Goal: Answer question/provide support: Share knowledge or assist other users

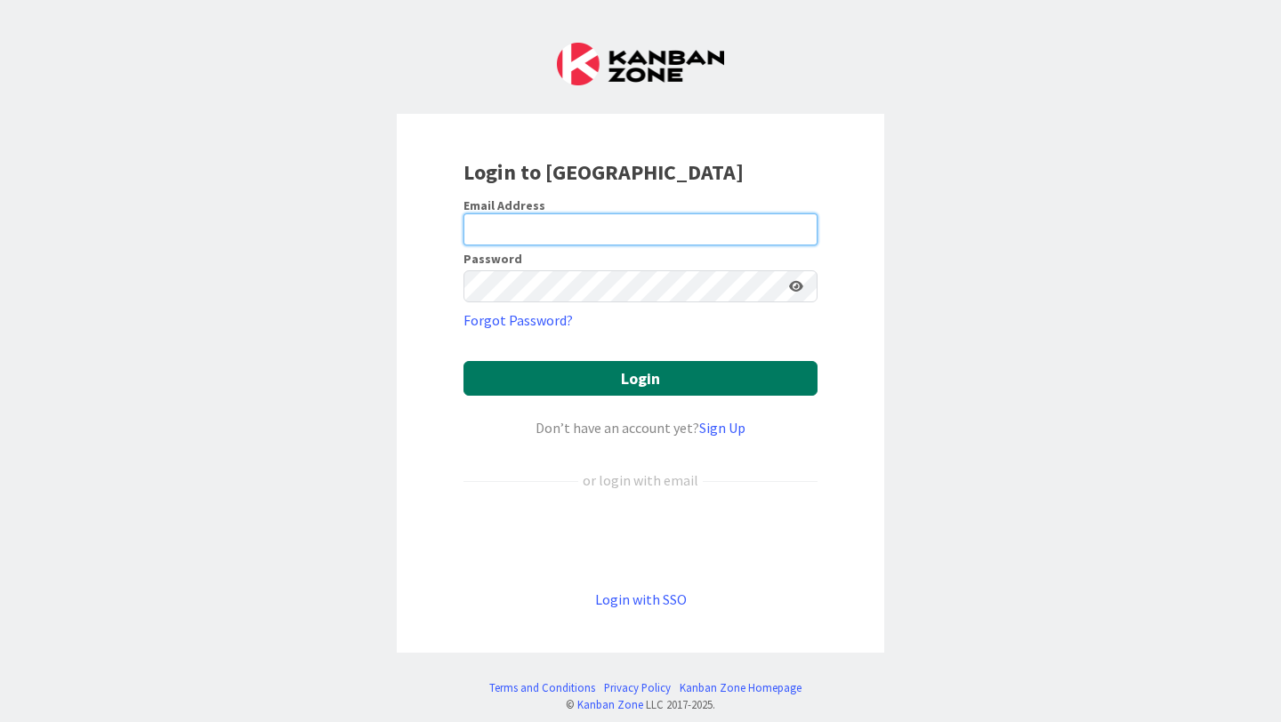
type input "[PERSON_NAME][EMAIL_ADDRESS][PERSON_NAME][DOMAIN_NAME]"
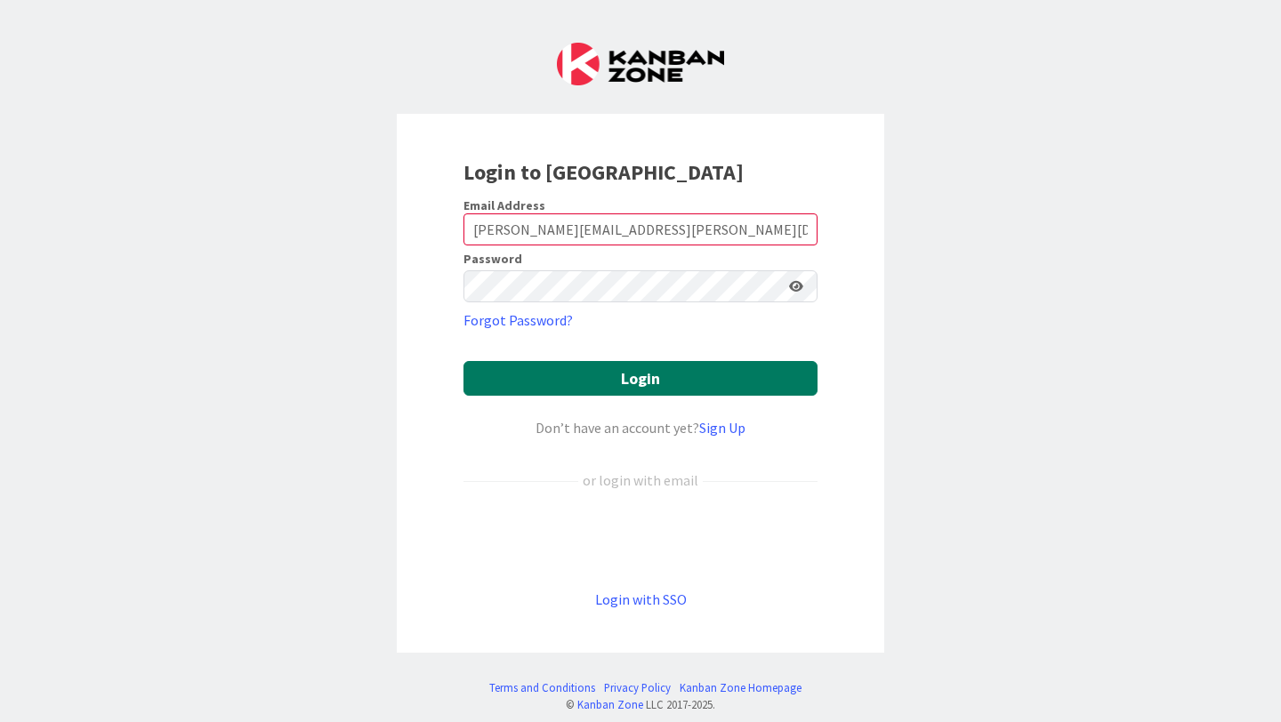
click at [551, 387] on button "Login" at bounding box center [640, 378] width 354 height 35
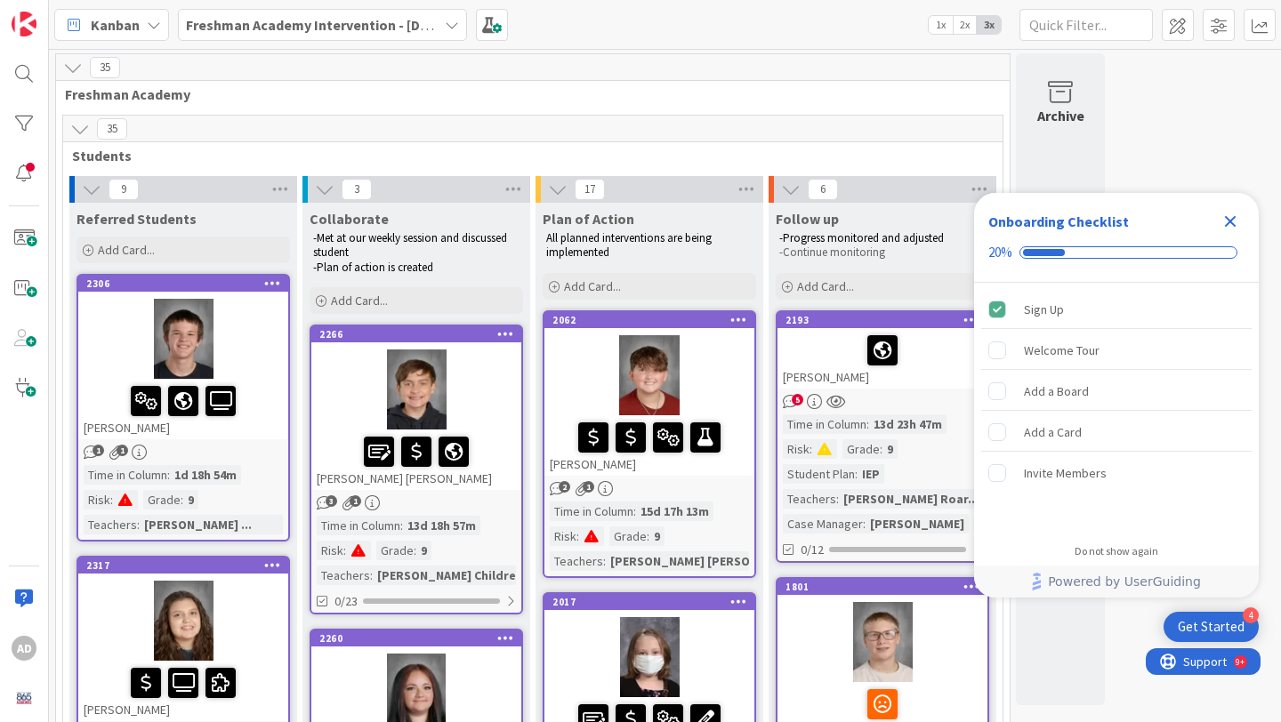
click at [1231, 217] on icon "Close Checklist" at bounding box center [1229, 221] width 21 height 21
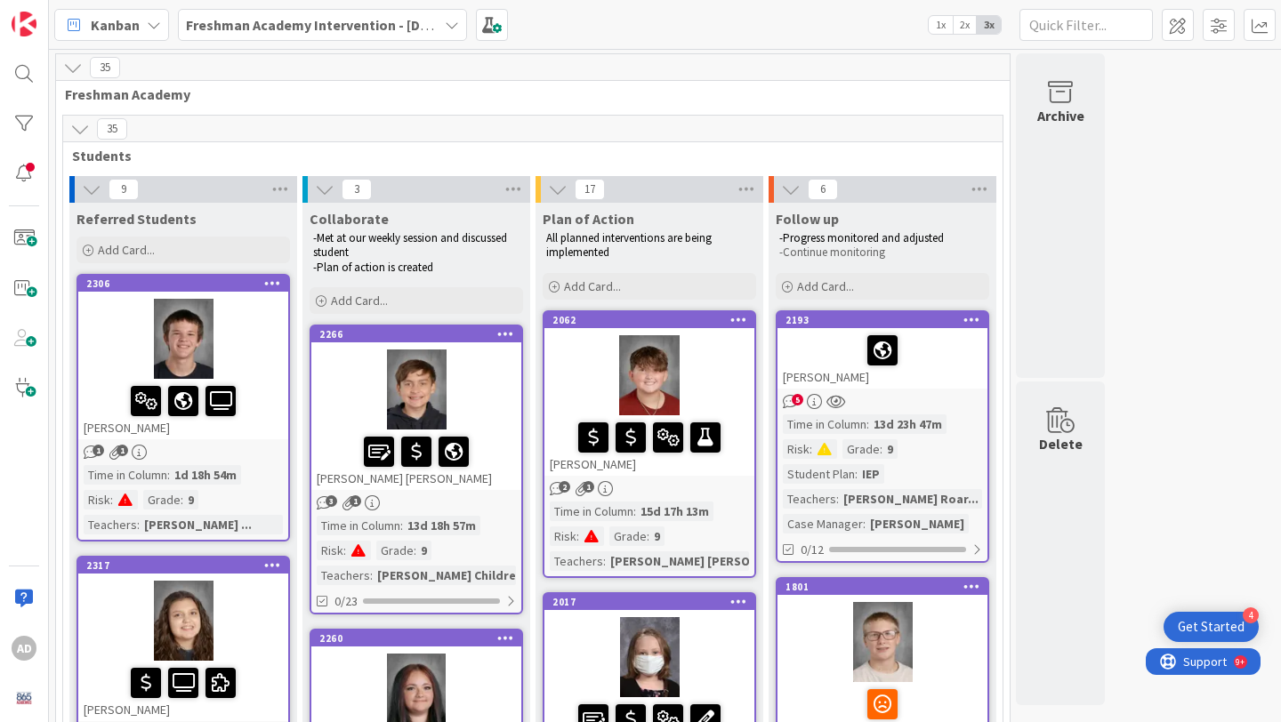
click at [270, 16] on b "Freshman Academy Intervention - [DATE]-[DATE]" at bounding box center [341, 25] width 310 height 18
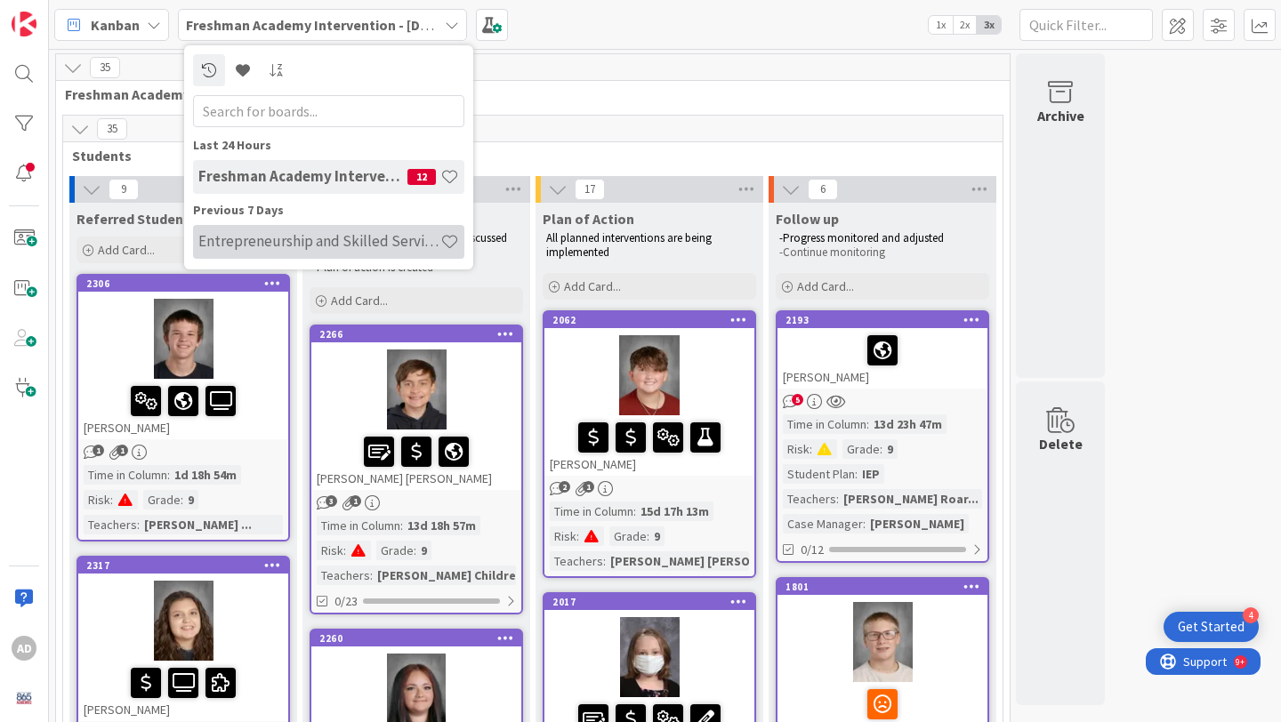
click at [261, 251] on div "Entrepreneurship and Skilled Services Interventions - [DATE]-[DATE]" at bounding box center [328, 242] width 271 height 34
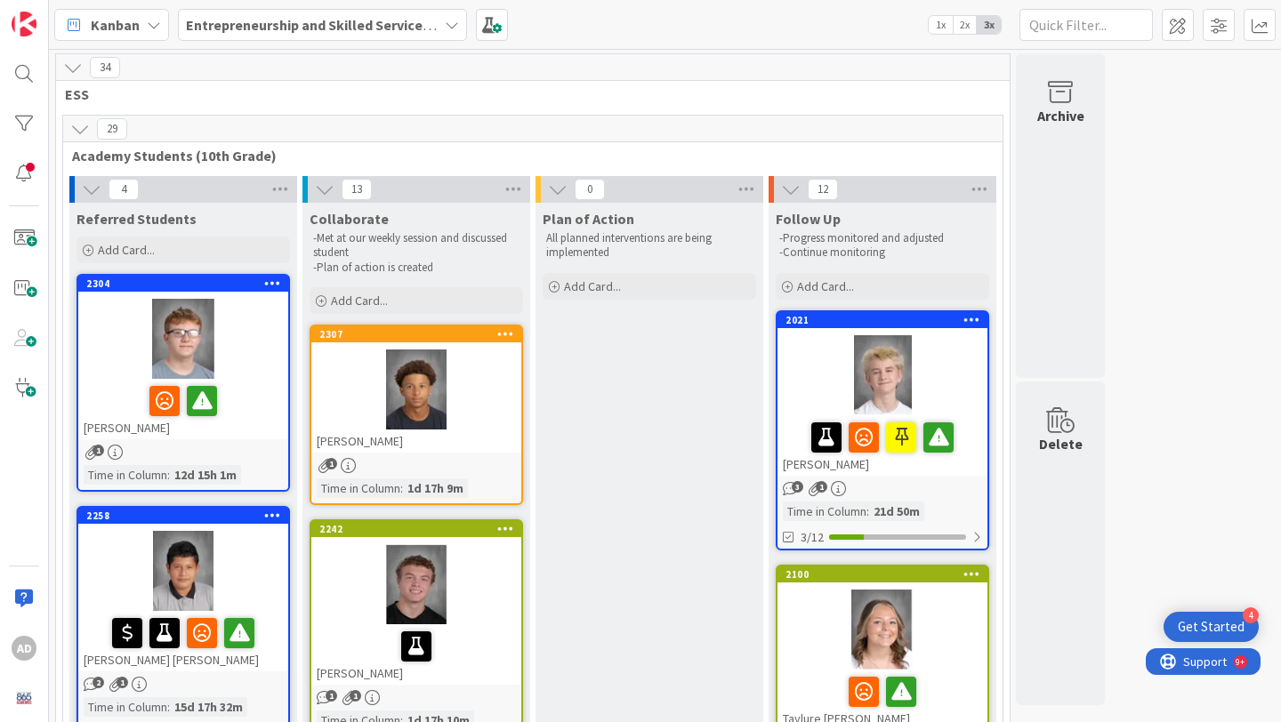
click at [260, 340] on div at bounding box center [183, 339] width 210 height 80
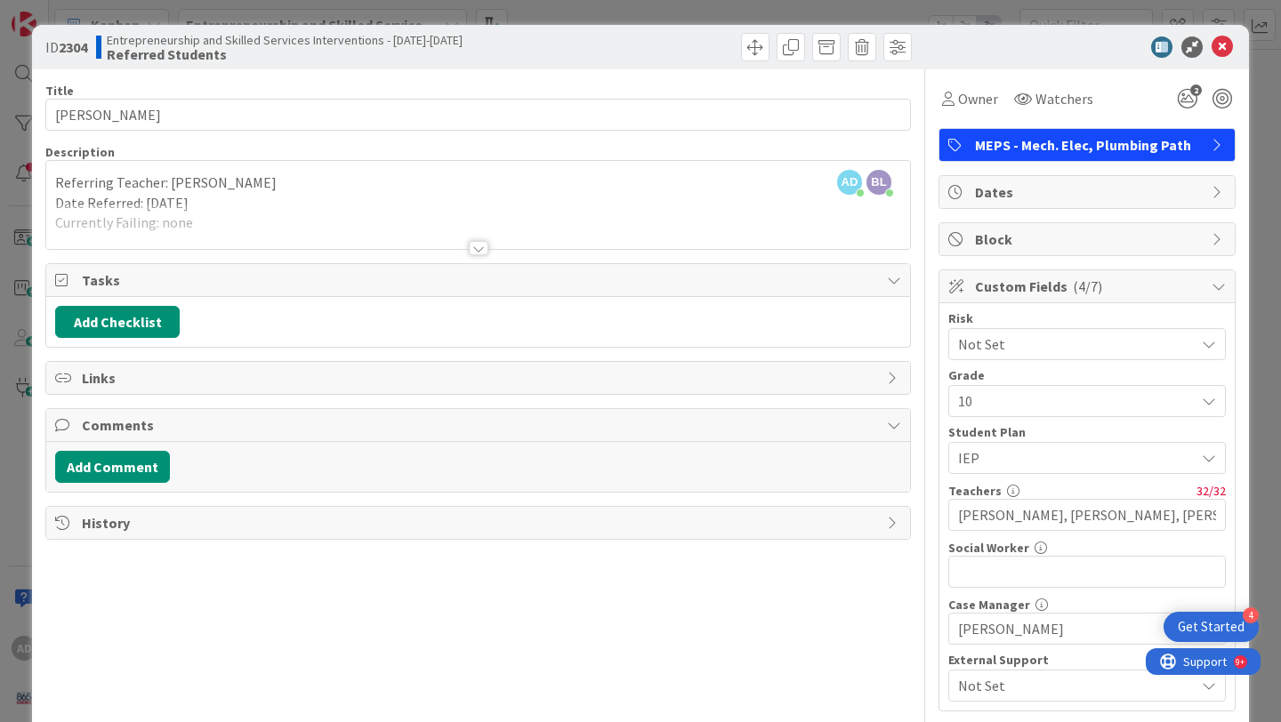
click at [509, 240] on div at bounding box center [478, 226] width 864 height 45
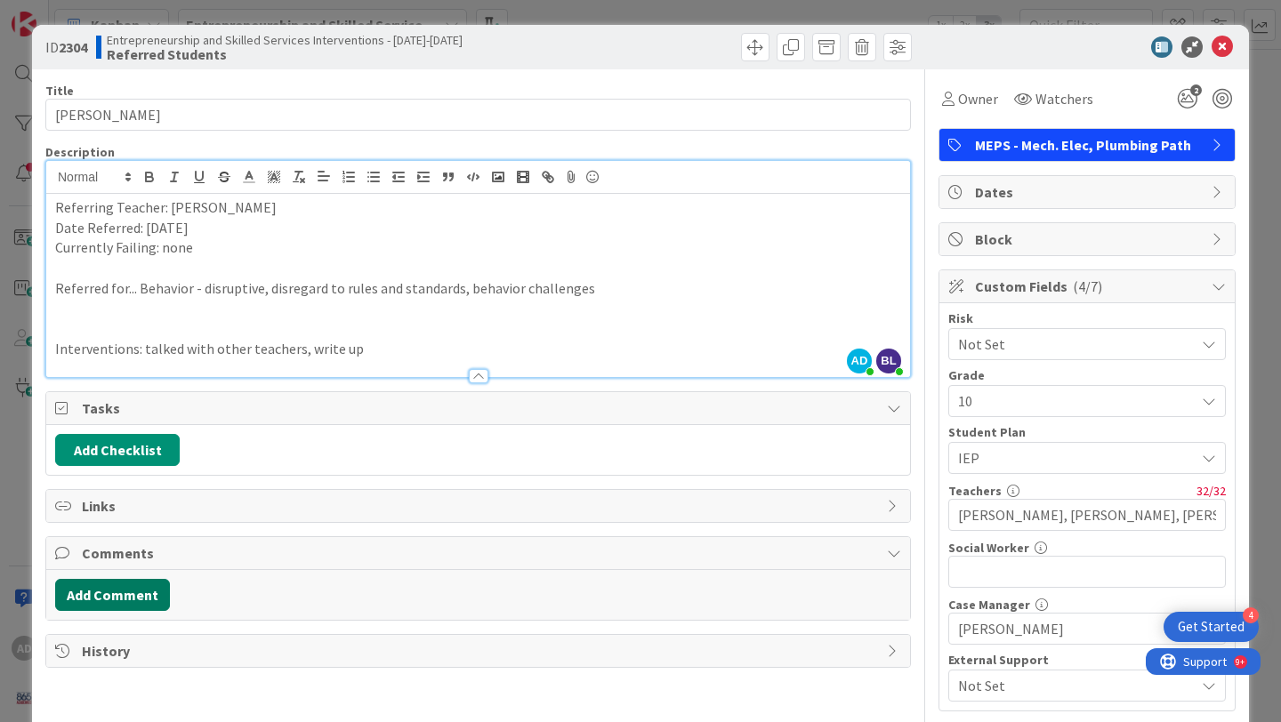
click at [134, 600] on button "Add Comment" at bounding box center [112, 595] width 115 height 32
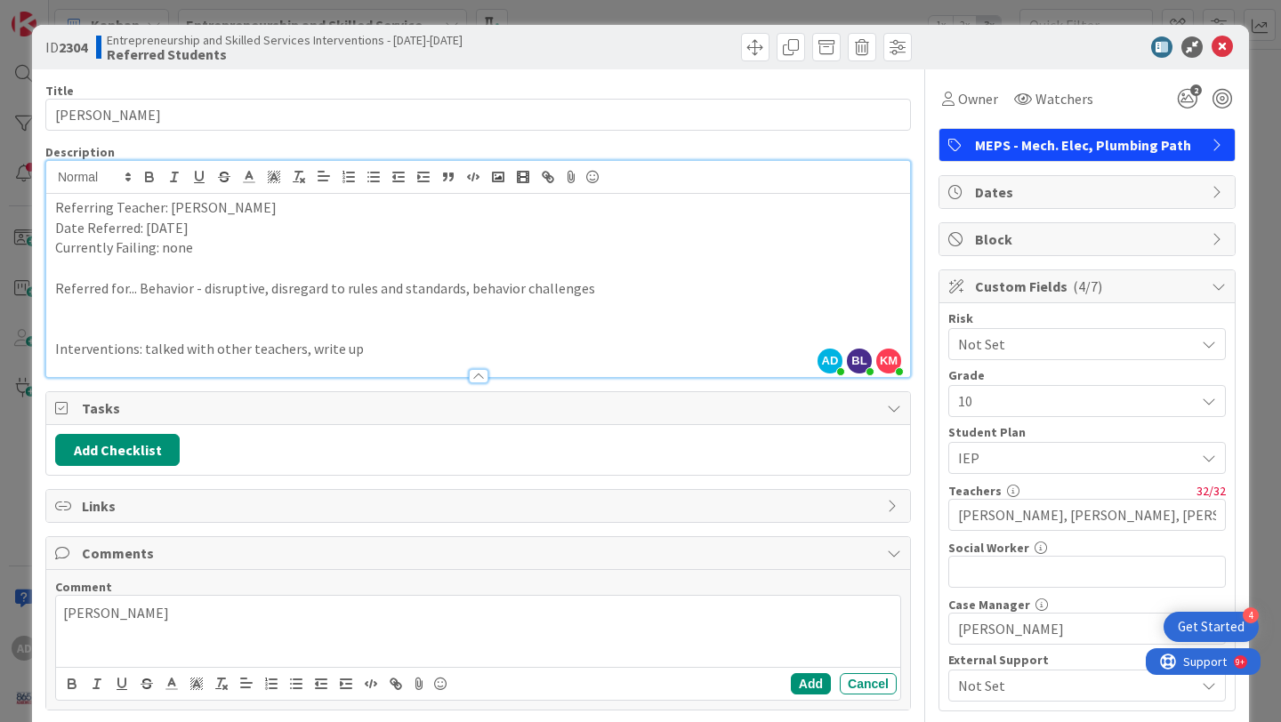
click at [80, 613] on p "[PERSON_NAME]" at bounding box center [478, 613] width 830 height 20
click at [146, 634] on div "[PERSON_NAME]" at bounding box center [478, 631] width 844 height 71
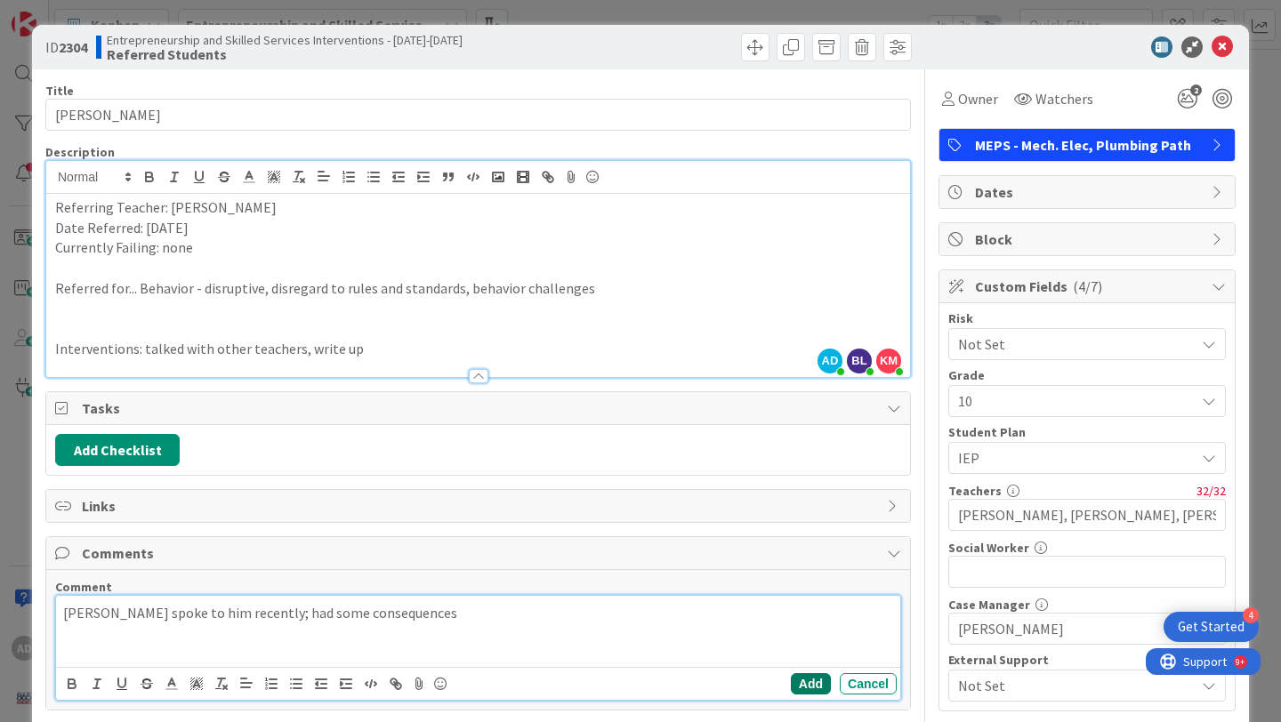
click at [800, 686] on button "Add" at bounding box center [811, 683] width 40 height 21
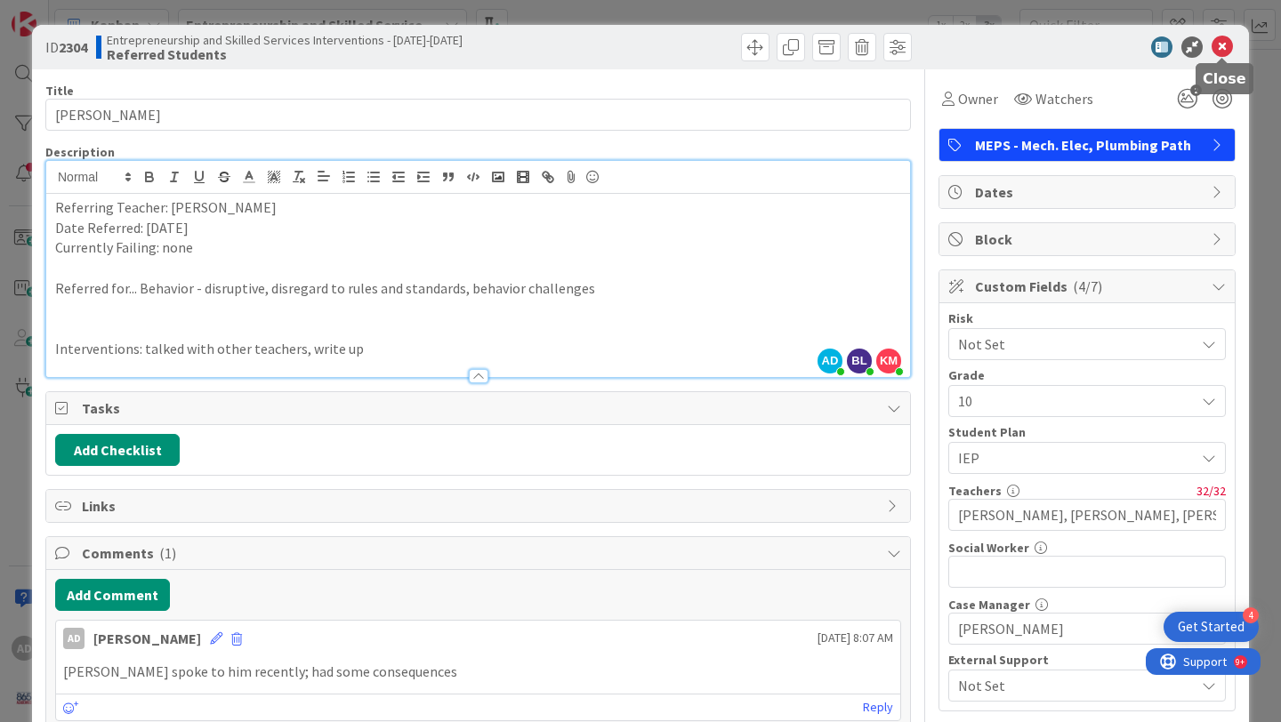
click at [1224, 52] on icon at bounding box center [1221, 46] width 21 height 21
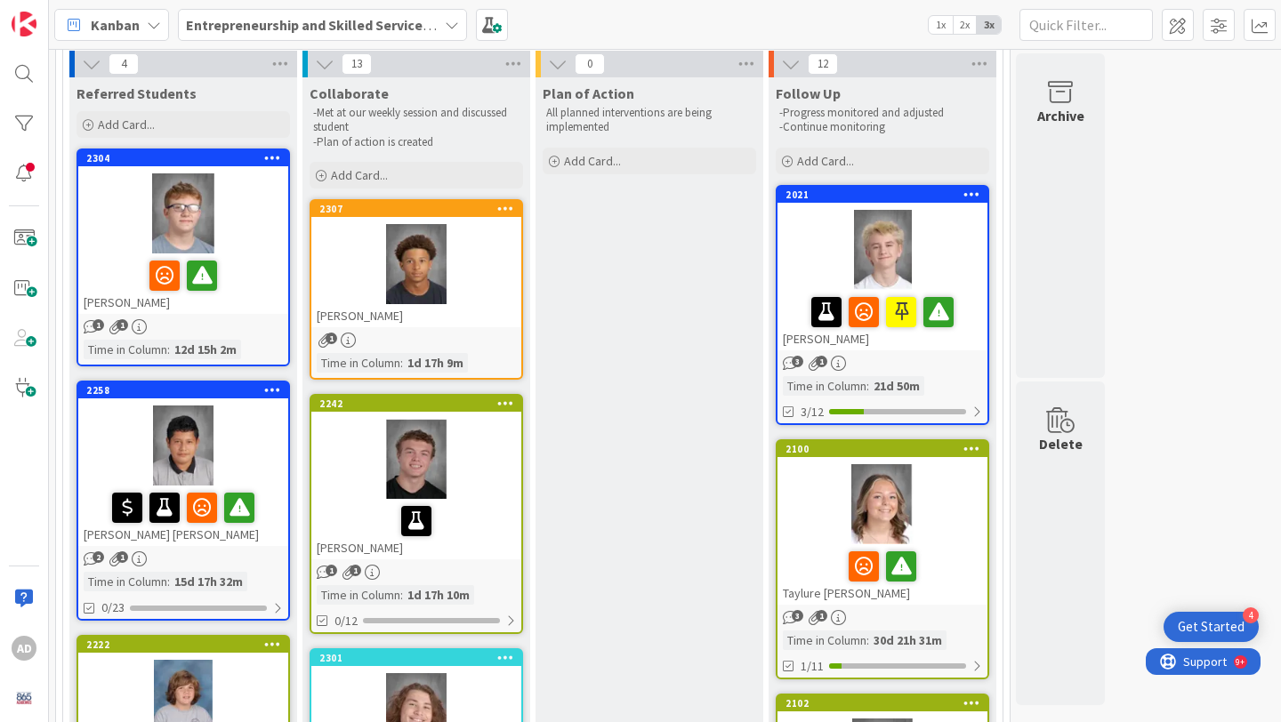
scroll to position [121, 0]
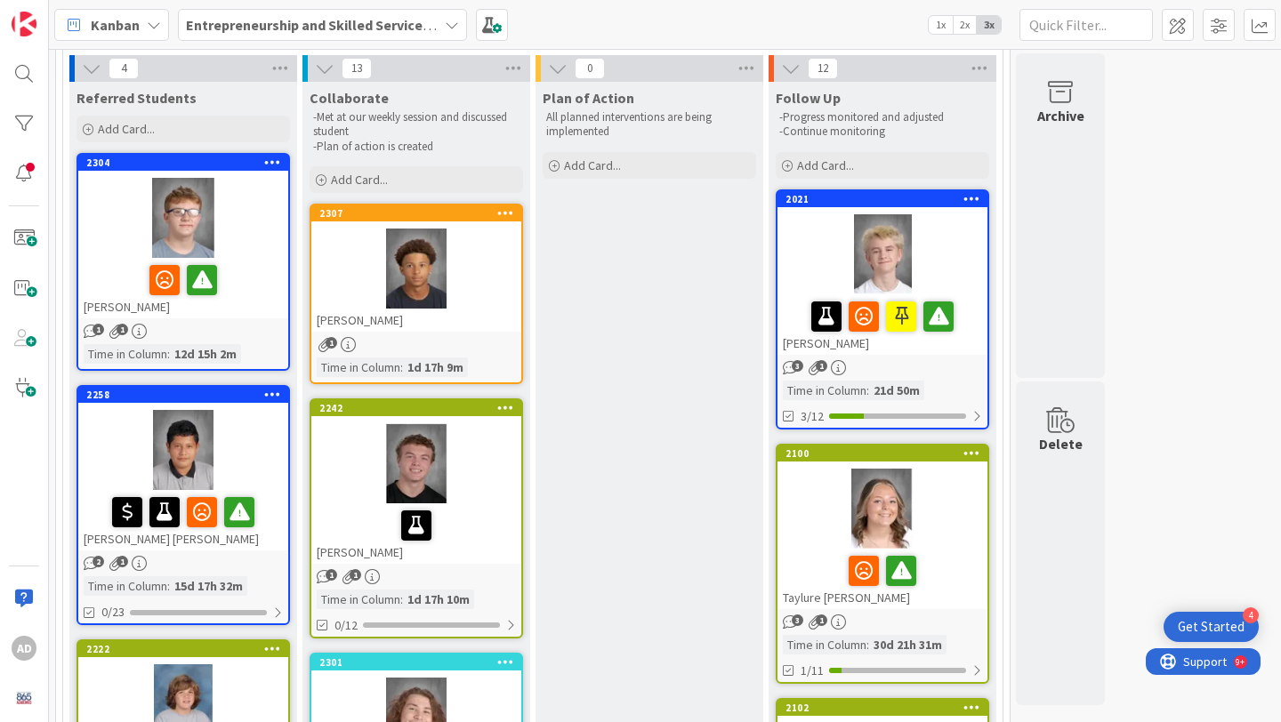
click at [248, 452] on div at bounding box center [183, 450] width 210 height 80
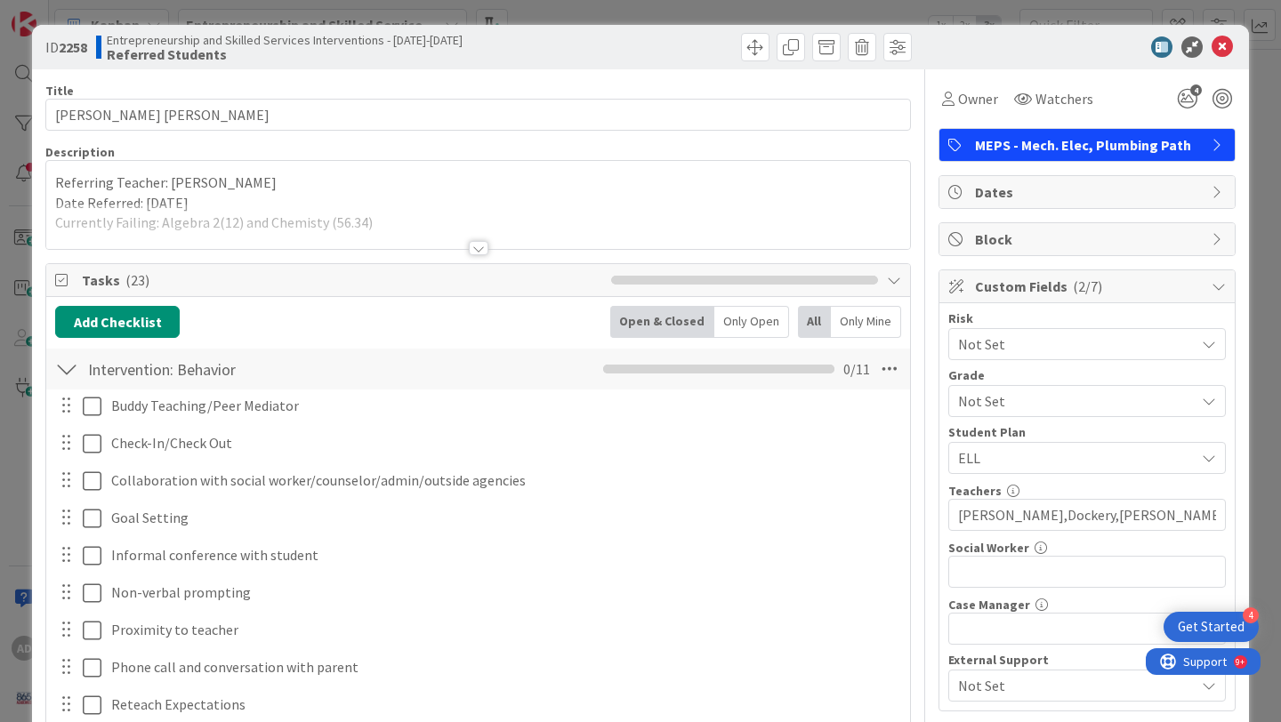
click at [481, 245] on div at bounding box center [479, 248] width 20 height 14
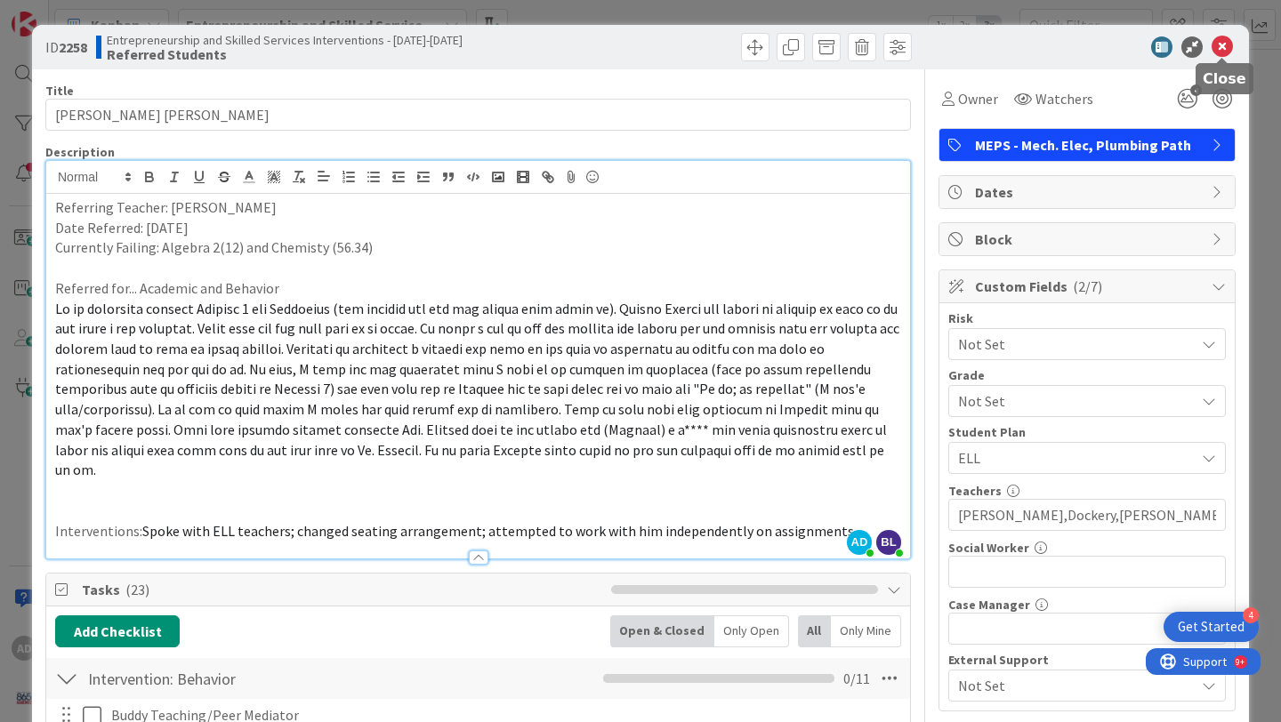
click at [1222, 52] on icon at bounding box center [1221, 46] width 21 height 21
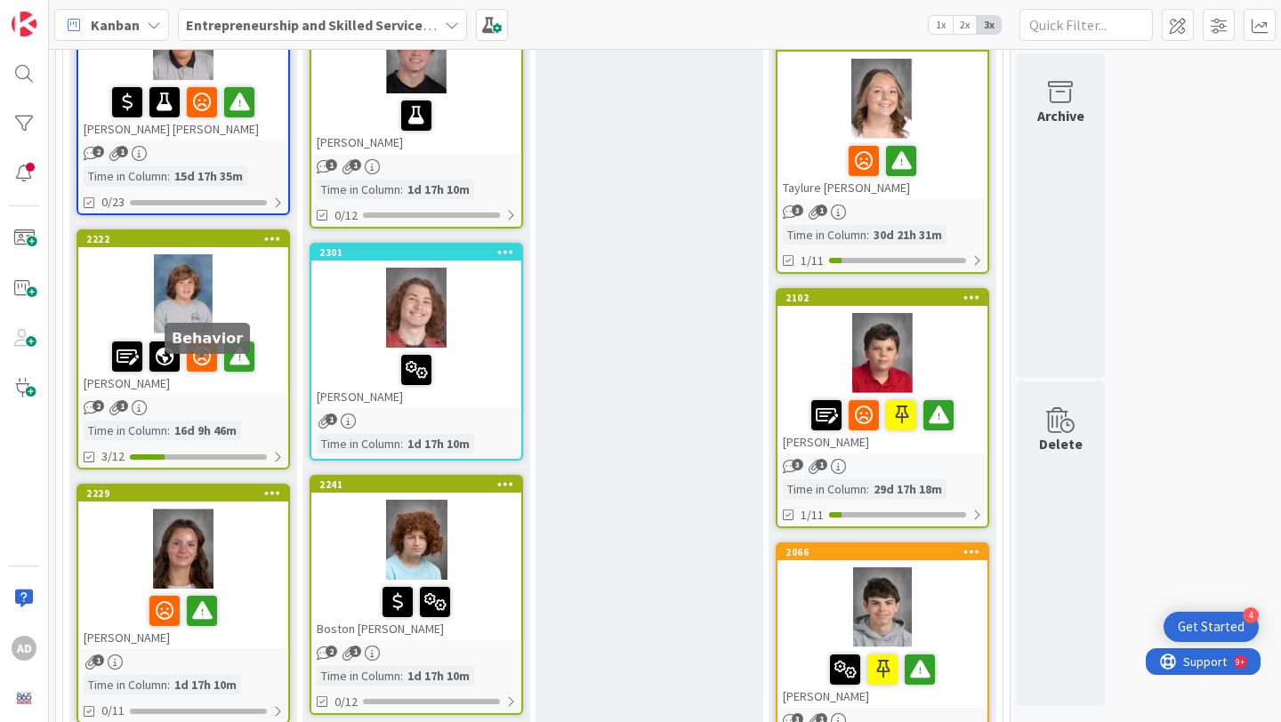
scroll to position [515, 0]
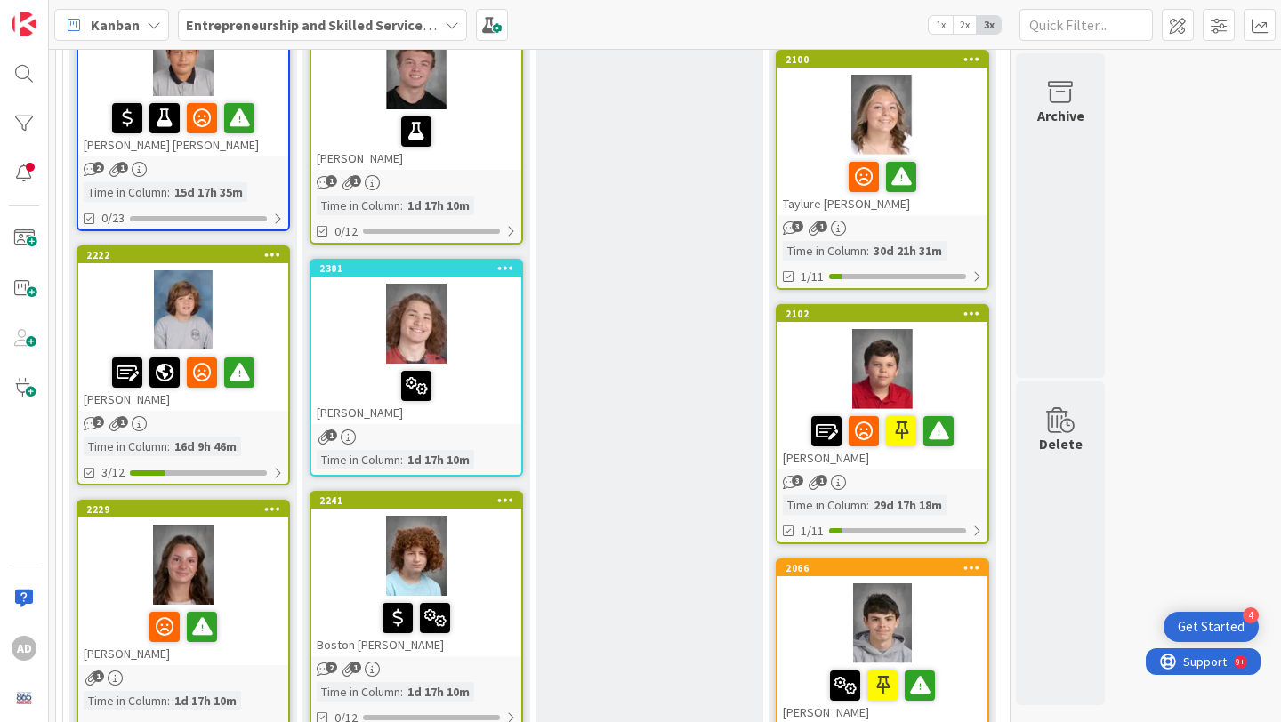
click at [261, 330] on div at bounding box center [183, 310] width 210 height 80
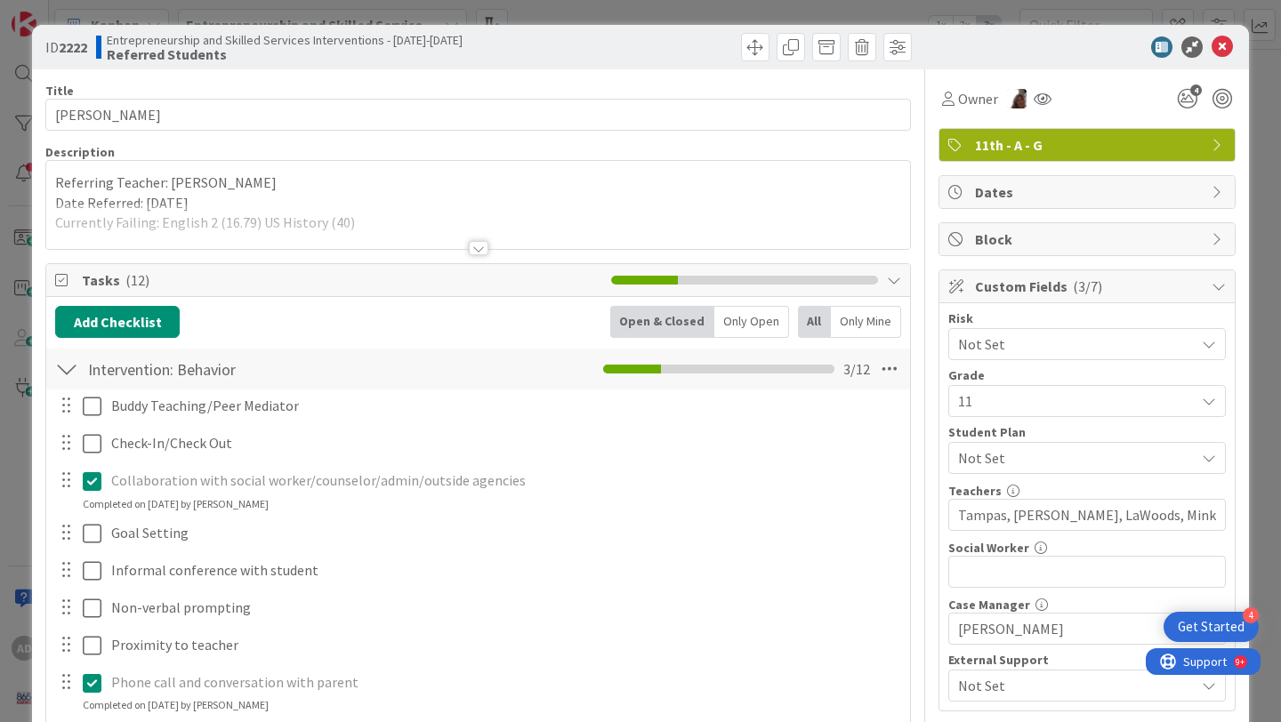
click at [368, 246] on div at bounding box center [478, 226] width 864 height 45
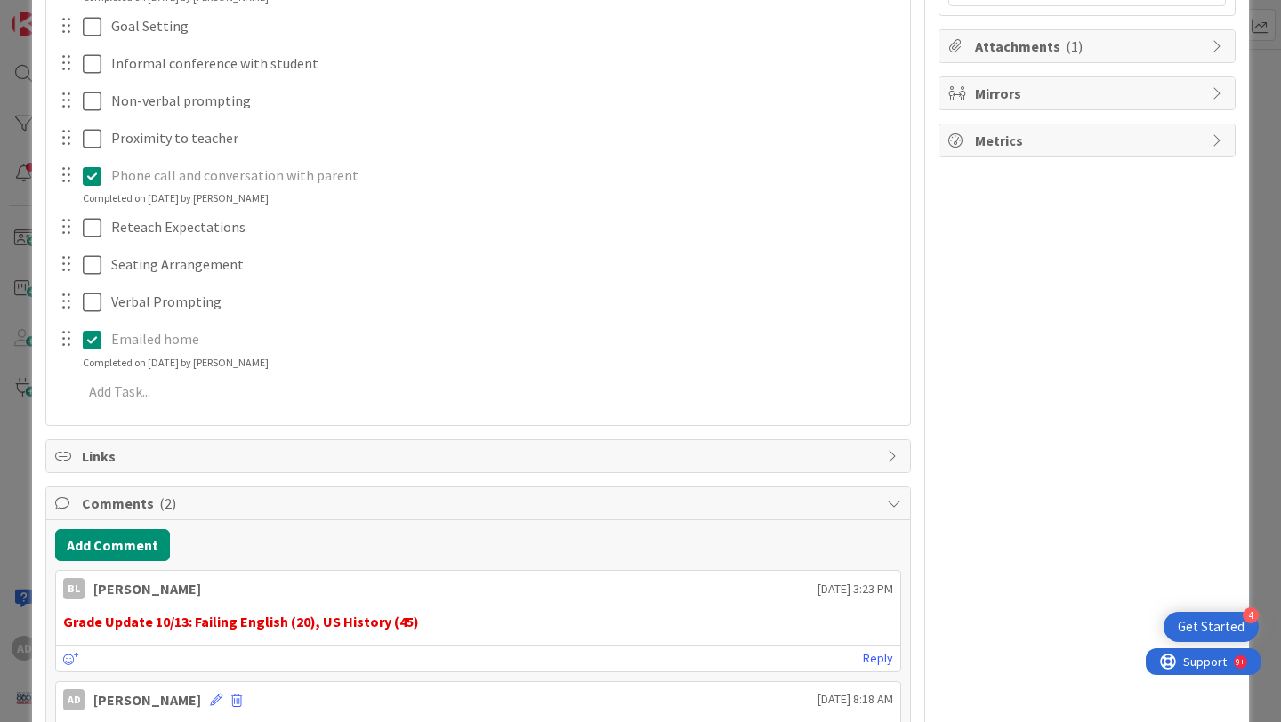
scroll to position [762, 0]
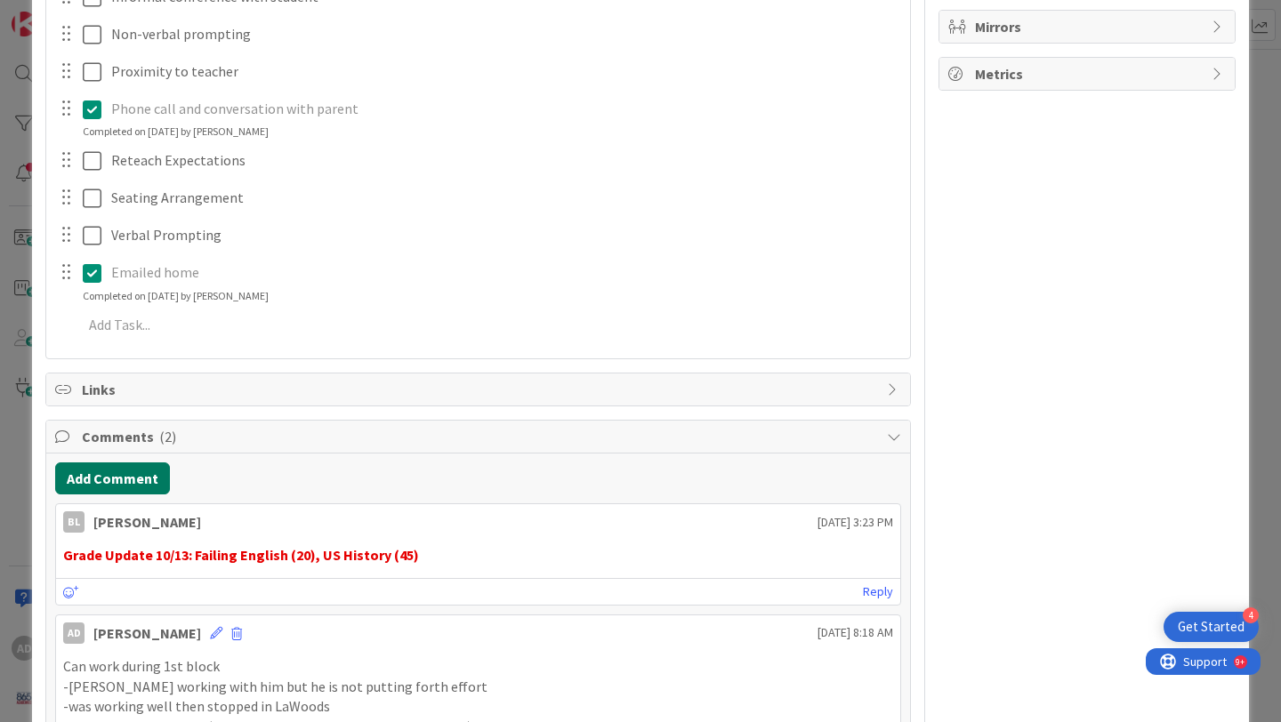
click at [130, 479] on button "Add Comment" at bounding box center [112, 478] width 115 height 32
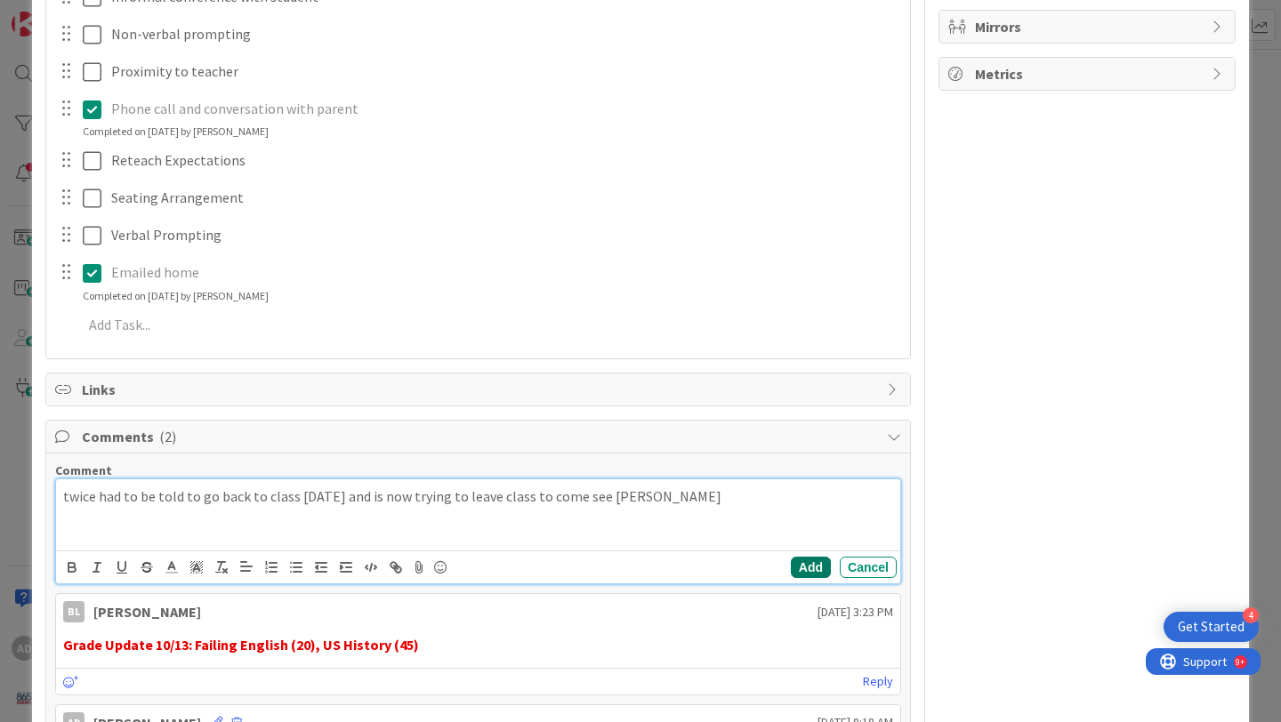
click at [816, 568] on button "Add" at bounding box center [811, 567] width 40 height 21
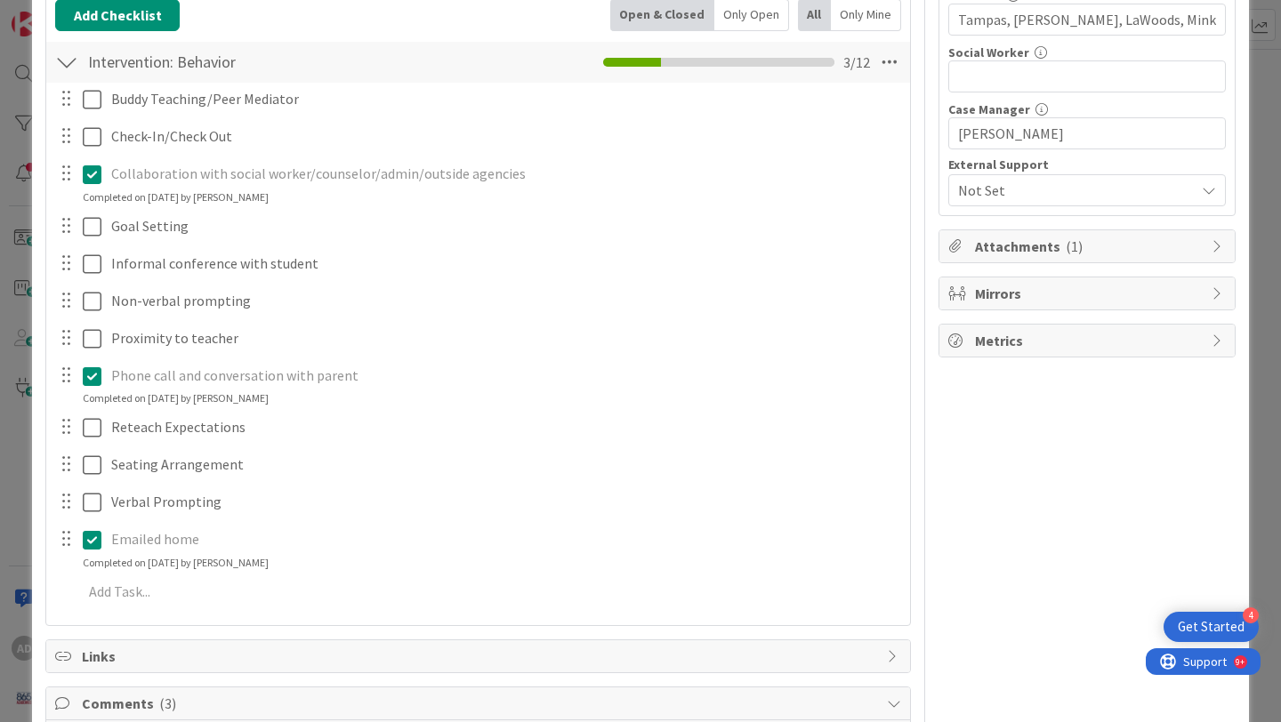
scroll to position [0, 0]
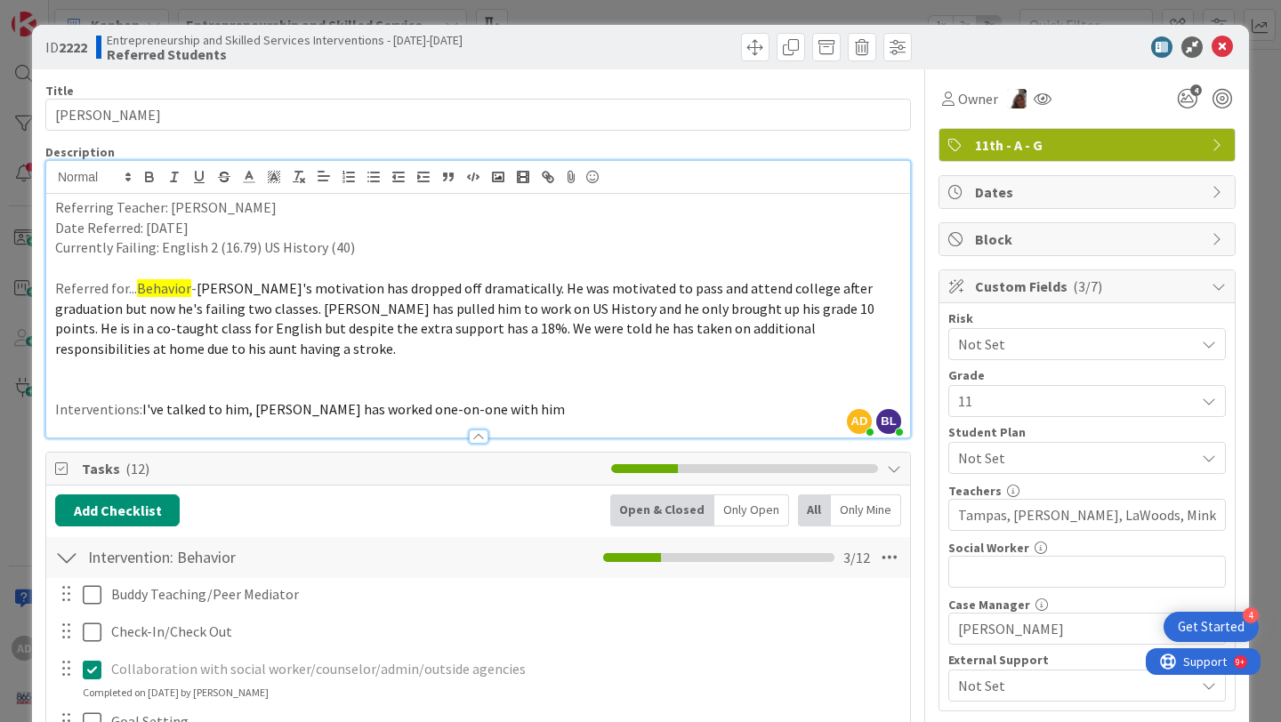
click at [1238, 54] on div "ID 2222 Entrepreneurship and Skilled Services Interventions - [DATE]-[DATE] Ref…" at bounding box center [640, 47] width 1217 height 44
click at [1221, 46] on icon at bounding box center [1221, 46] width 21 height 21
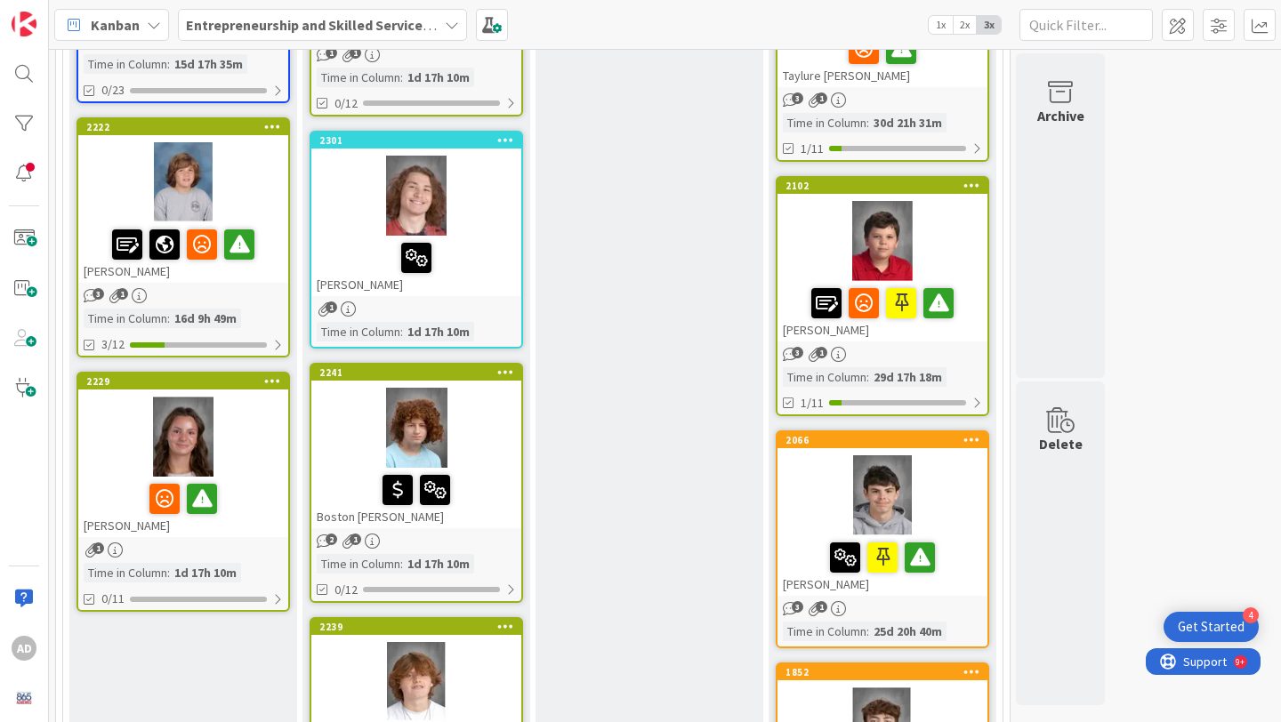
scroll to position [642, 0]
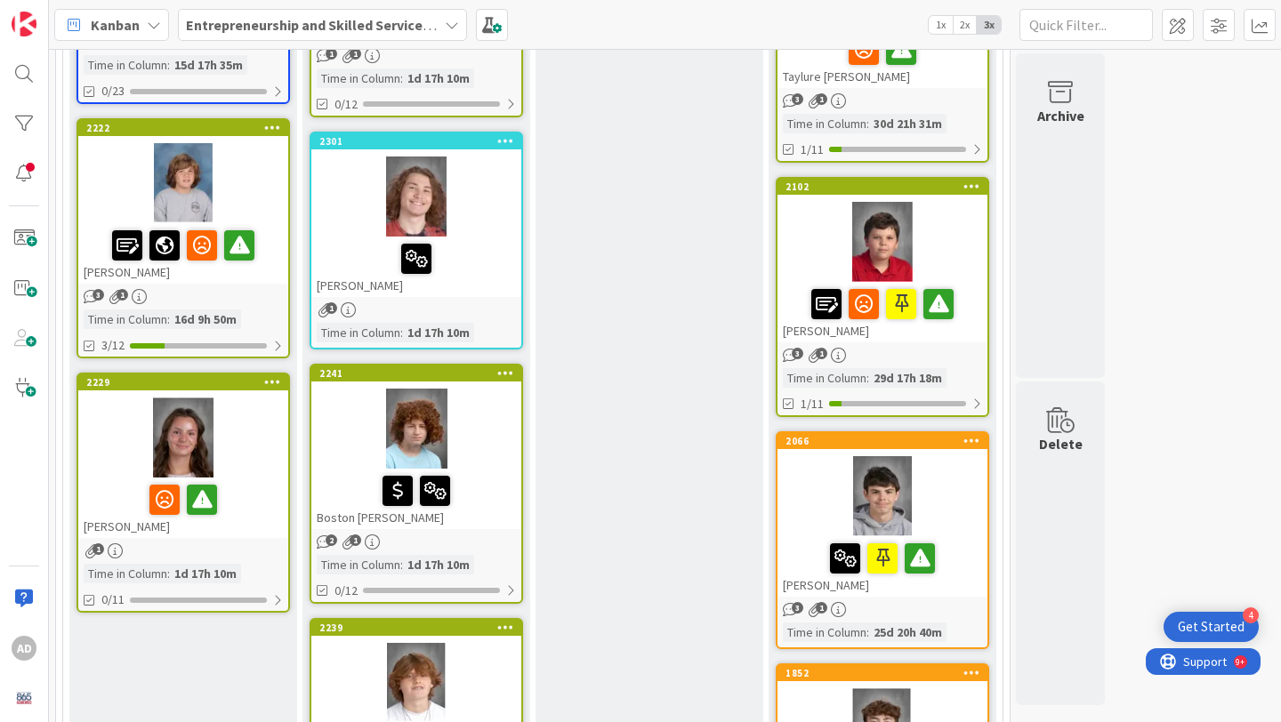
click at [259, 438] on div at bounding box center [183, 438] width 210 height 80
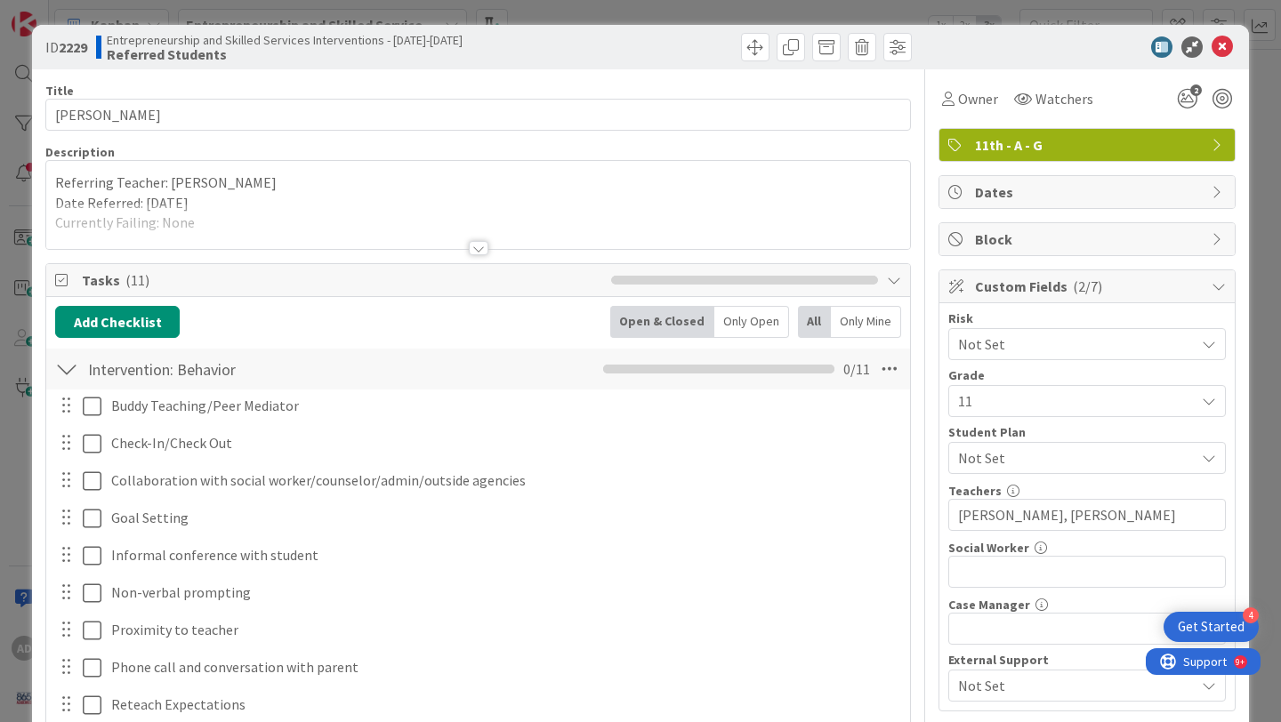
click at [479, 240] on div at bounding box center [478, 226] width 864 height 45
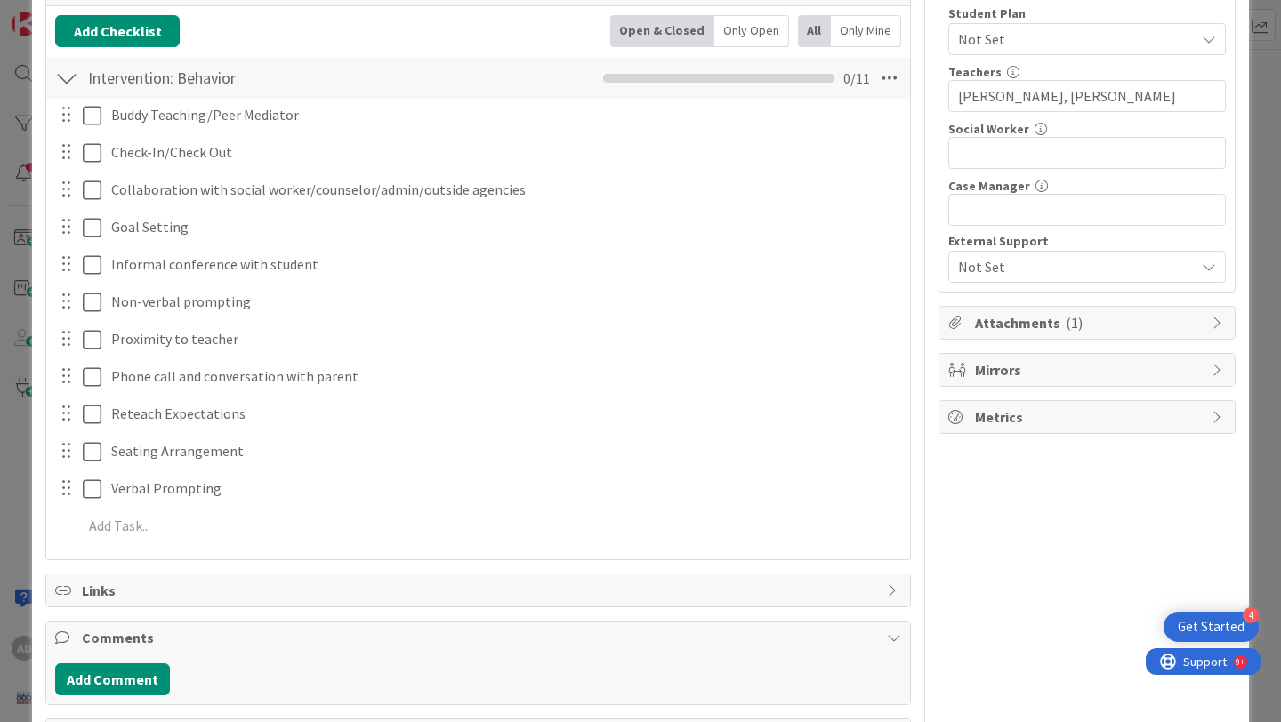
scroll to position [487, 0]
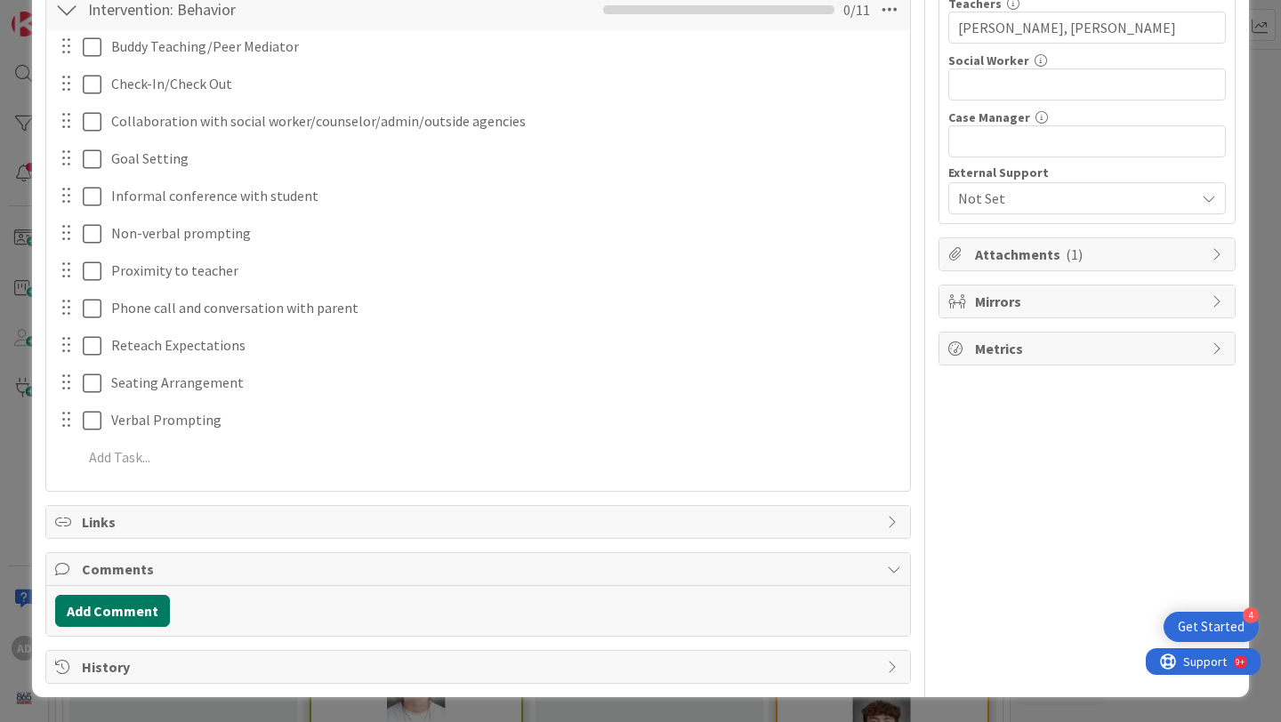
click at [126, 604] on button "Add Comment" at bounding box center [112, 611] width 115 height 32
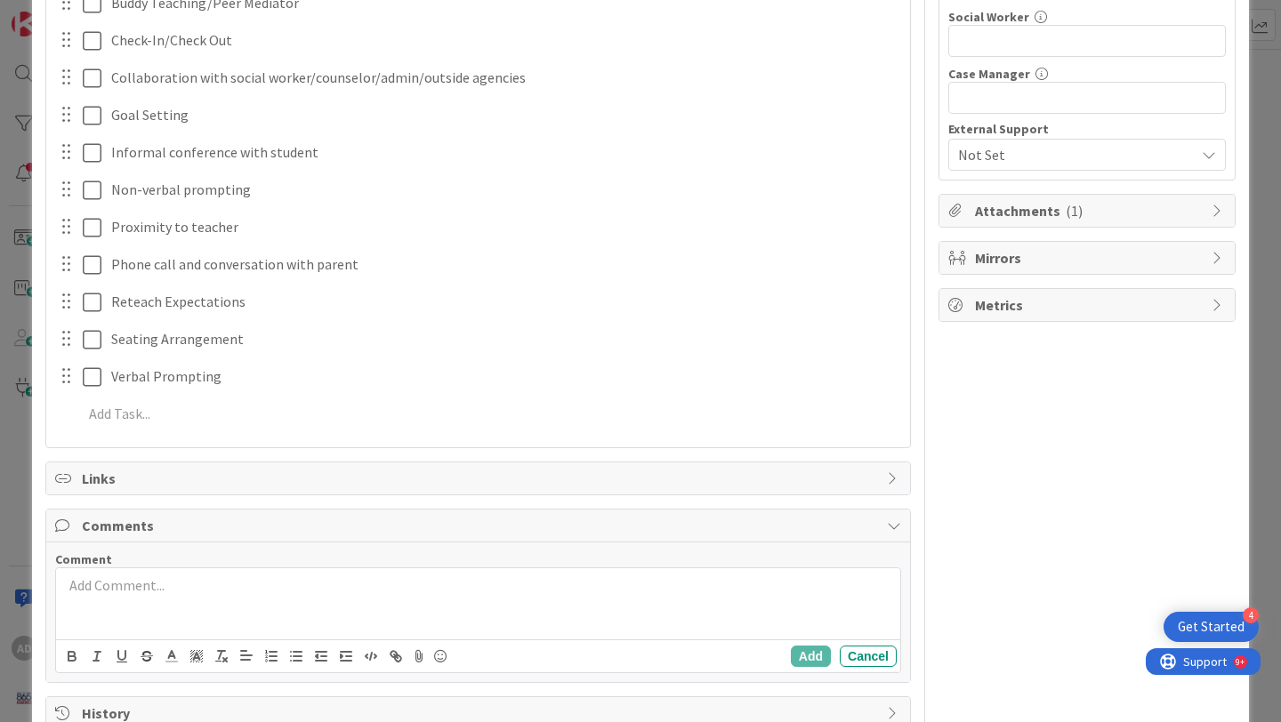
scroll to position [577, 0]
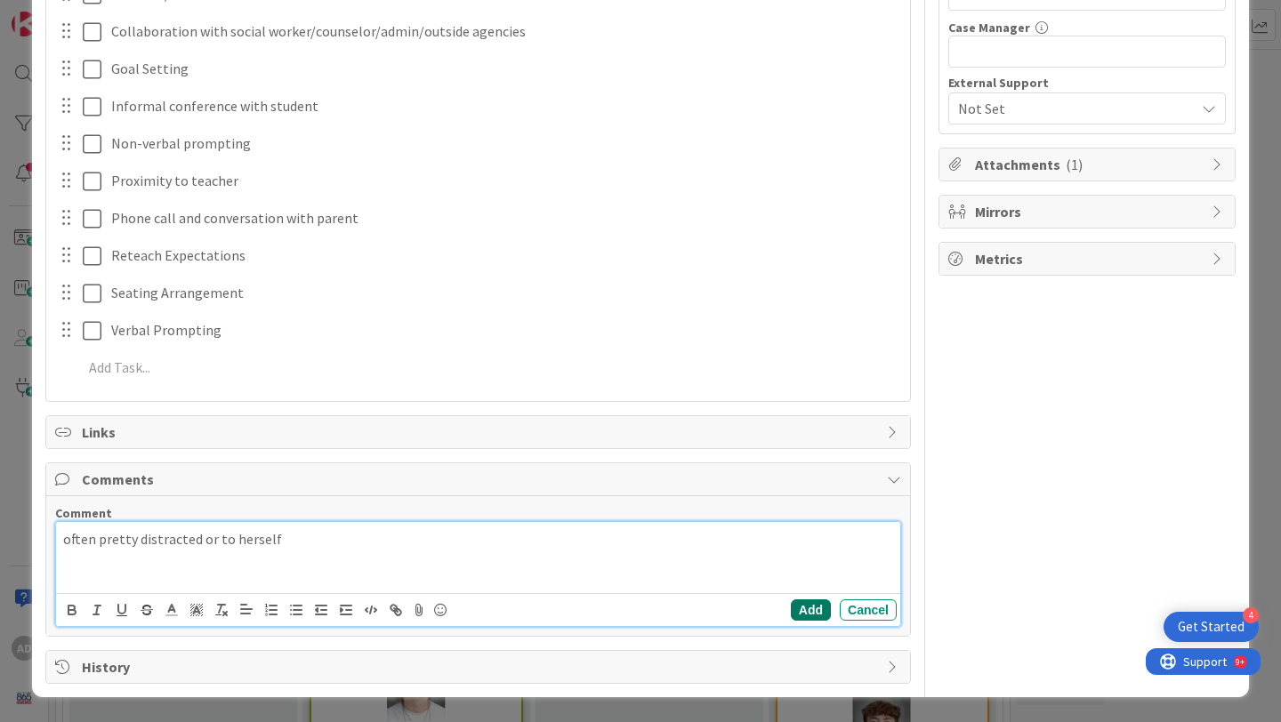
click at [822, 613] on button "Add" at bounding box center [811, 609] width 40 height 21
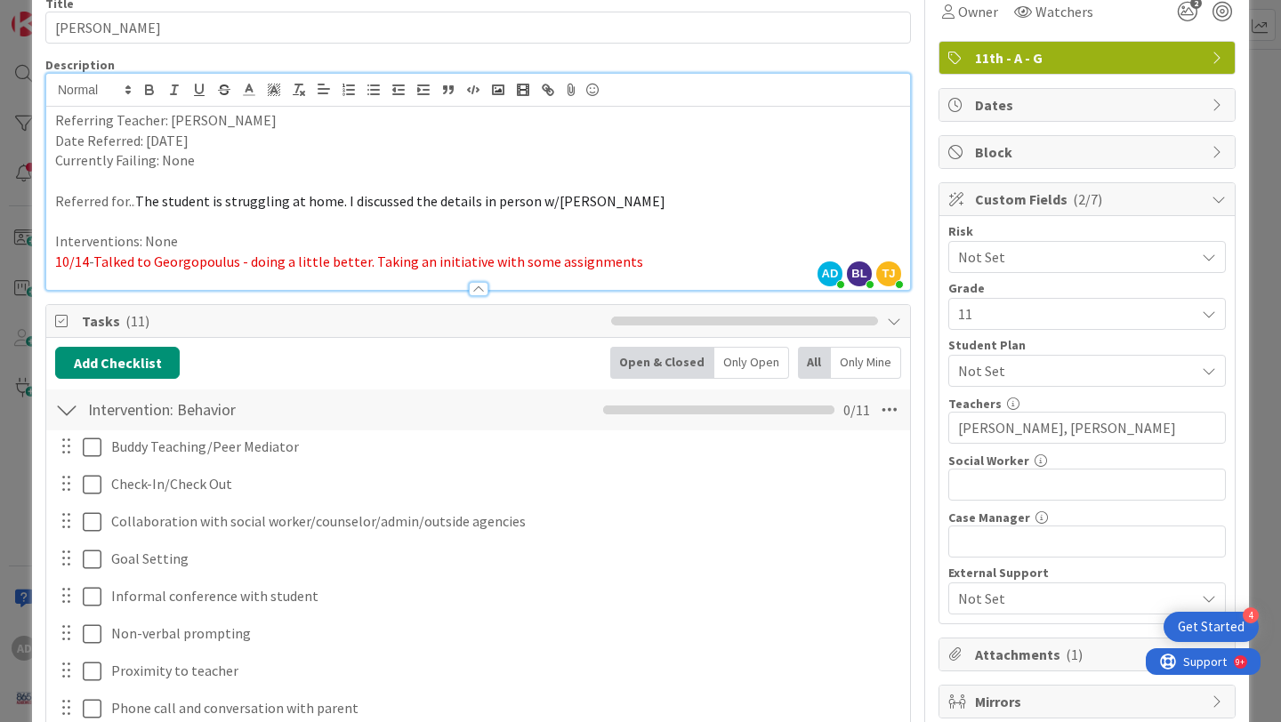
scroll to position [0, 0]
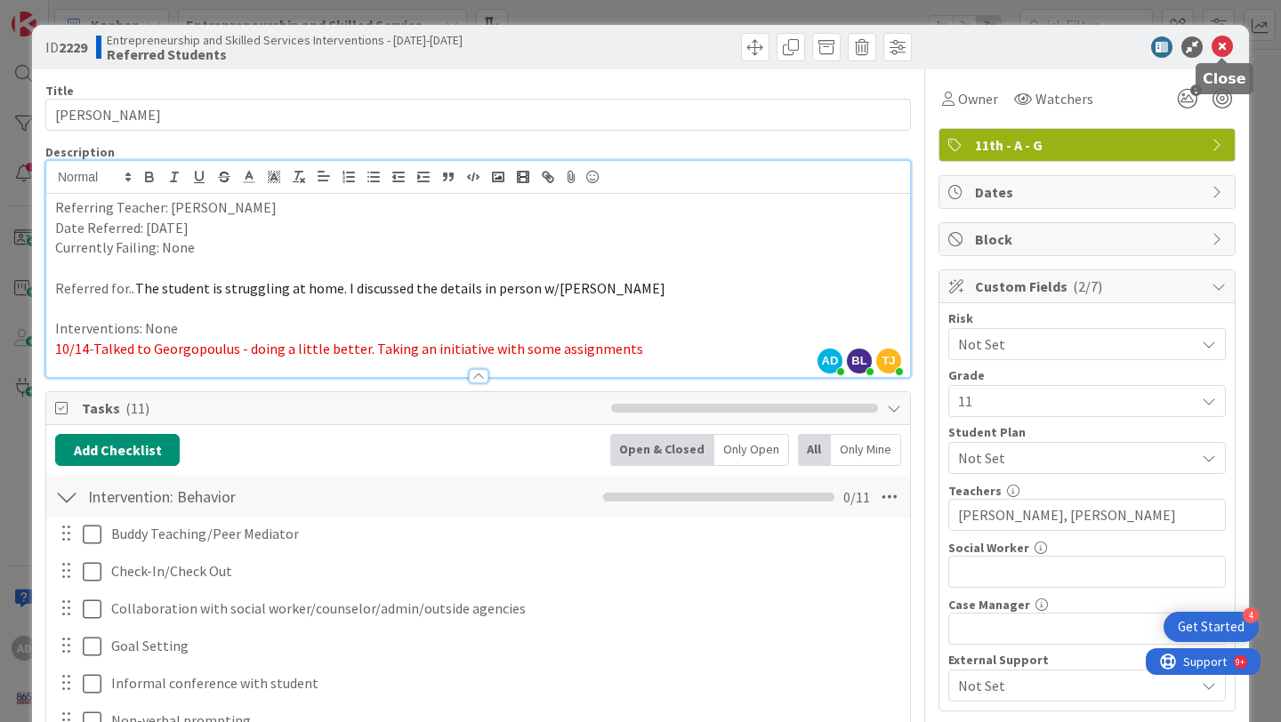
click at [1215, 51] on icon at bounding box center [1221, 46] width 21 height 21
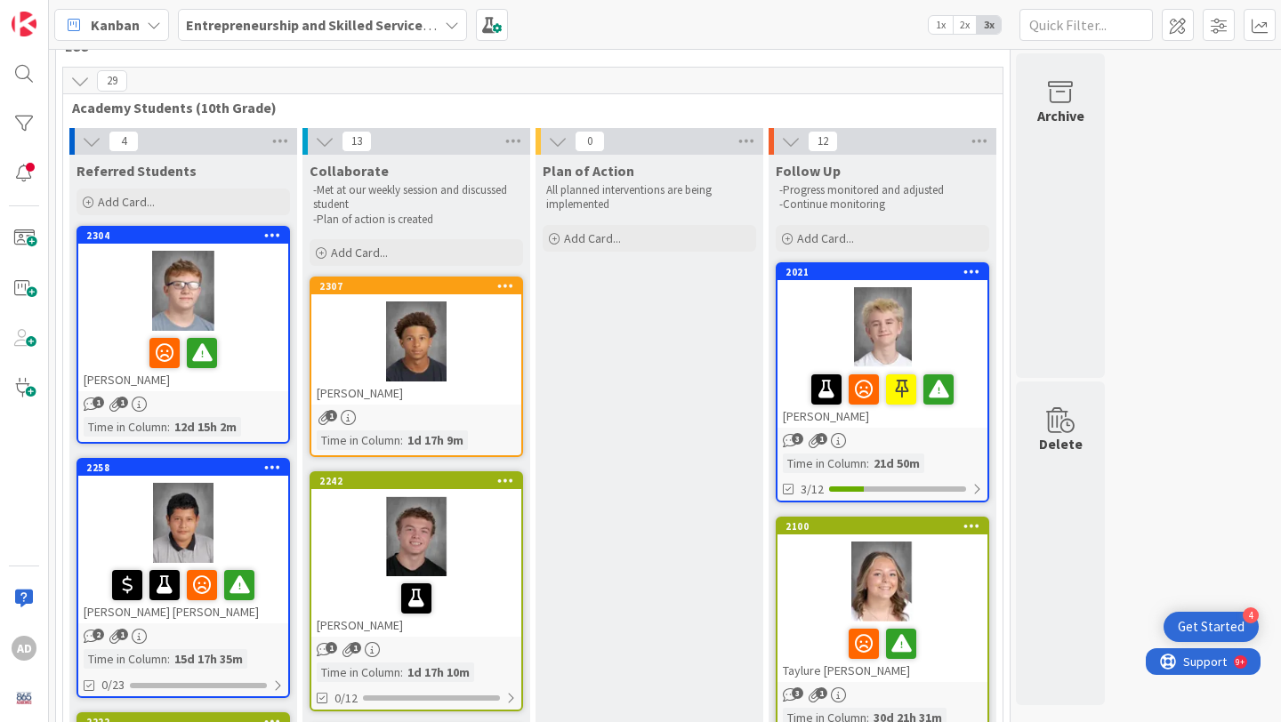
scroll to position [47, 0]
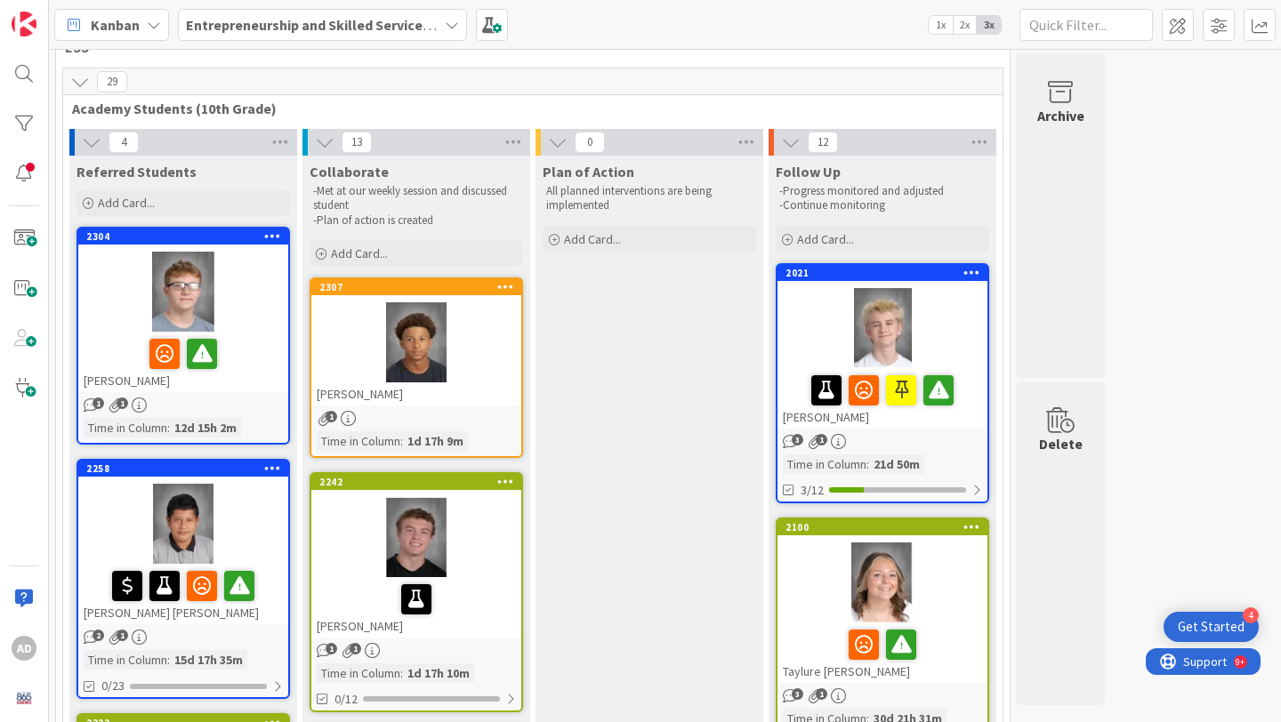
click at [959, 350] on div at bounding box center [882, 328] width 210 height 80
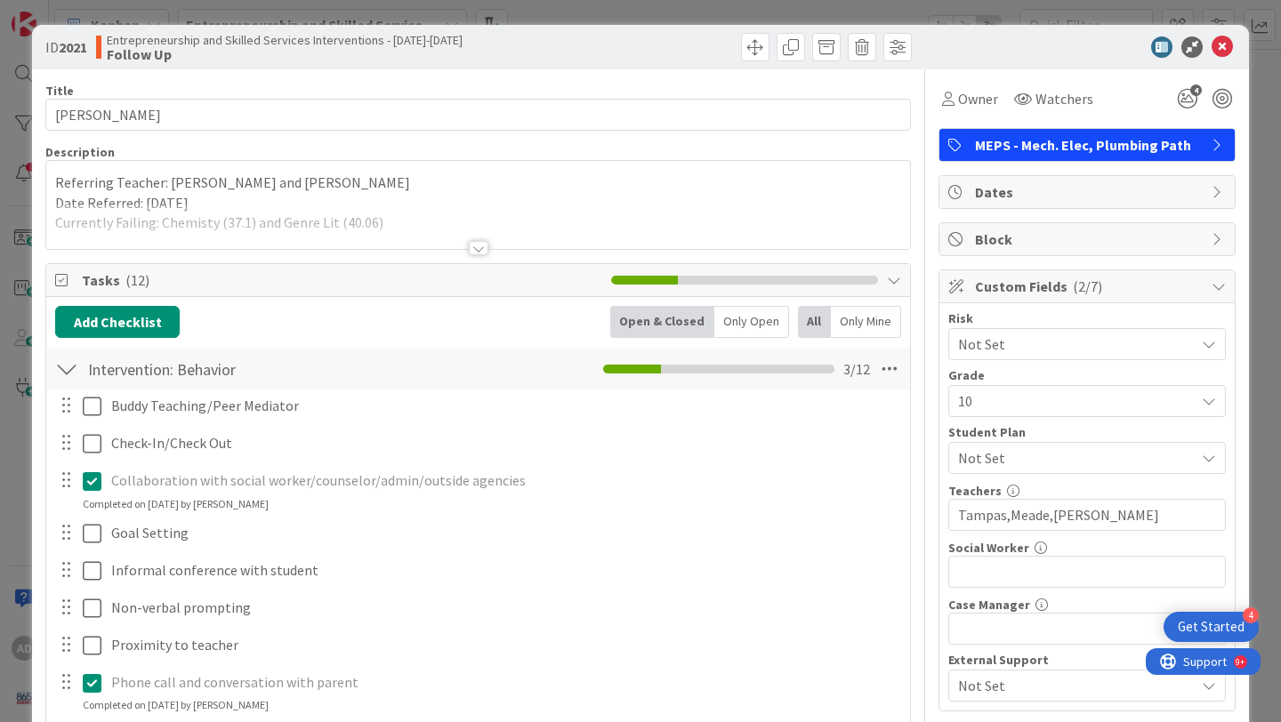
click at [536, 222] on div at bounding box center [478, 226] width 864 height 45
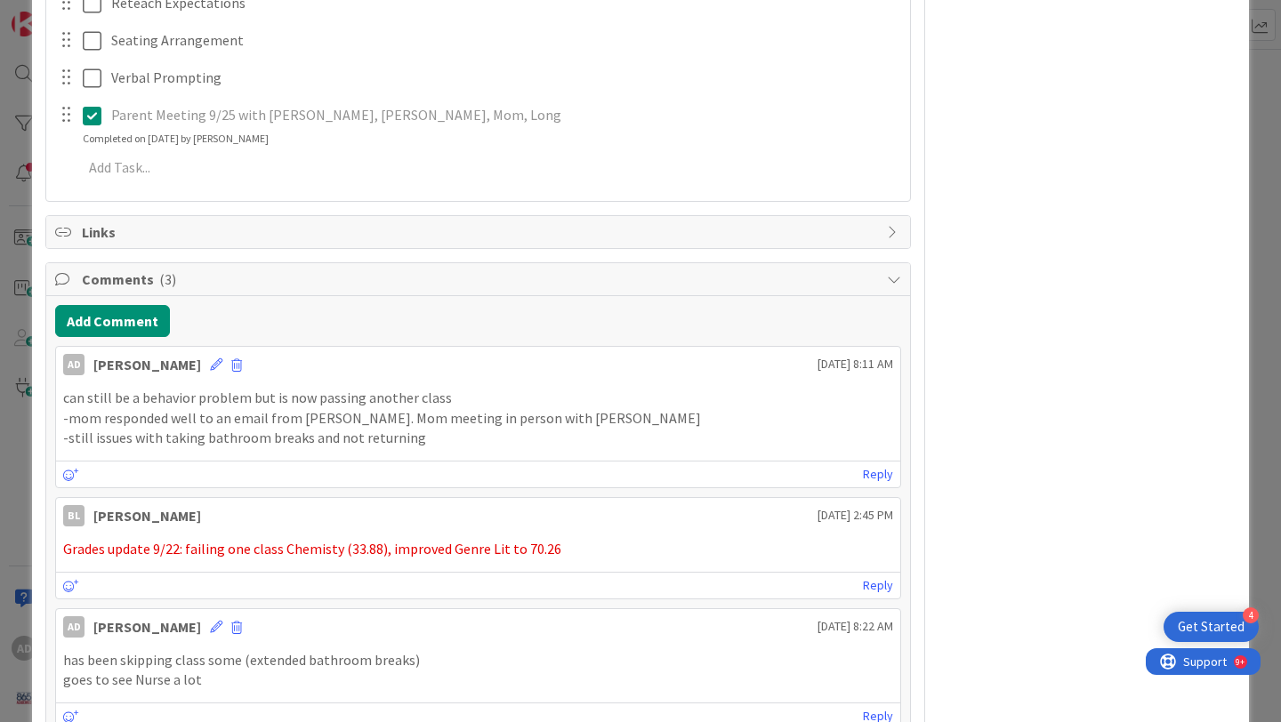
scroll to position [1043, 0]
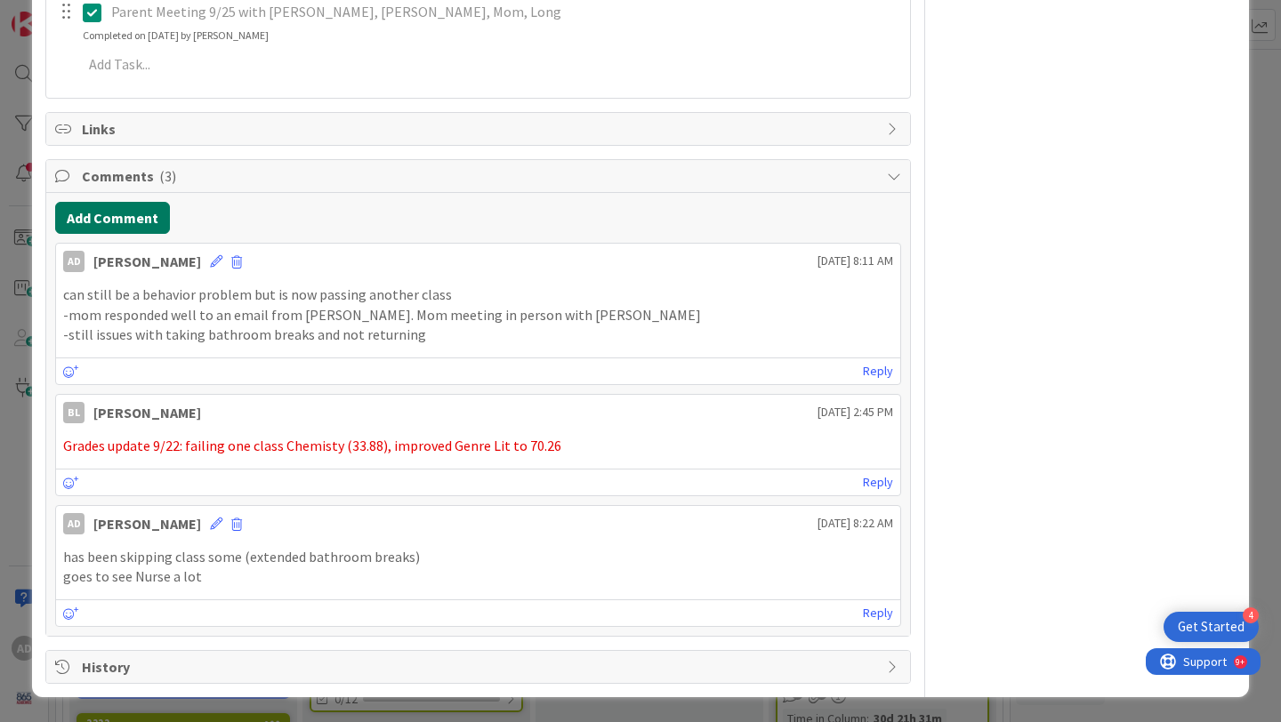
click at [107, 211] on button "Add Comment" at bounding box center [112, 218] width 115 height 32
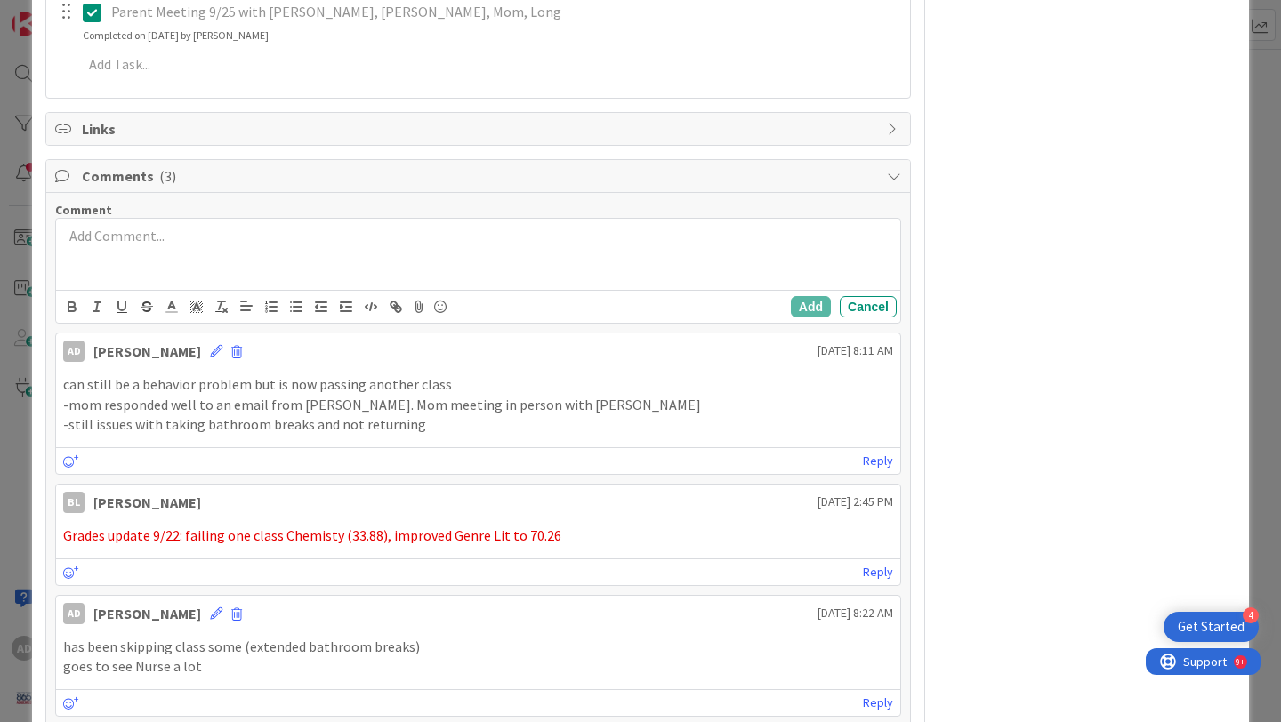
click at [221, 243] on p at bounding box center [478, 236] width 830 height 20
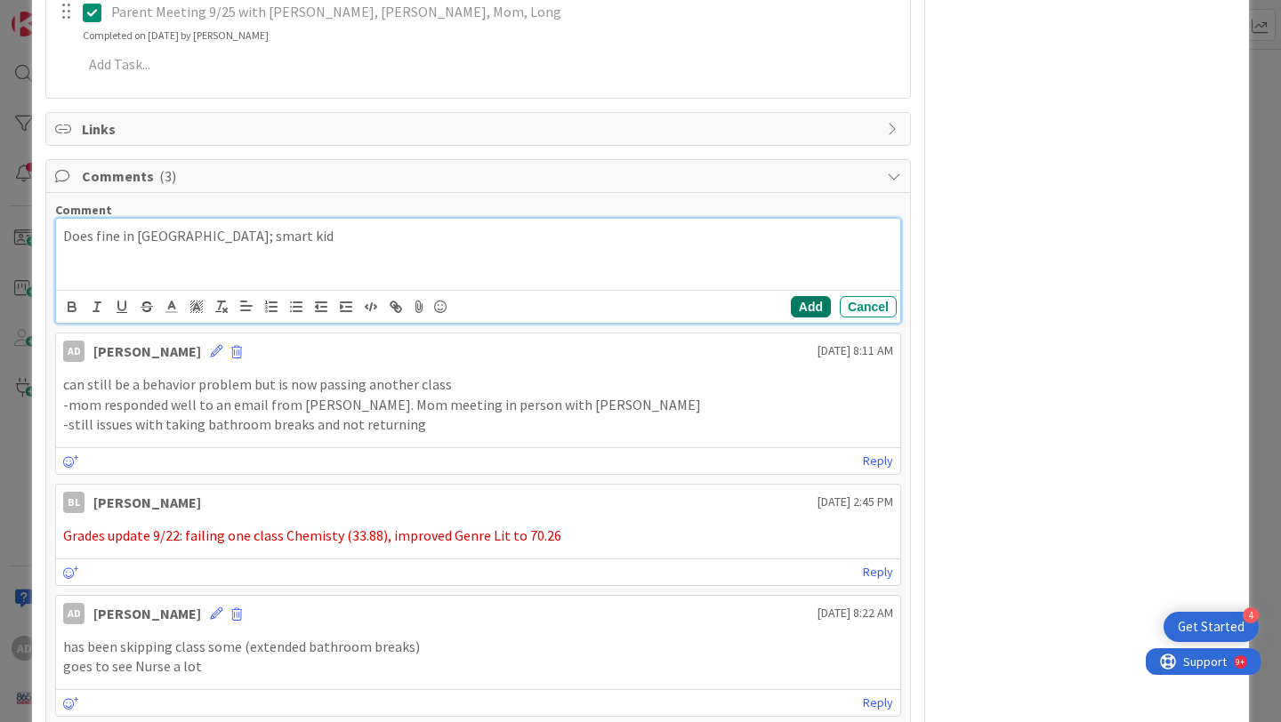
click at [810, 310] on button "Add" at bounding box center [811, 306] width 40 height 21
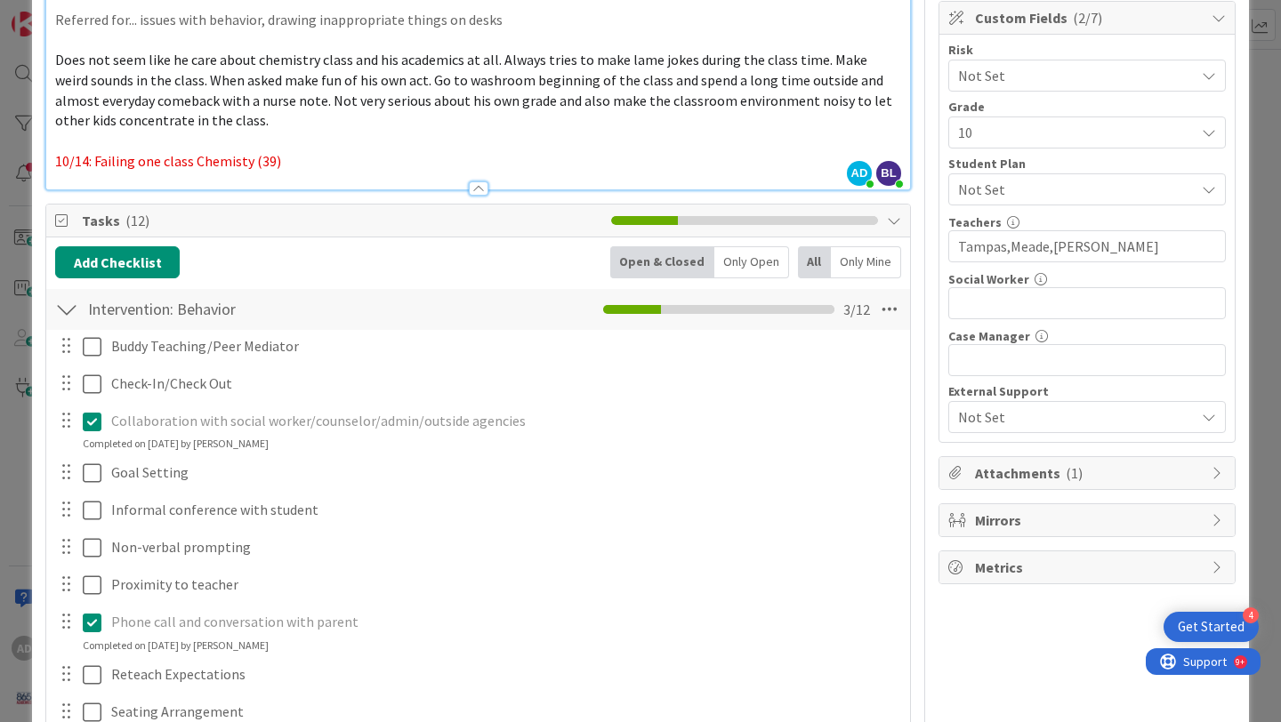
scroll to position [0, 0]
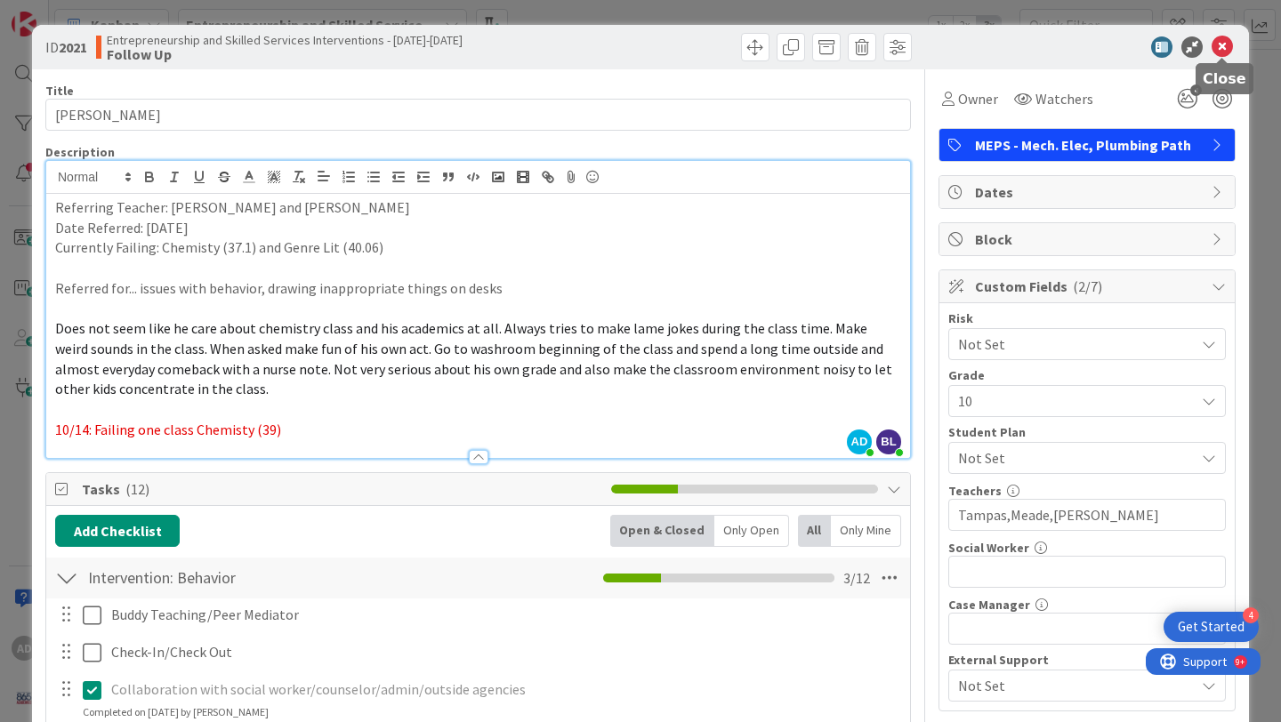
click at [1230, 44] on icon at bounding box center [1221, 46] width 21 height 21
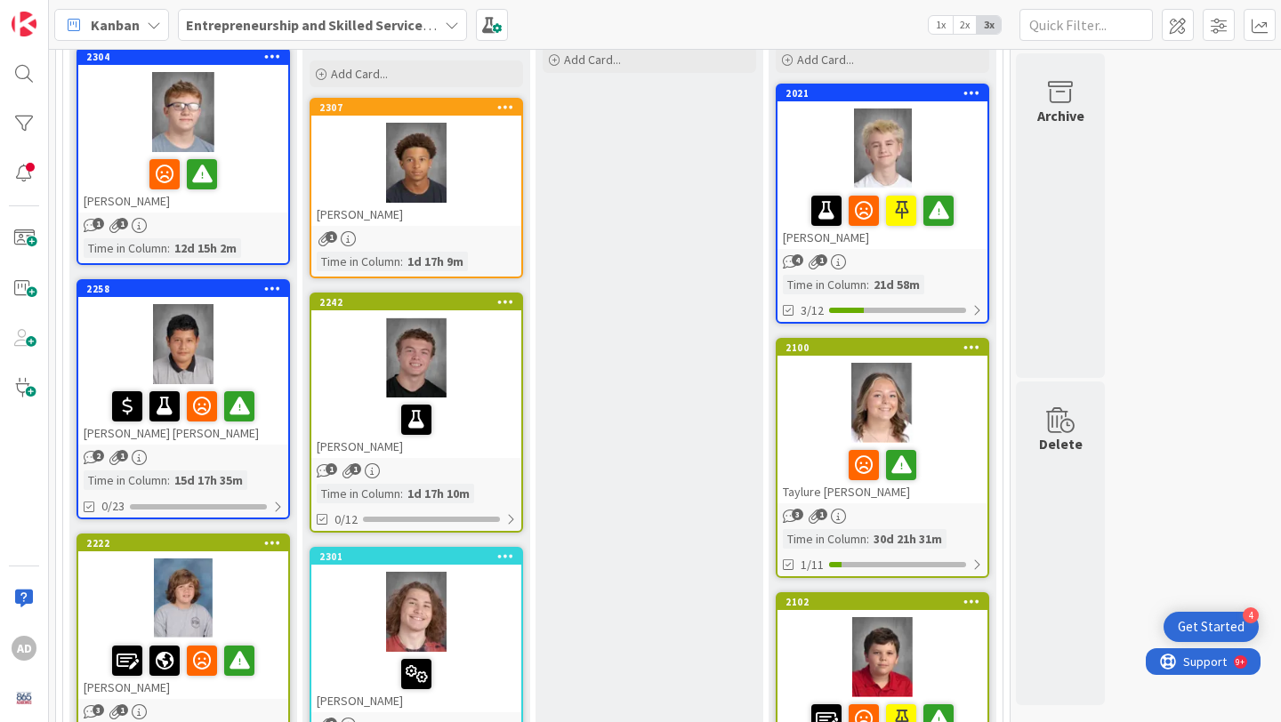
scroll to position [259, 0]
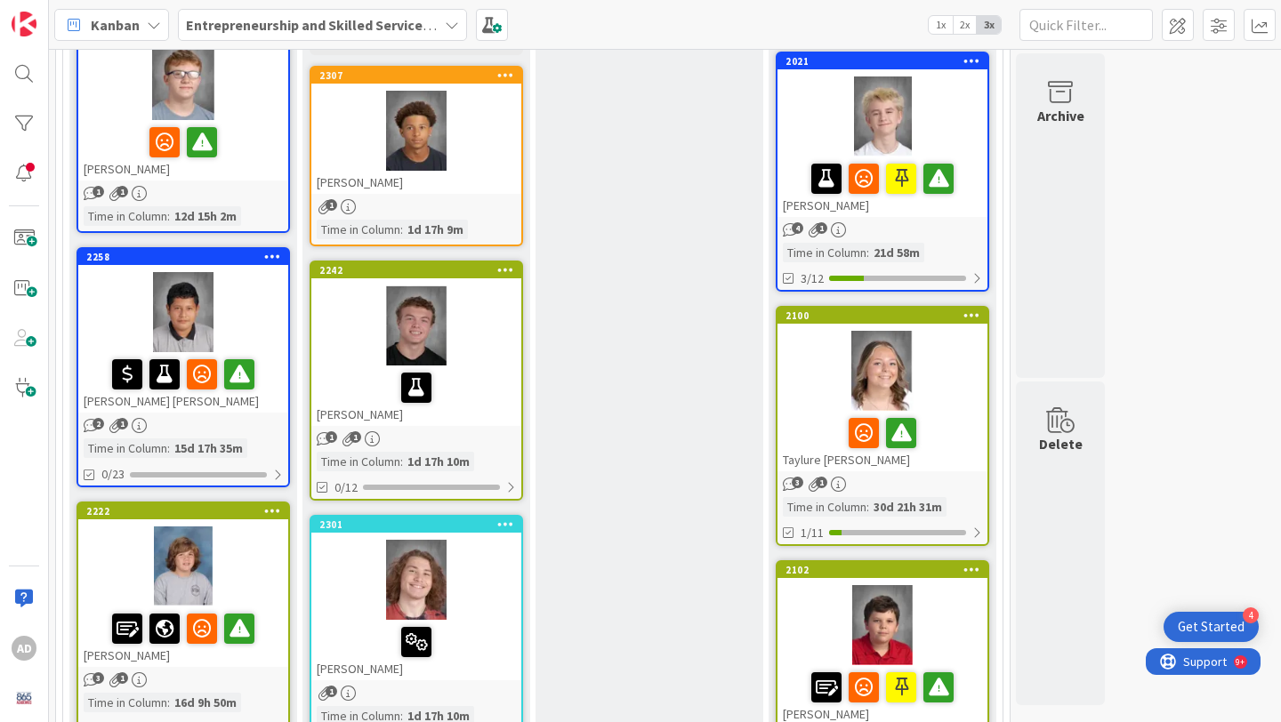
click at [500, 133] on div at bounding box center [416, 131] width 210 height 80
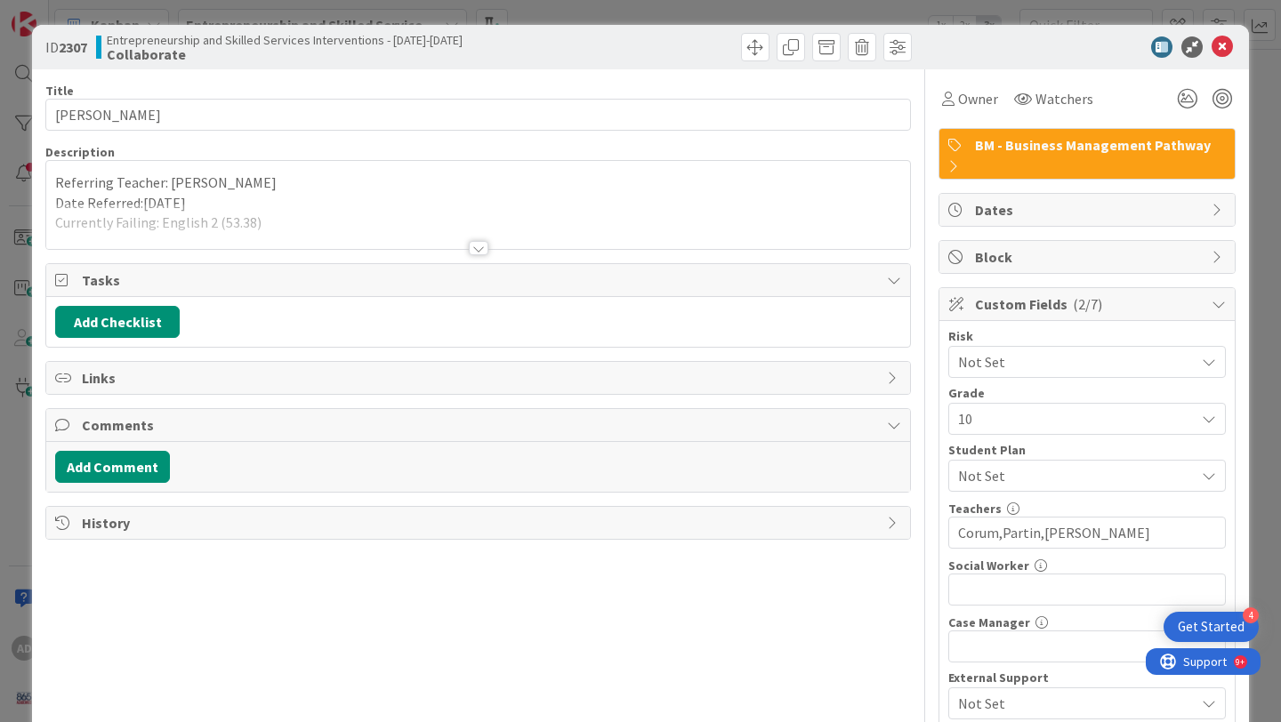
click at [449, 213] on div at bounding box center [478, 226] width 864 height 45
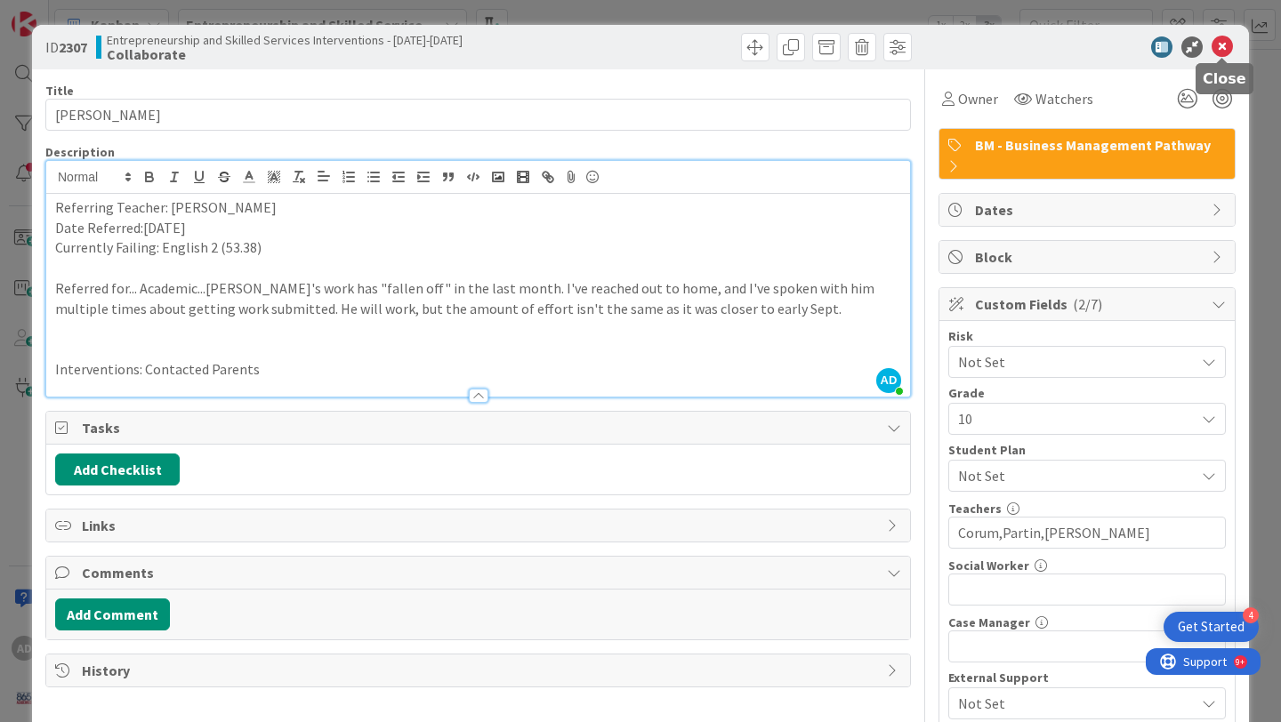
click at [1219, 52] on icon at bounding box center [1221, 46] width 21 height 21
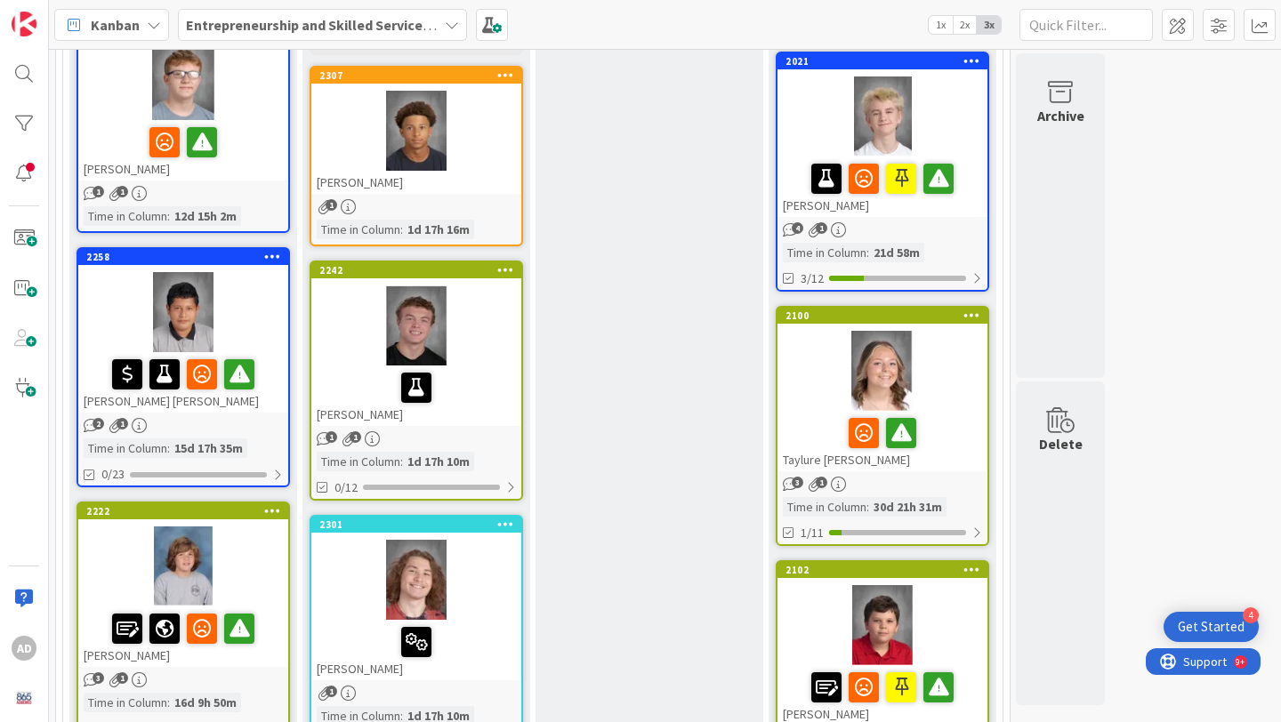
click at [948, 391] on div at bounding box center [882, 371] width 210 height 80
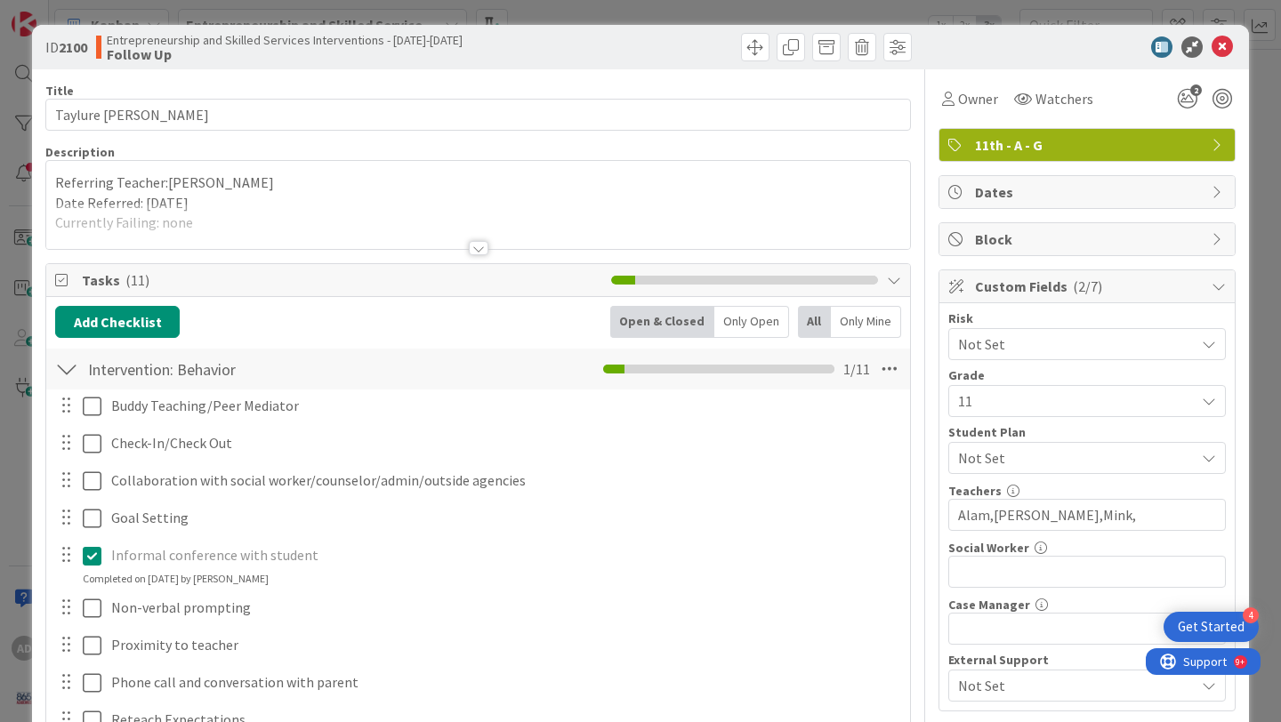
click at [549, 223] on div at bounding box center [478, 226] width 864 height 45
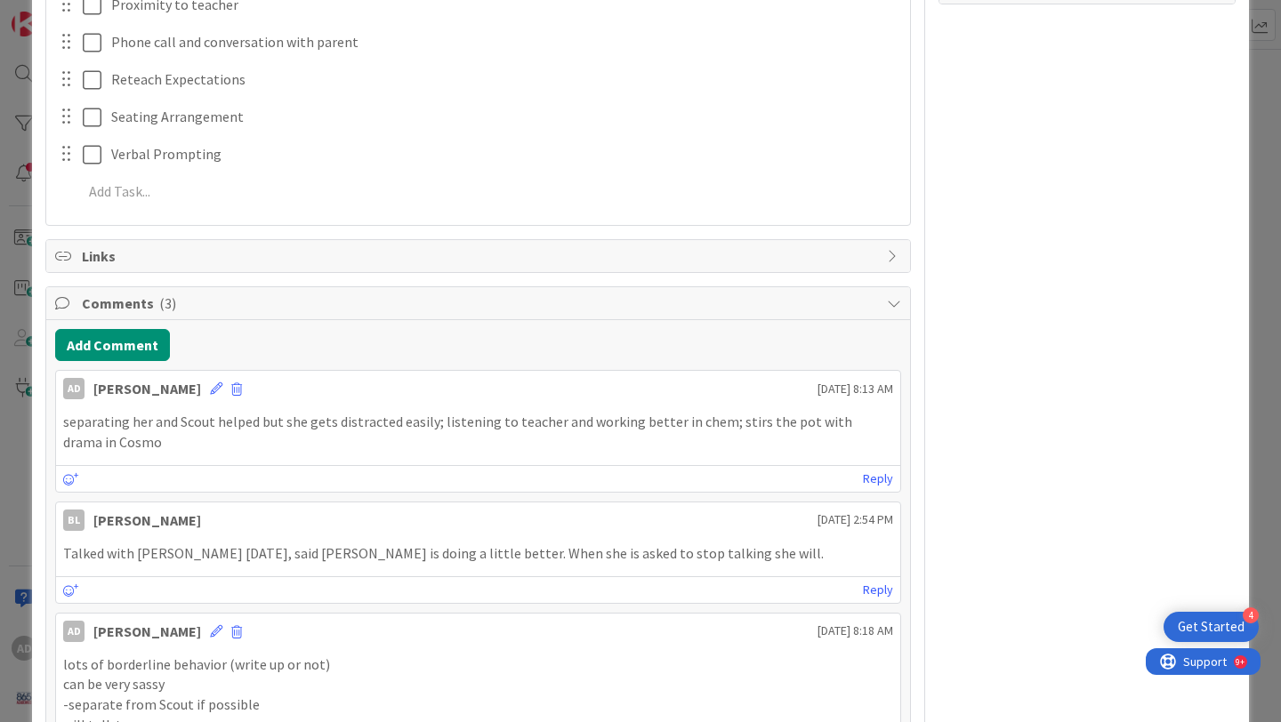
scroll to position [976, 0]
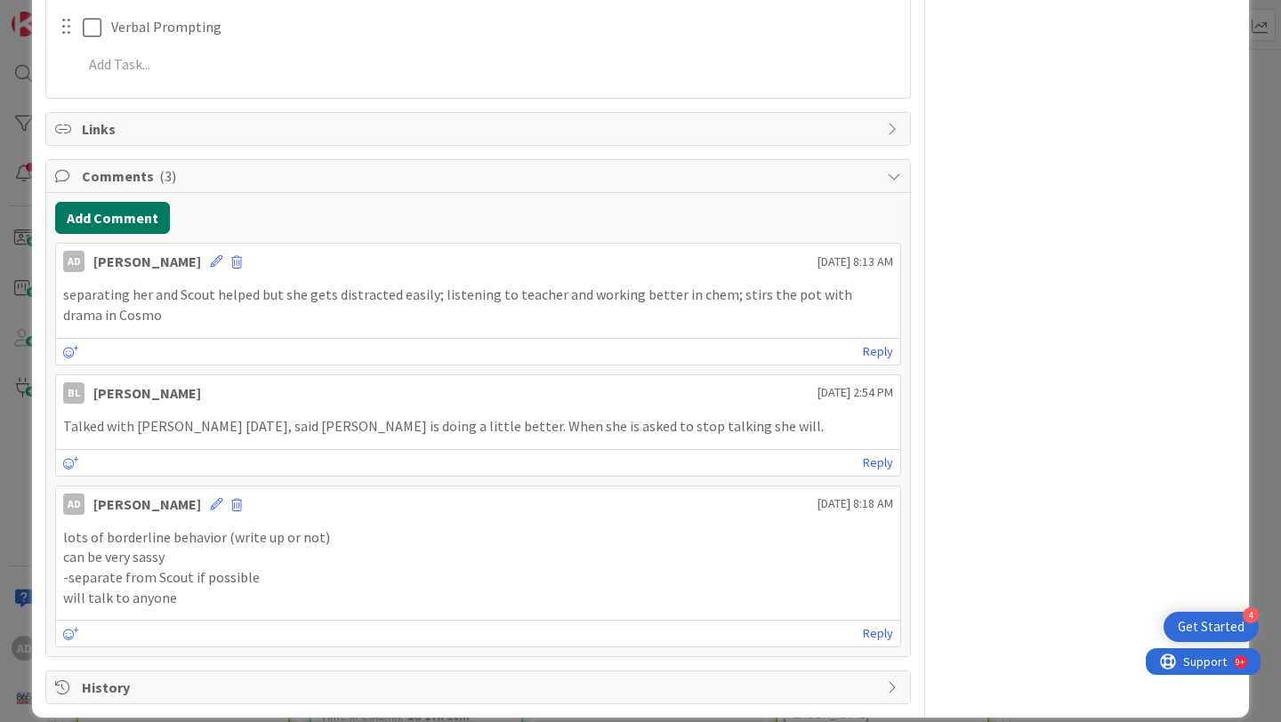
click at [149, 202] on button "Add Comment" at bounding box center [112, 218] width 115 height 32
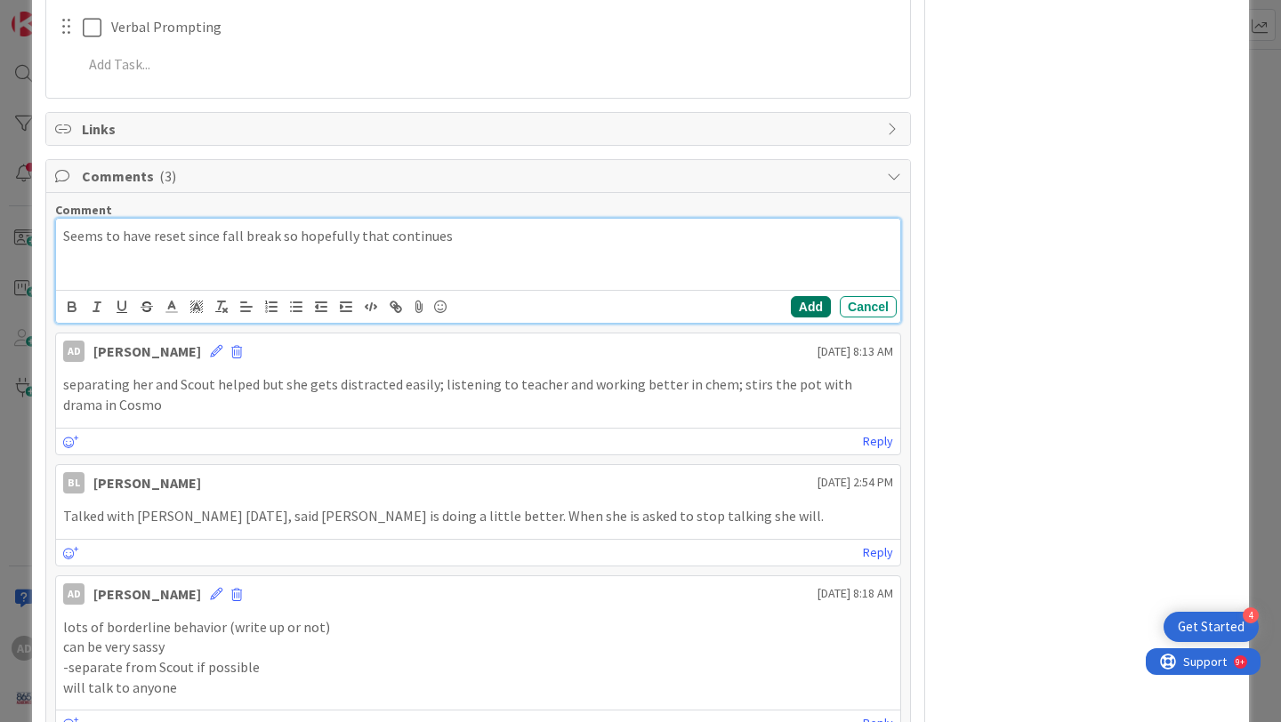
click at [806, 296] on button "Add" at bounding box center [811, 306] width 40 height 21
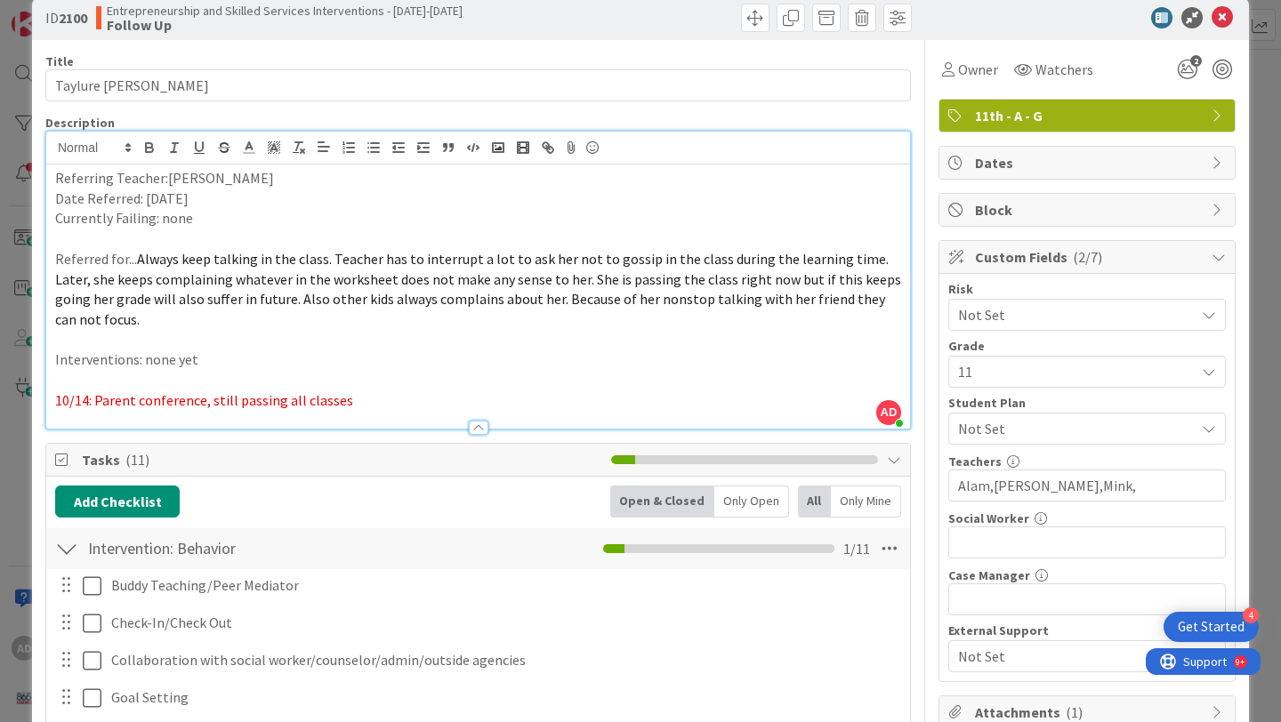
scroll to position [0, 0]
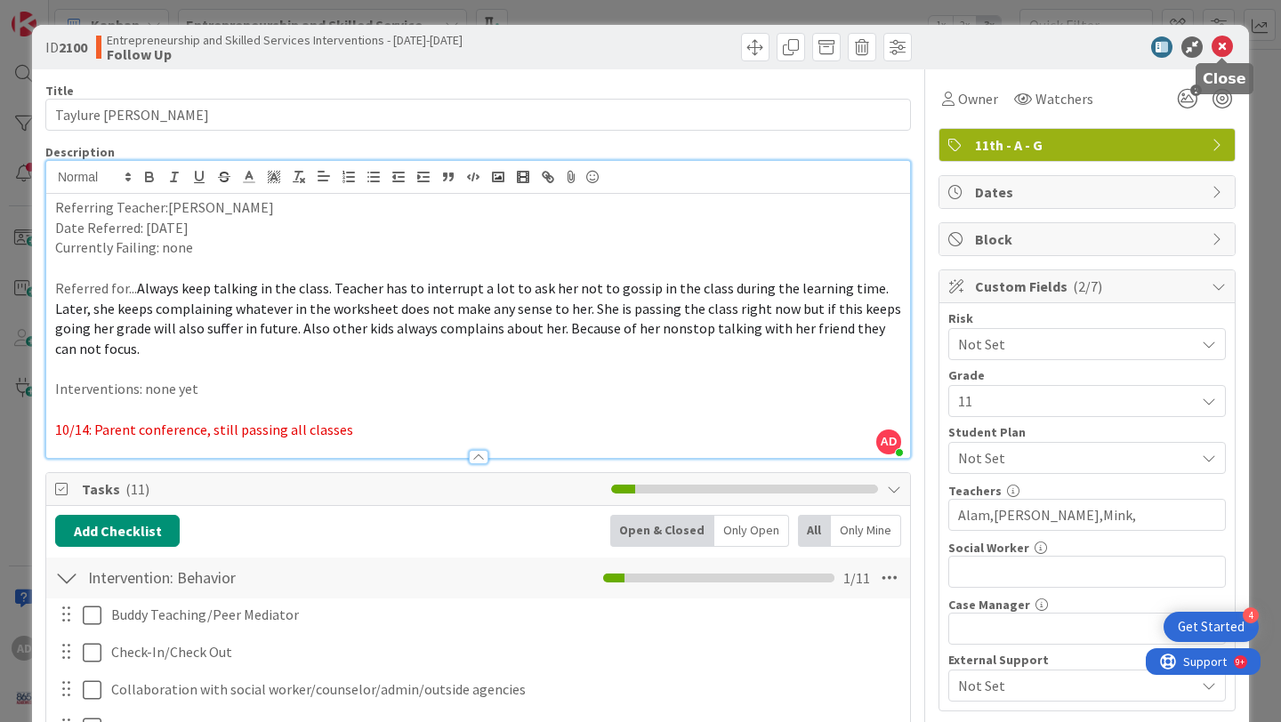
click at [1222, 52] on icon at bounding box center [1221, 46] width 21 height 21
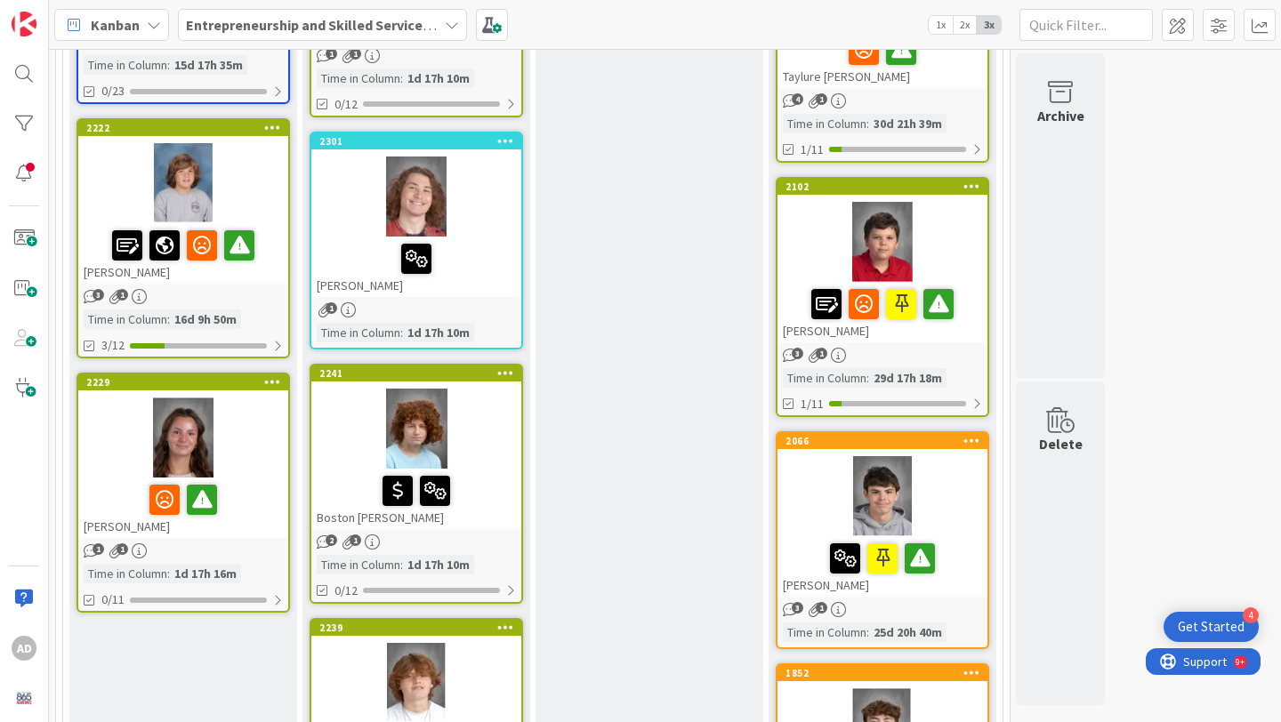
click at [960, 222] on div at bounding box center [882, 242] width 210 height 80
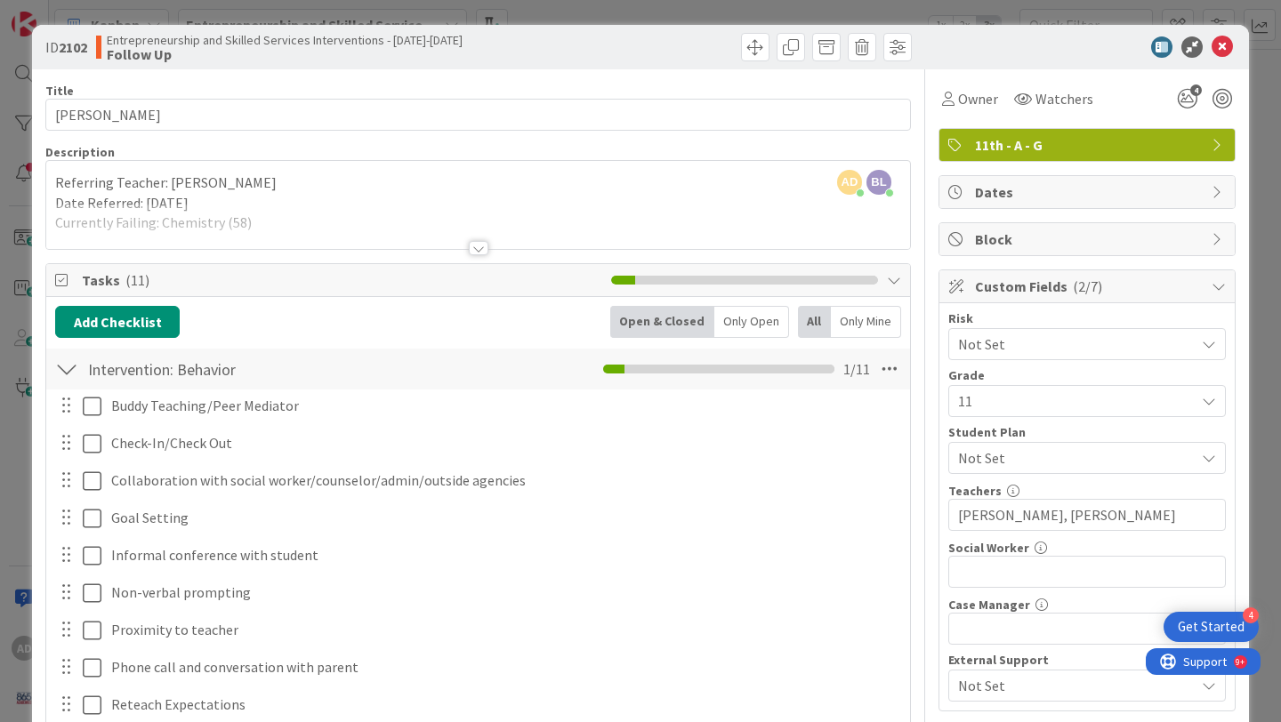
click at [823, 245] on div at bounding box center [478, 226] width 864 height 45
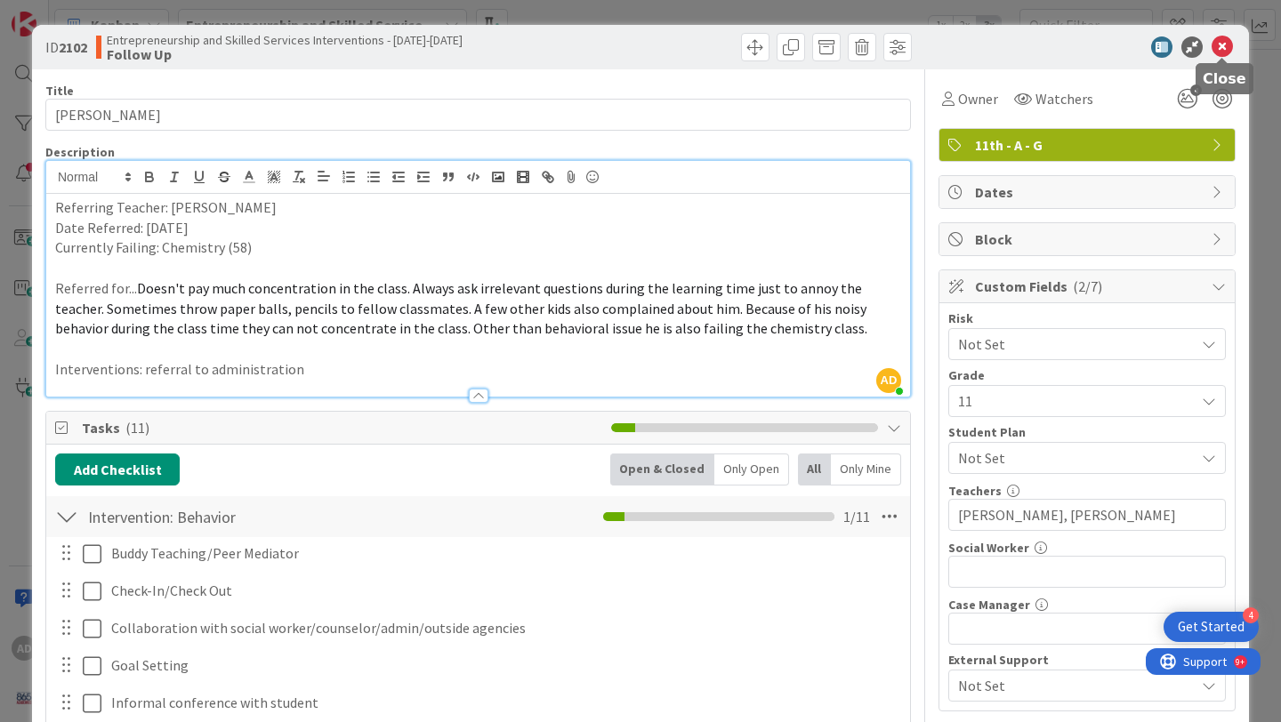
click at [1226, 47] on icon at bounding box center [1221, 46] width 21 height 21
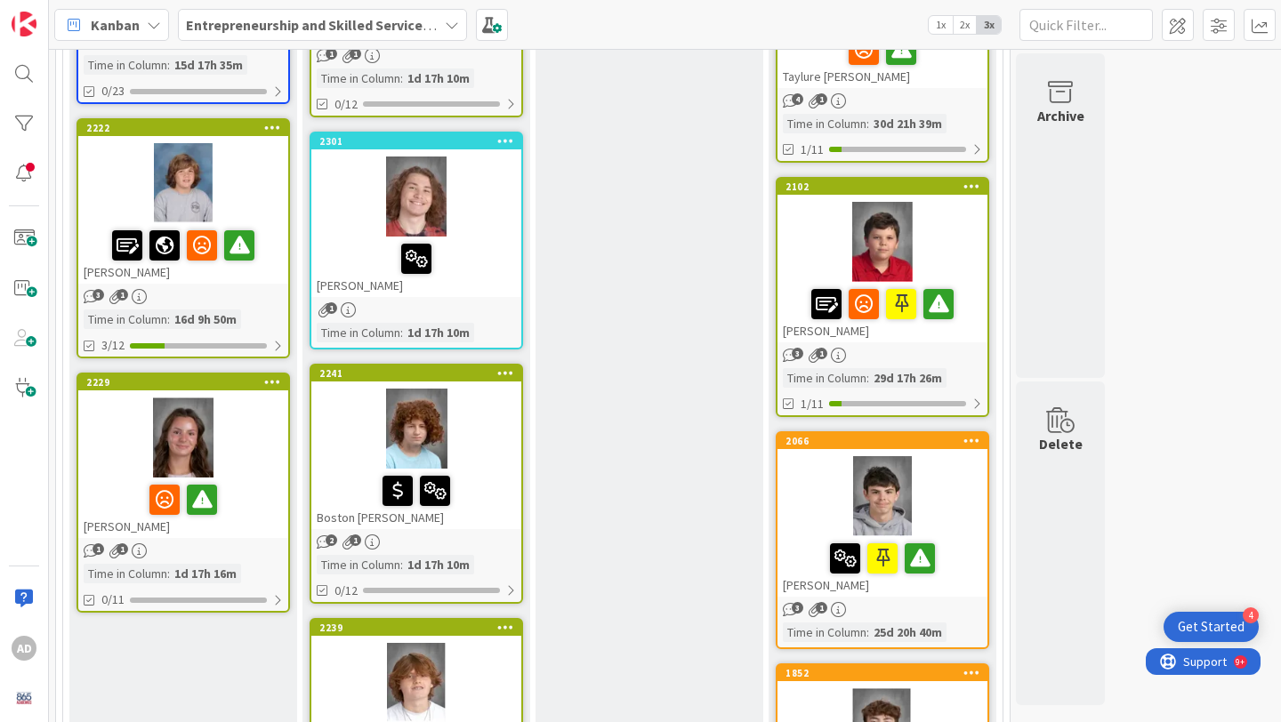
click at [953, 473] on div at bounding box center [882, 496] width 210 height 80
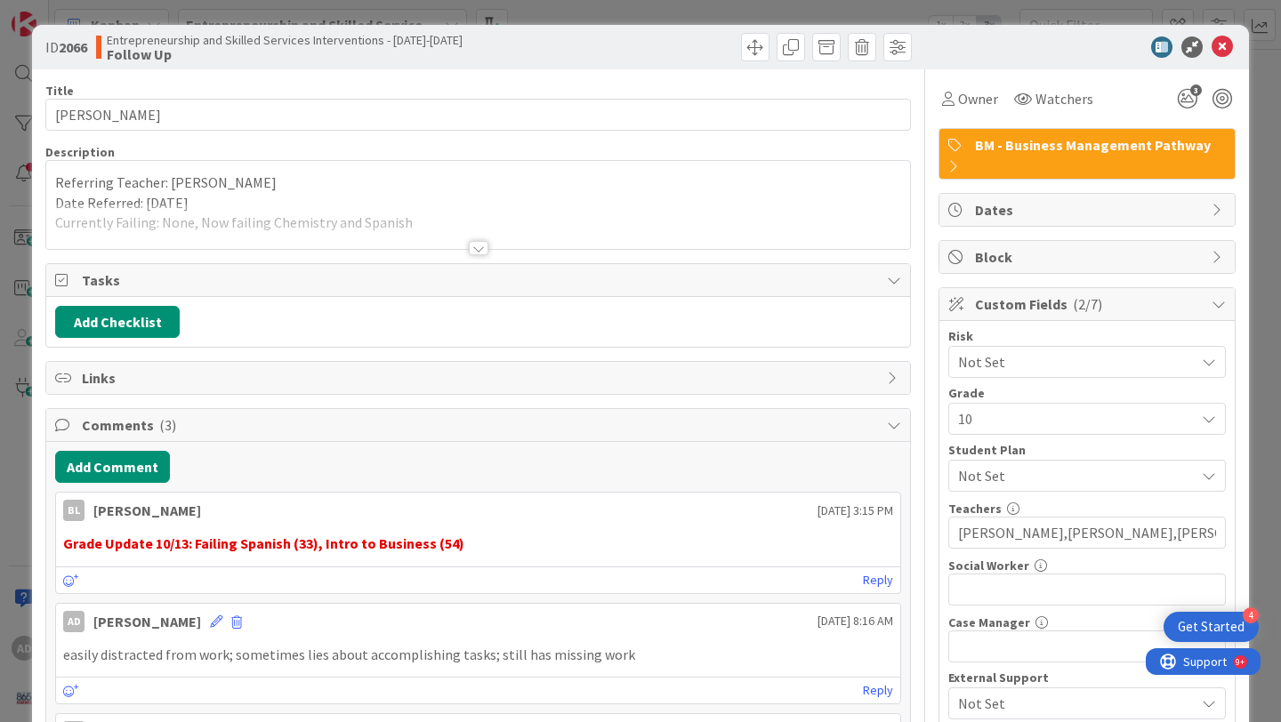
click at [535, 219] on div at bounding box center [478, 226] width 864 height 45
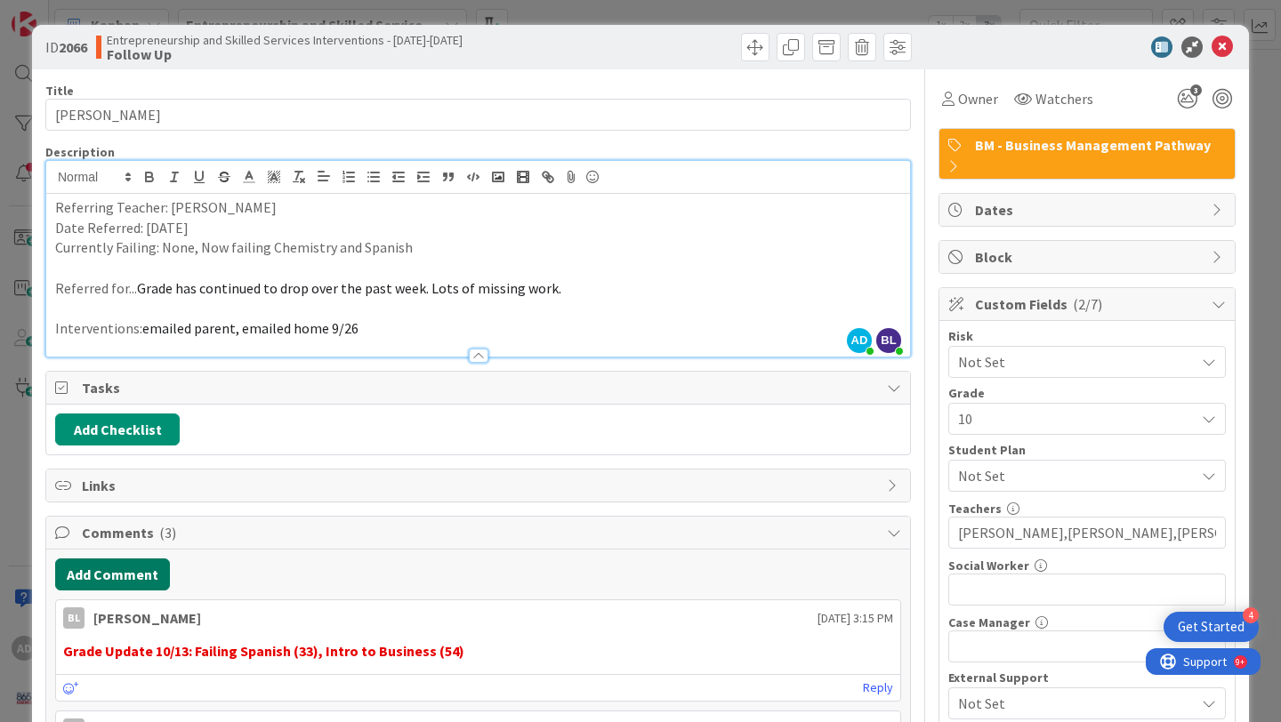
click at [155, 571] on button "Add Comment" at bounding box center [112, 575] width 115 height 32
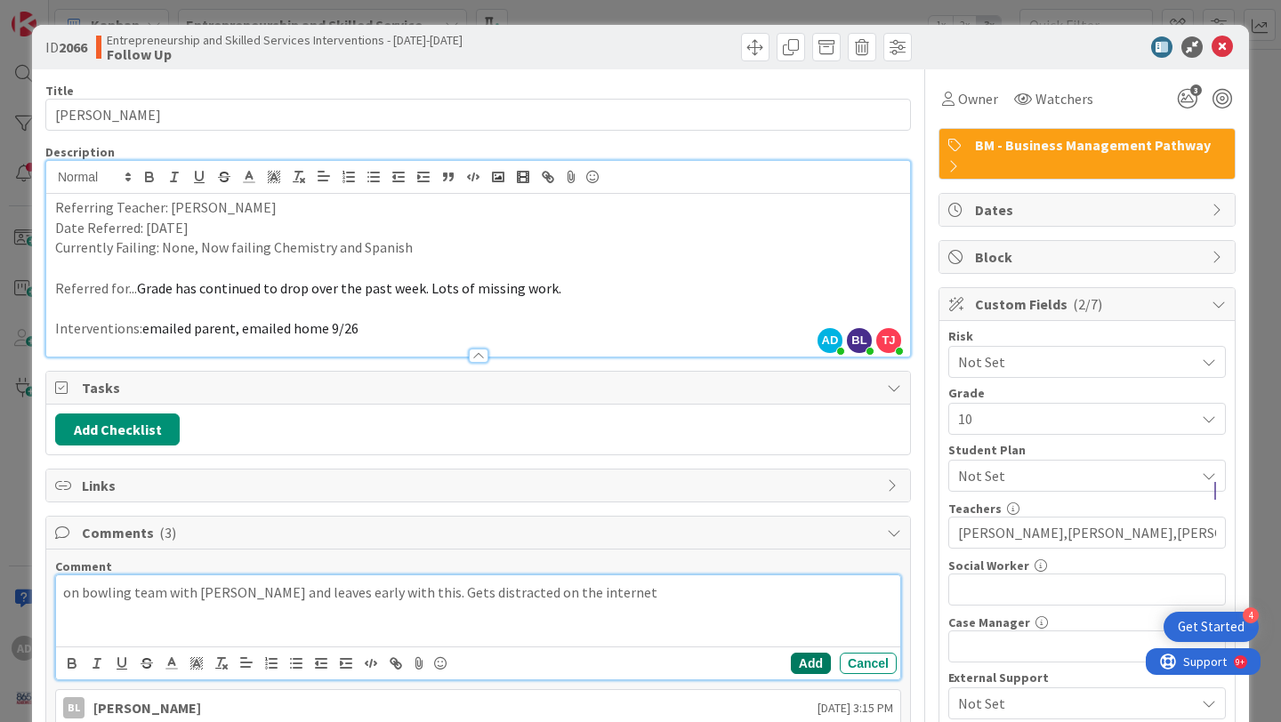
click at [811, 670] on button "Add" at bounding box center [811, 663] width 40 height 21
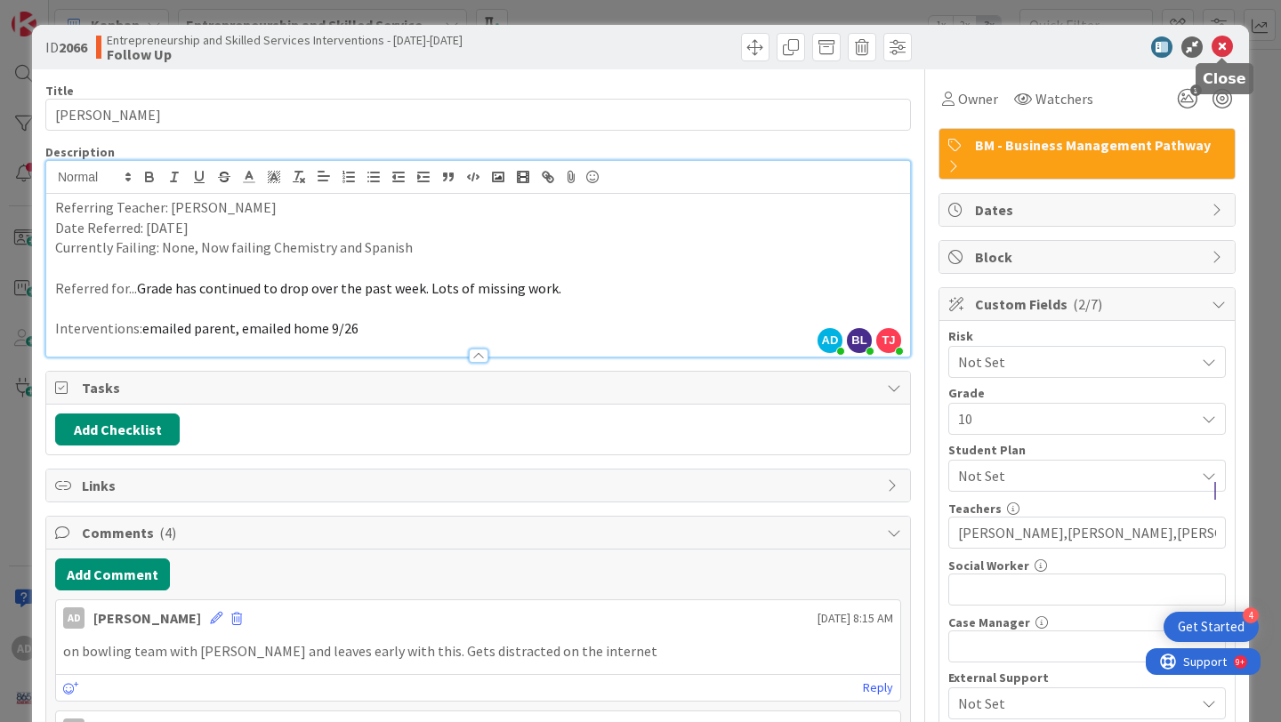
click at [1216, 48] on icon at bounding box center [1221, 46] width 21 height 21
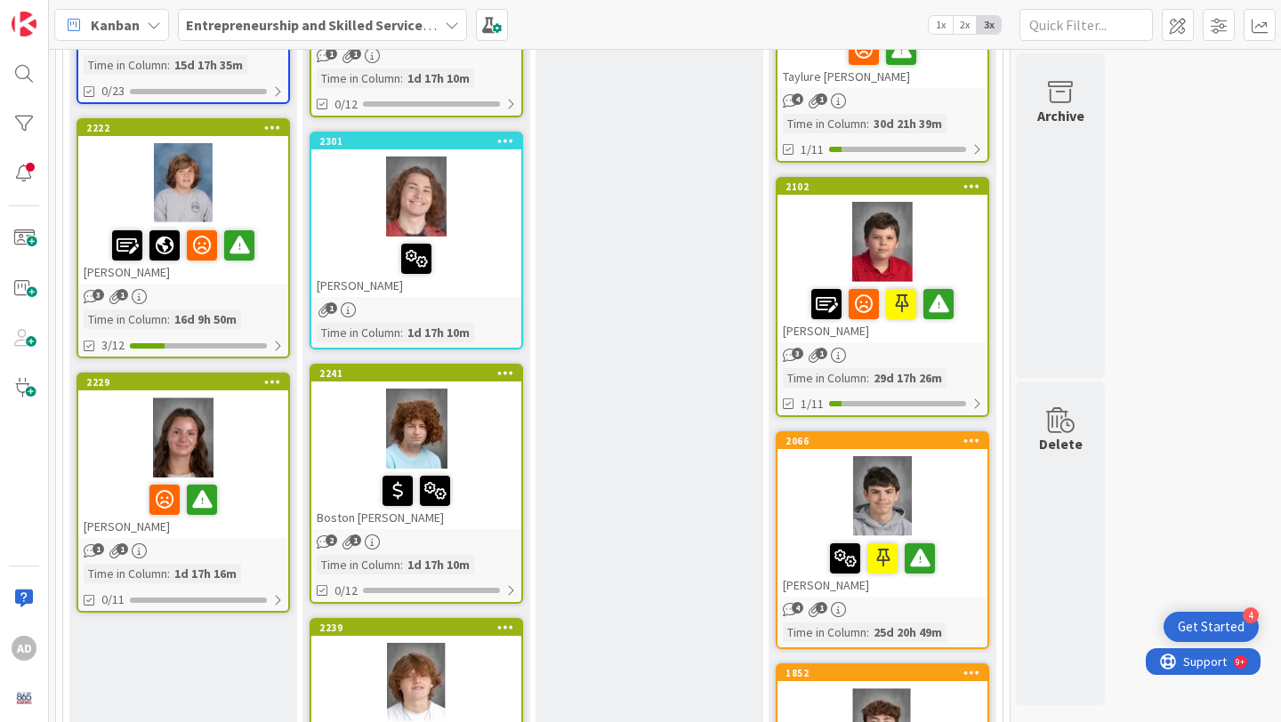
click at [810, 494] on div at bounding box center [882, 496] width 210 height 80
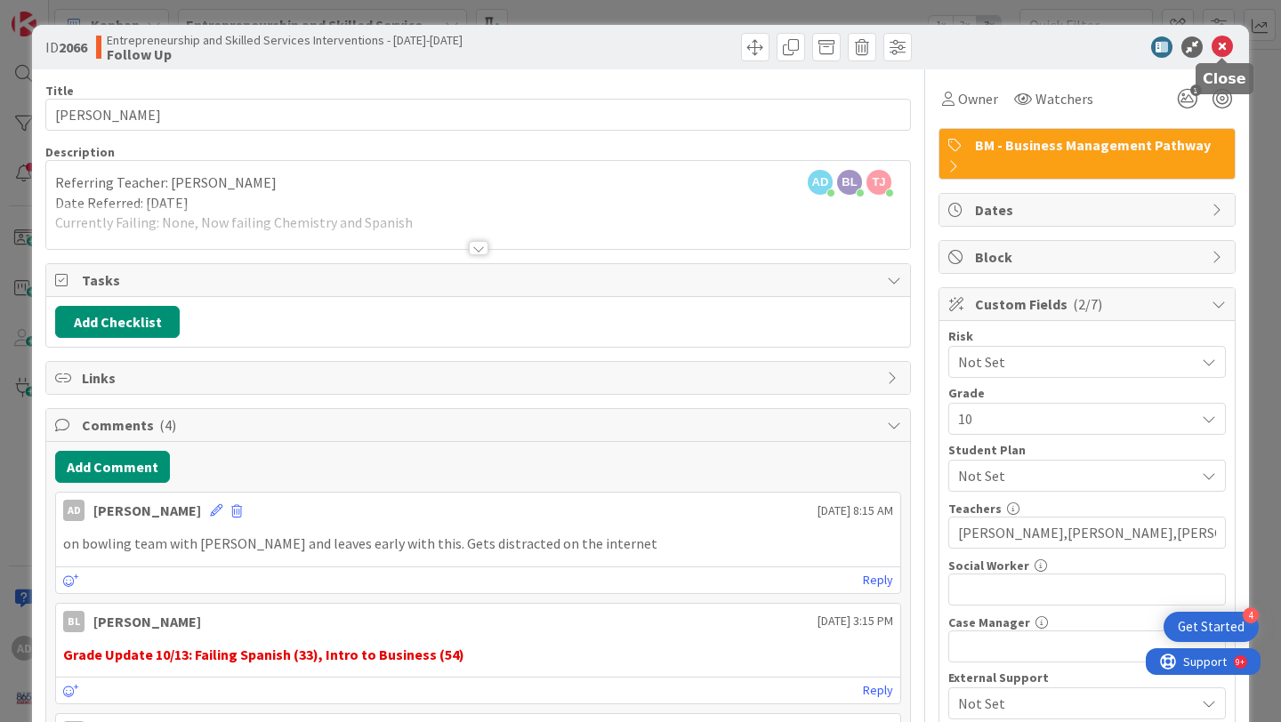
click at [1224, 47] on icon at bounding box center [1221, 46] width 21 height 21
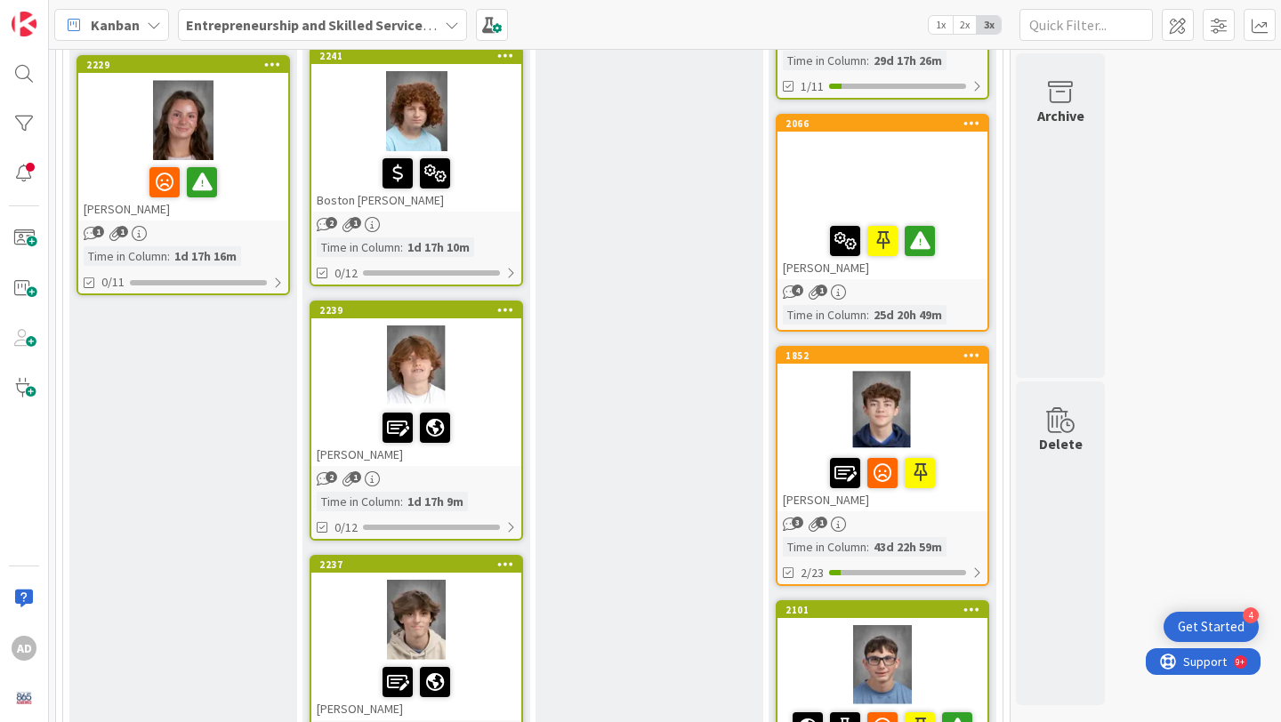
scroll to position [959, 0]
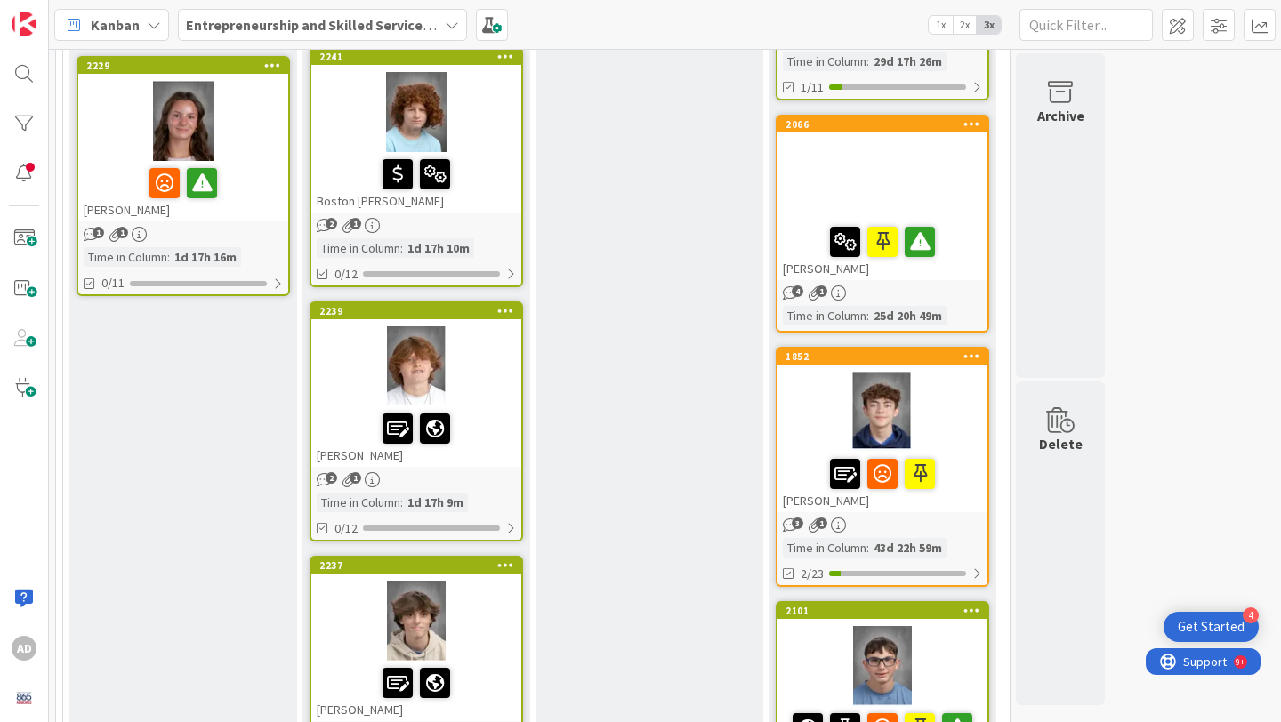
click at [816, 425] on div at bounding box center [882, 412] width 210 height 80
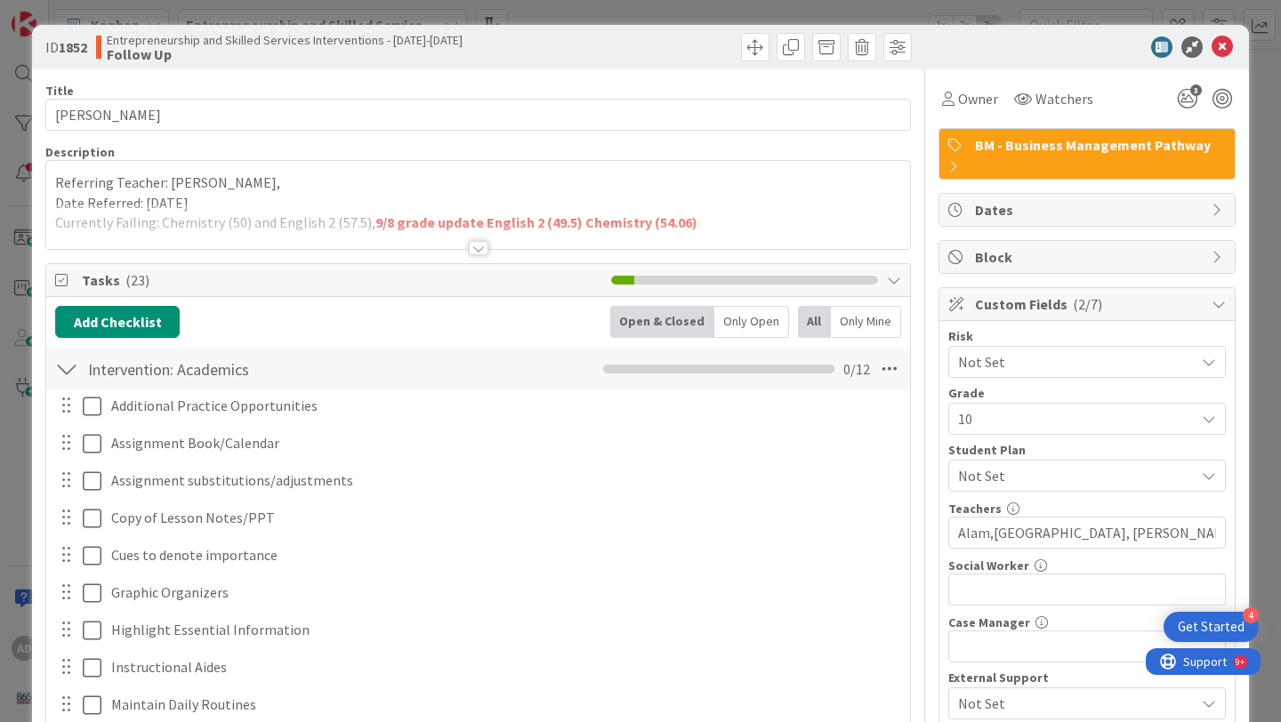
click at [695, 233] on div at bounding box center [478, 226] width 864 height 45
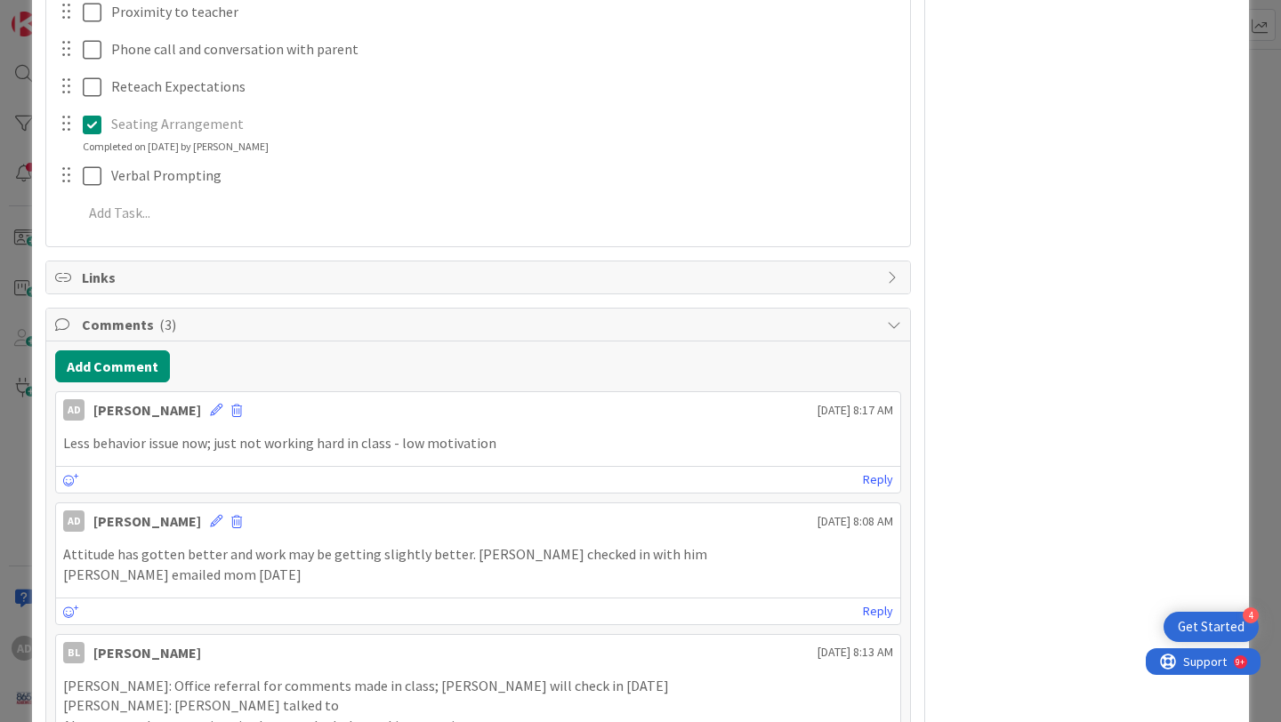
scroll to position [1511, 0]
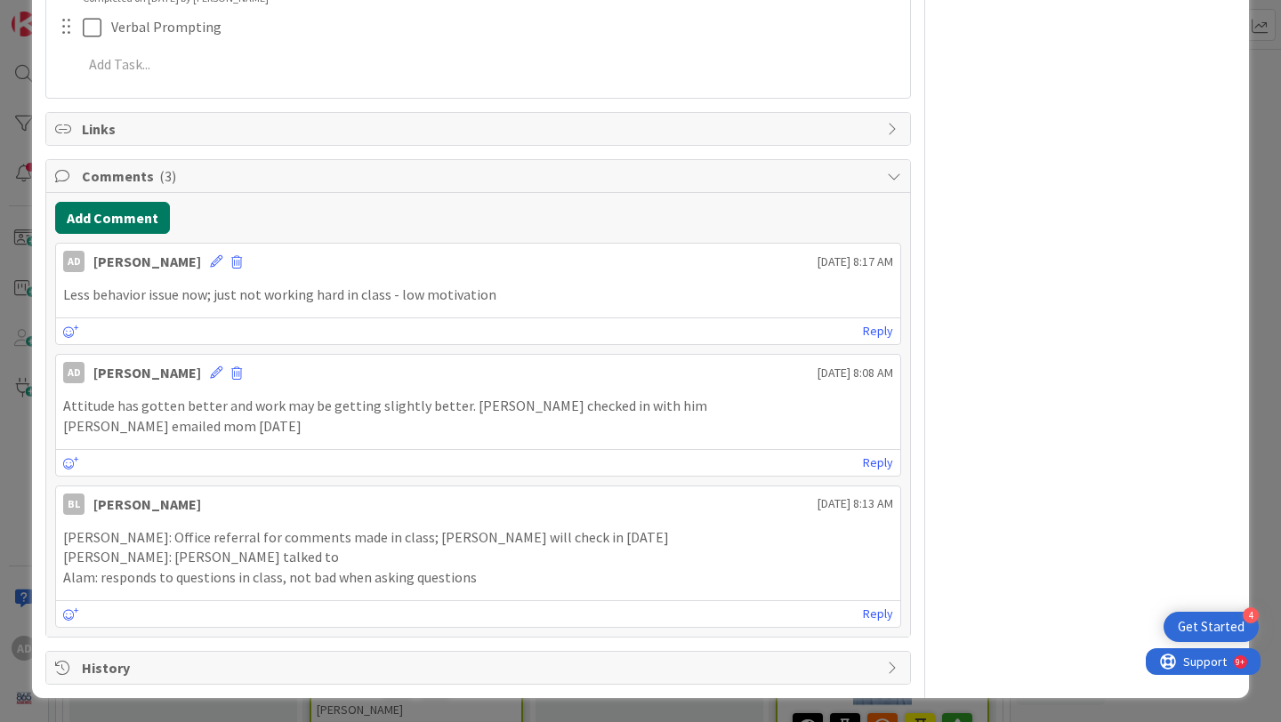
click at [155, 223] on button "Add Comment" at bounding box center [112, 218] width 115 height 32
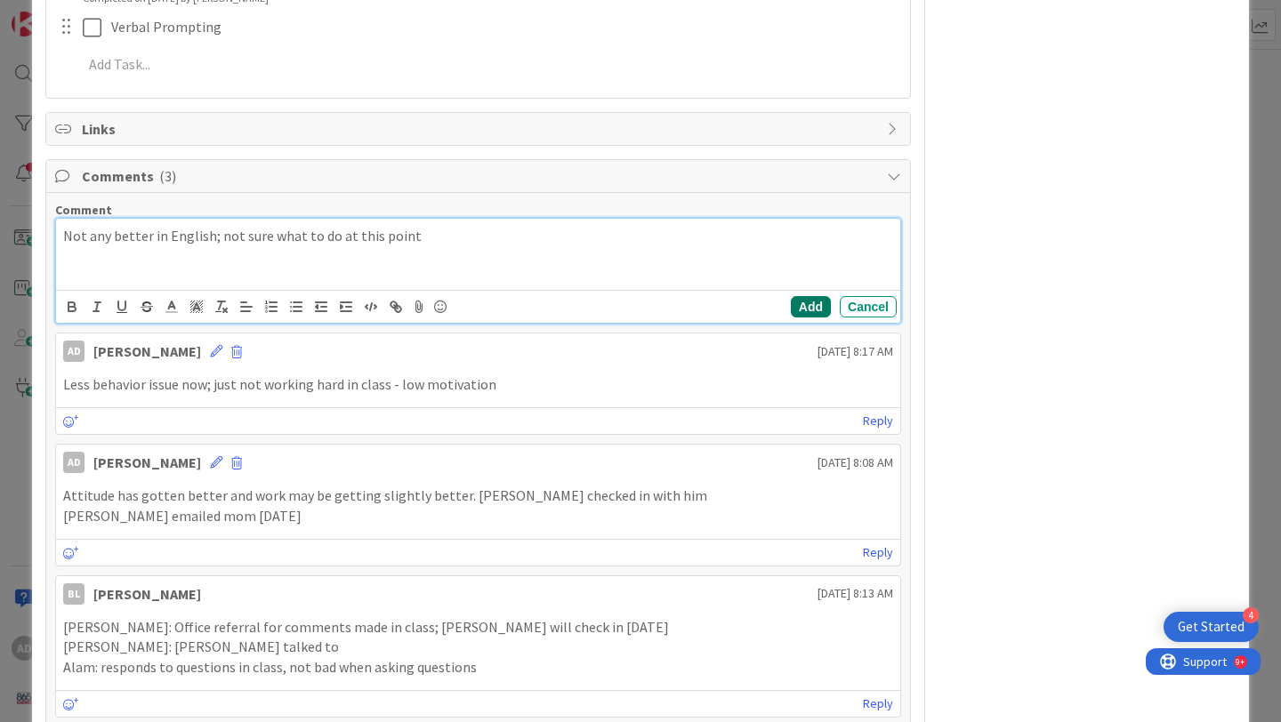
click at [825, 304] on button "Add" at bounding box center [811, 306] width 40 height 21
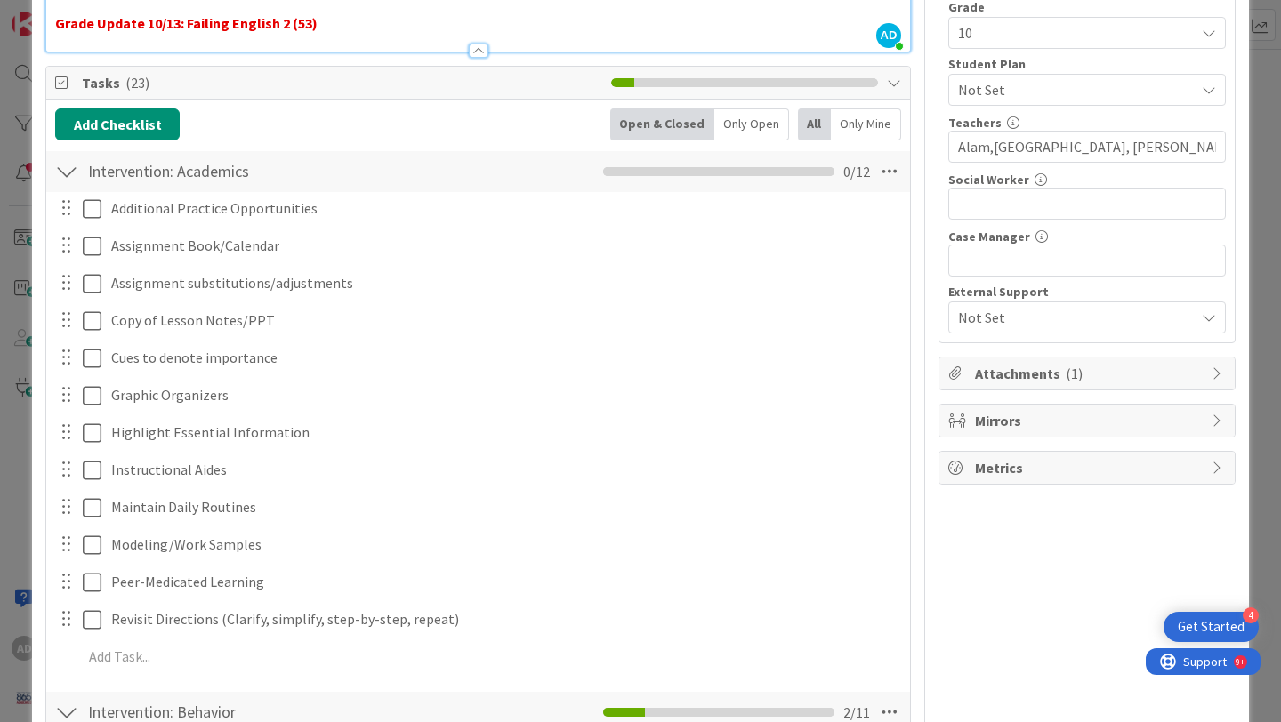
scroll to position [0, 0]
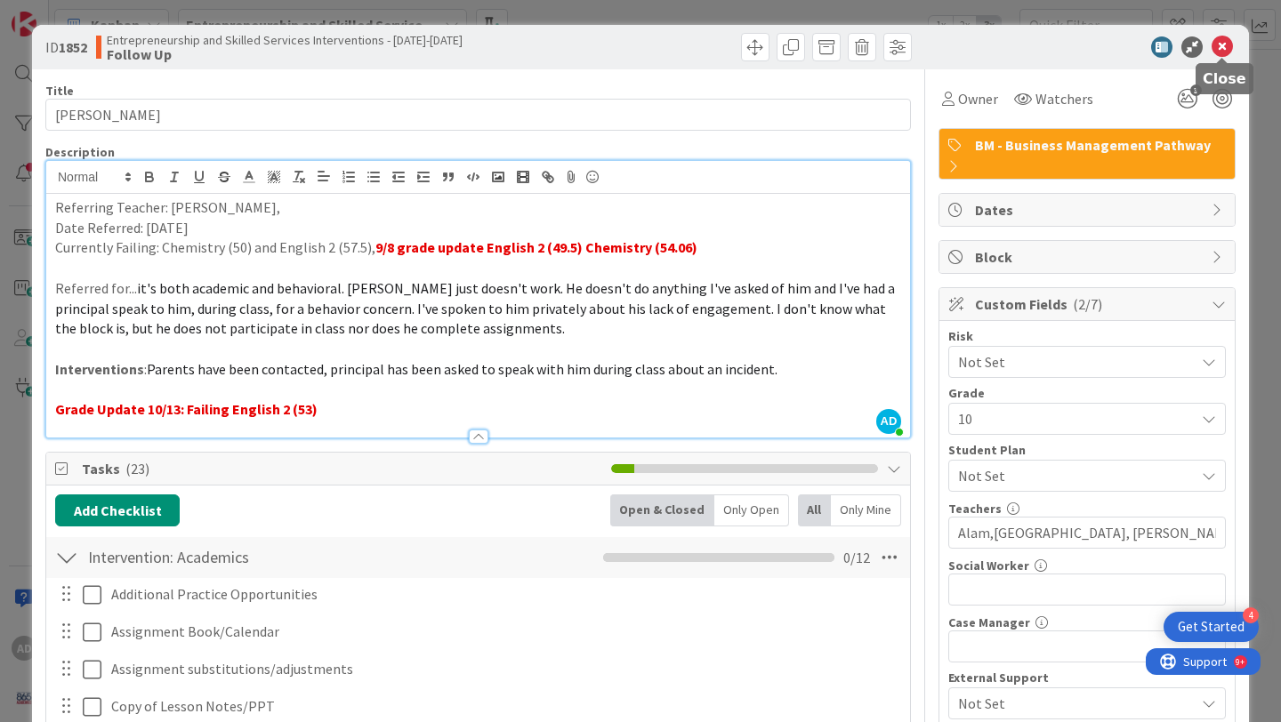
click at [1227, 51] on icon at bounding box center [1221, 46] width 21 height 21
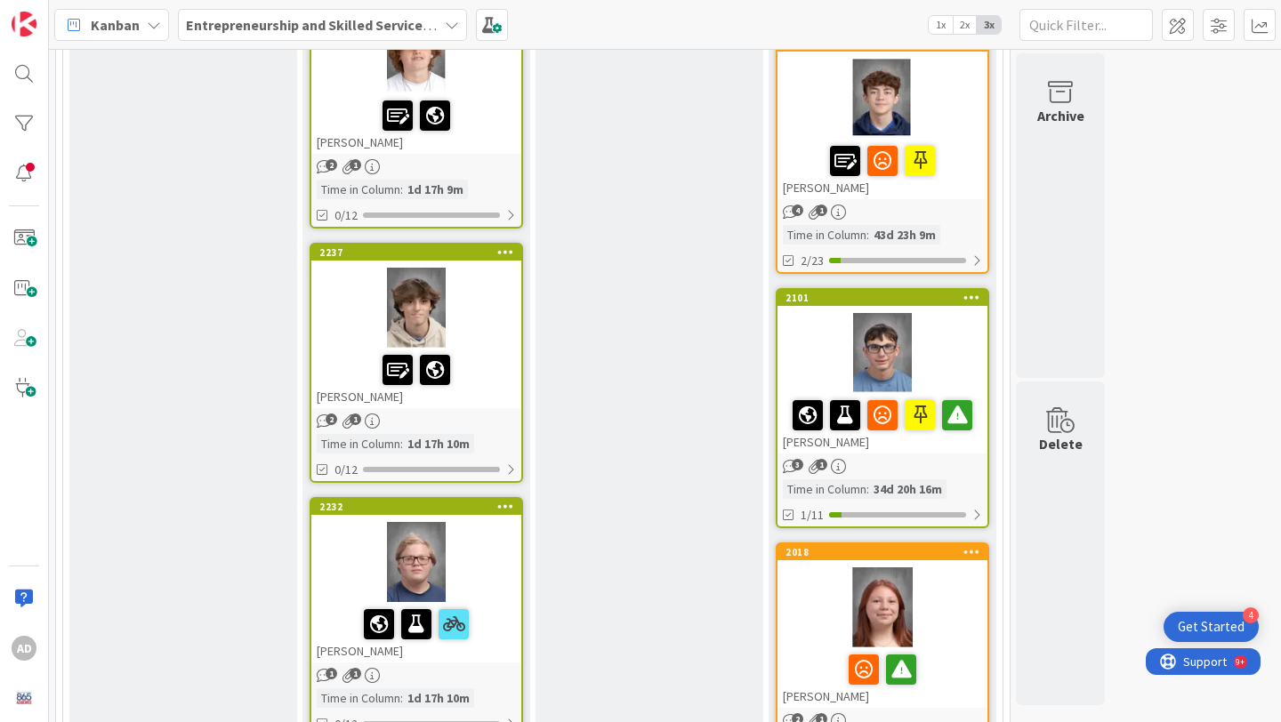
scroll to position [1261, 0]
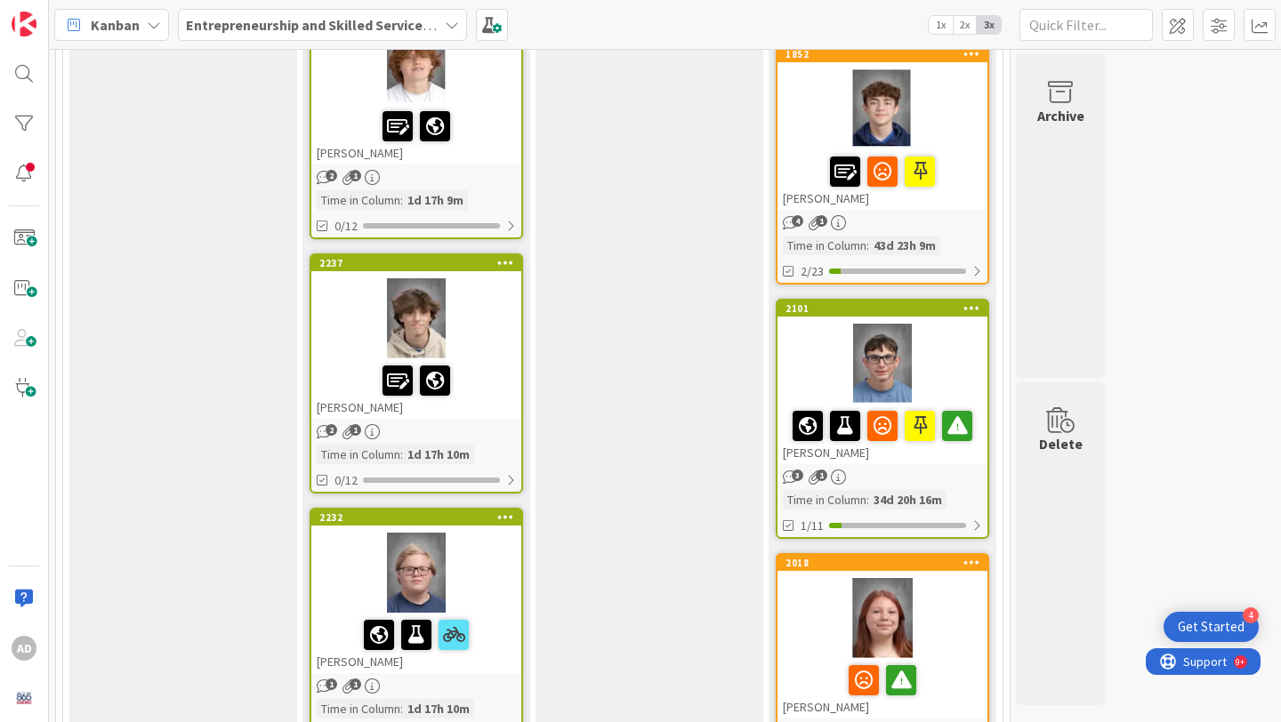
click at [828, 352] on div at bounding box center [882, 364] width 210 height 80
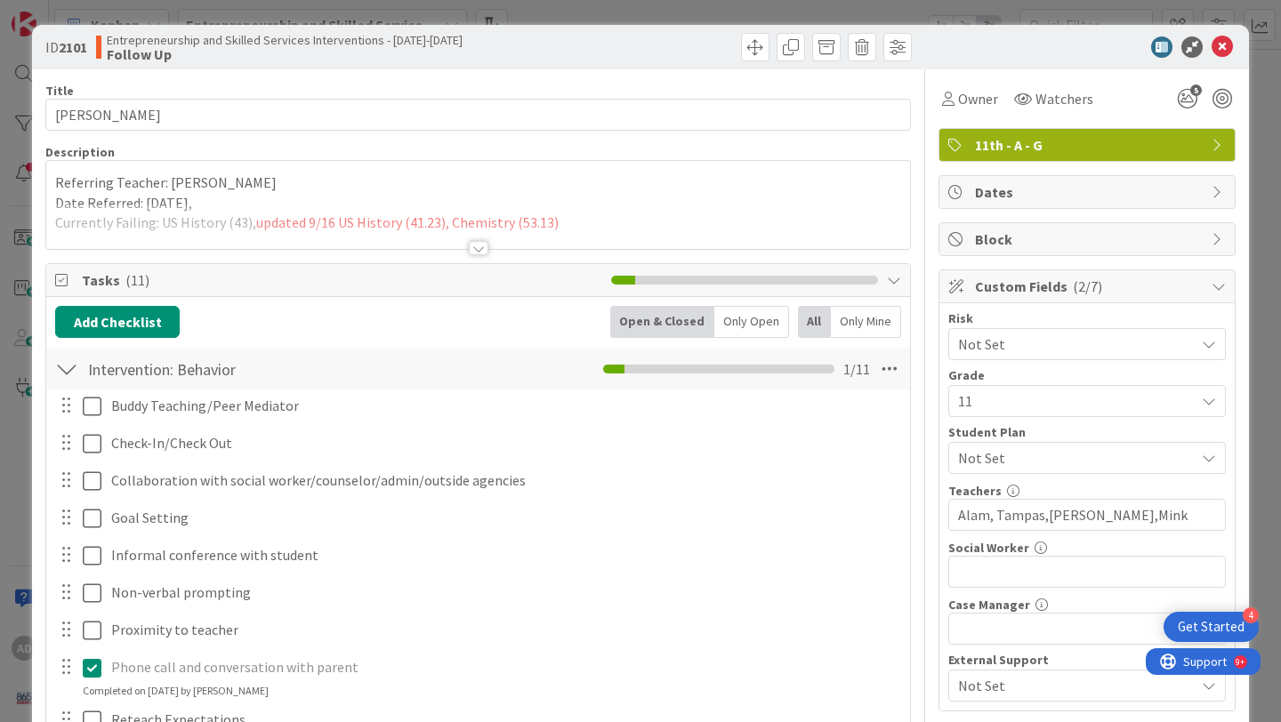
click at [655, 198] on div "Referring Teacher: [PERSON_NAME] Date Referred: [DATE], Currently Failing: US H…" at bounding box center [478, 209] width 864 height 80
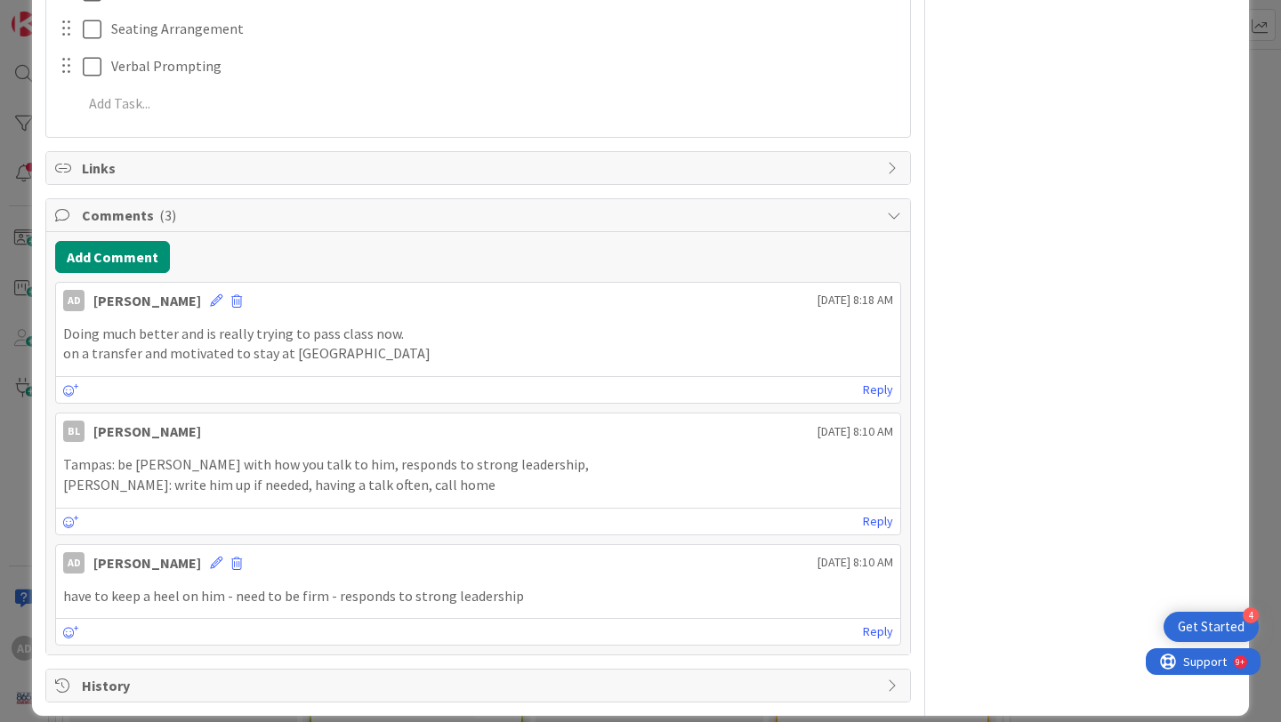
scroll to position [936, 0]
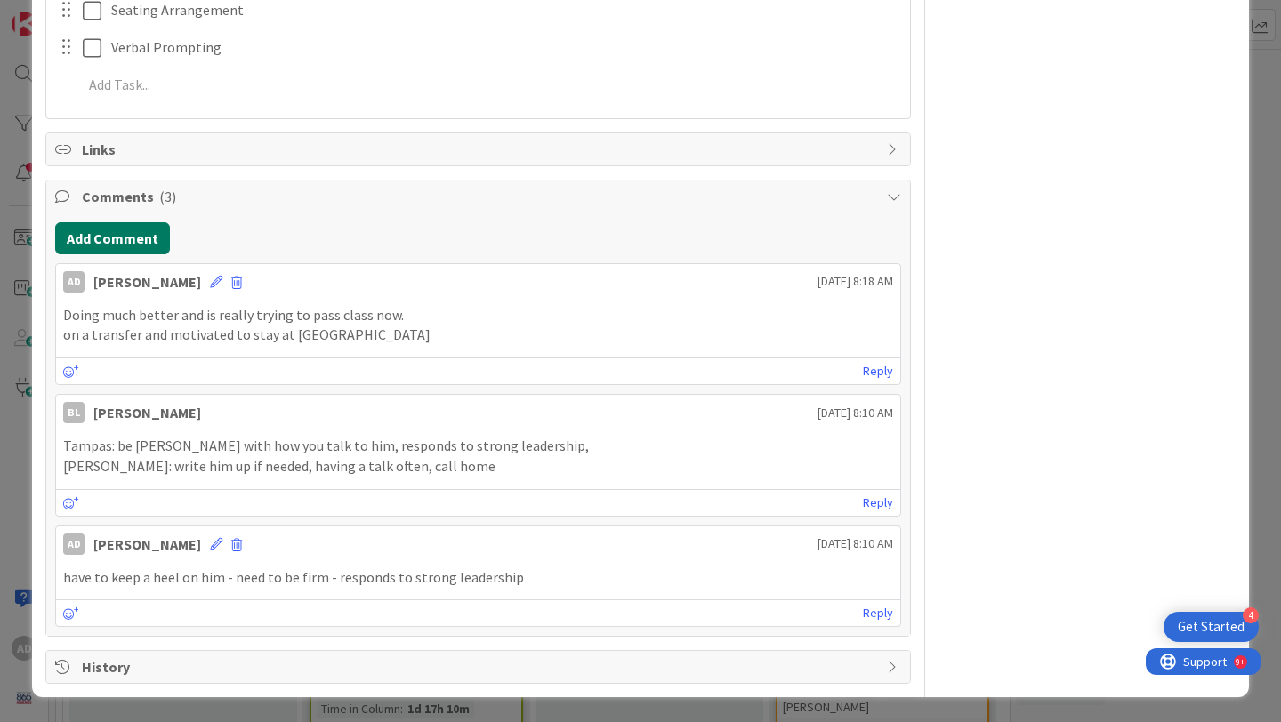
click at [126, 239] on button "Add Comment" at bounding box center [112, 238] width 115 height 32
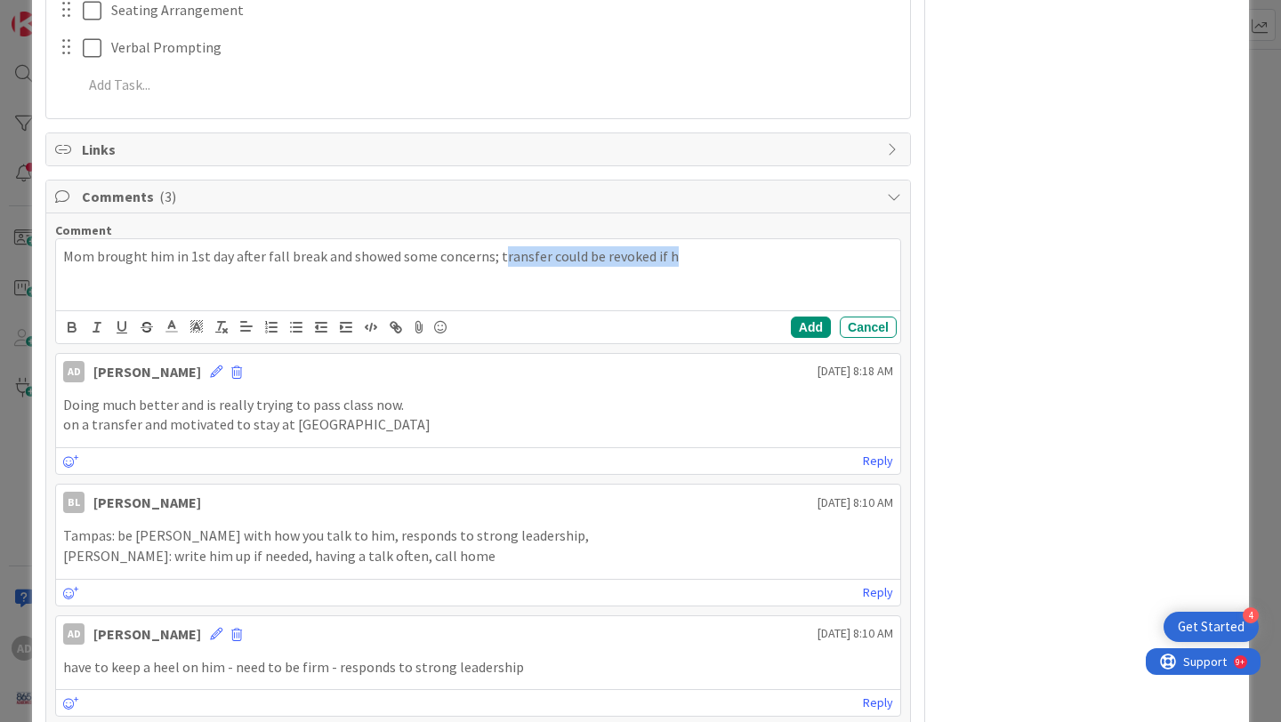
drag, startPoint x: 673, startPoint y: 250, endPoint x: 489, endPoint y: 256, distance: 184.2
click at [492, 256] on p "Mom brought him in 1st day after fall break and showed some concerns; transfer …" at bounding box center [478, 256] width 830 height 20
click at [812, 340] on div "Add Cancel" at bounding box center [478, 326] width 844 height 33
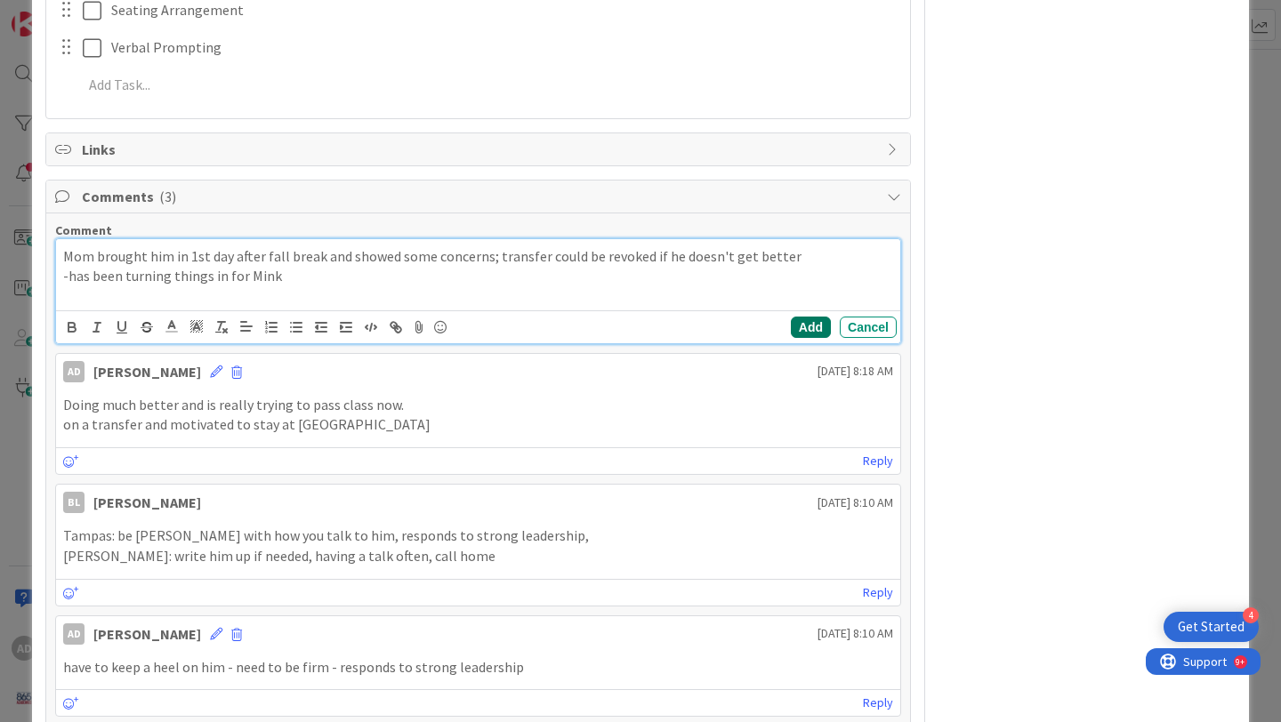
click at [813, 333] on button "Add" at bounding box center [811, 327] width 40 height 21
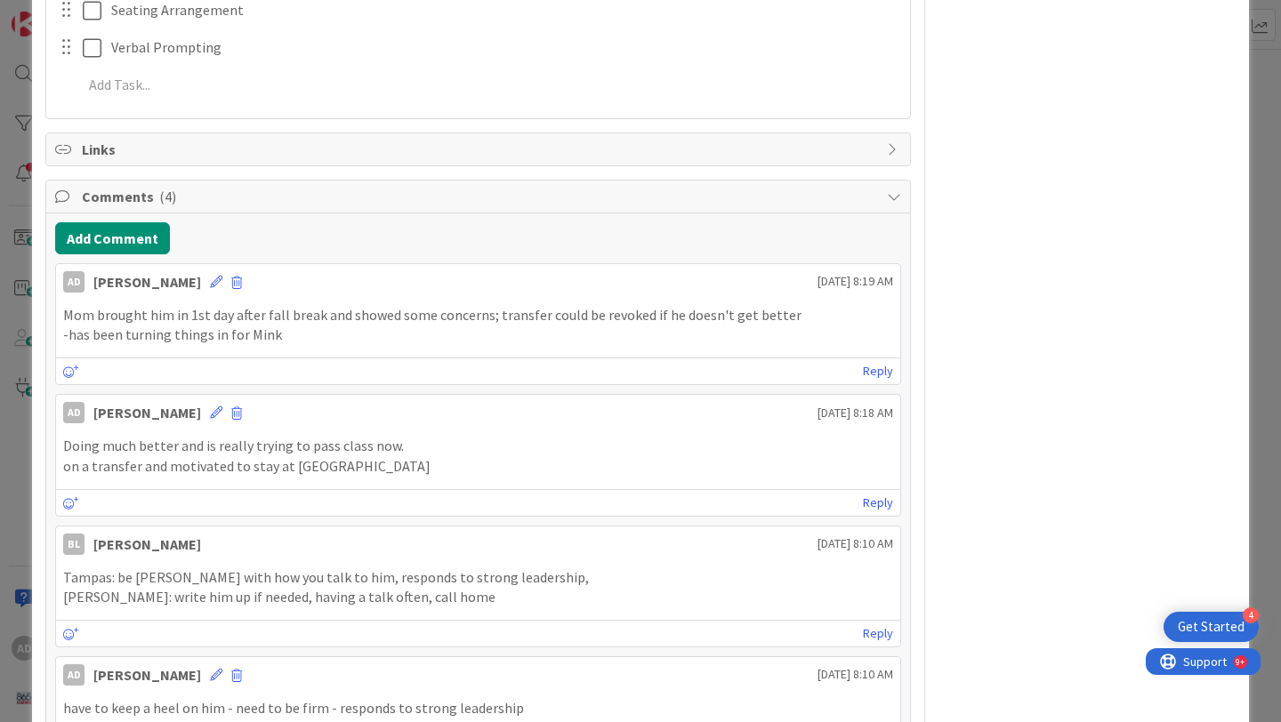
scroll to position [0, 0]
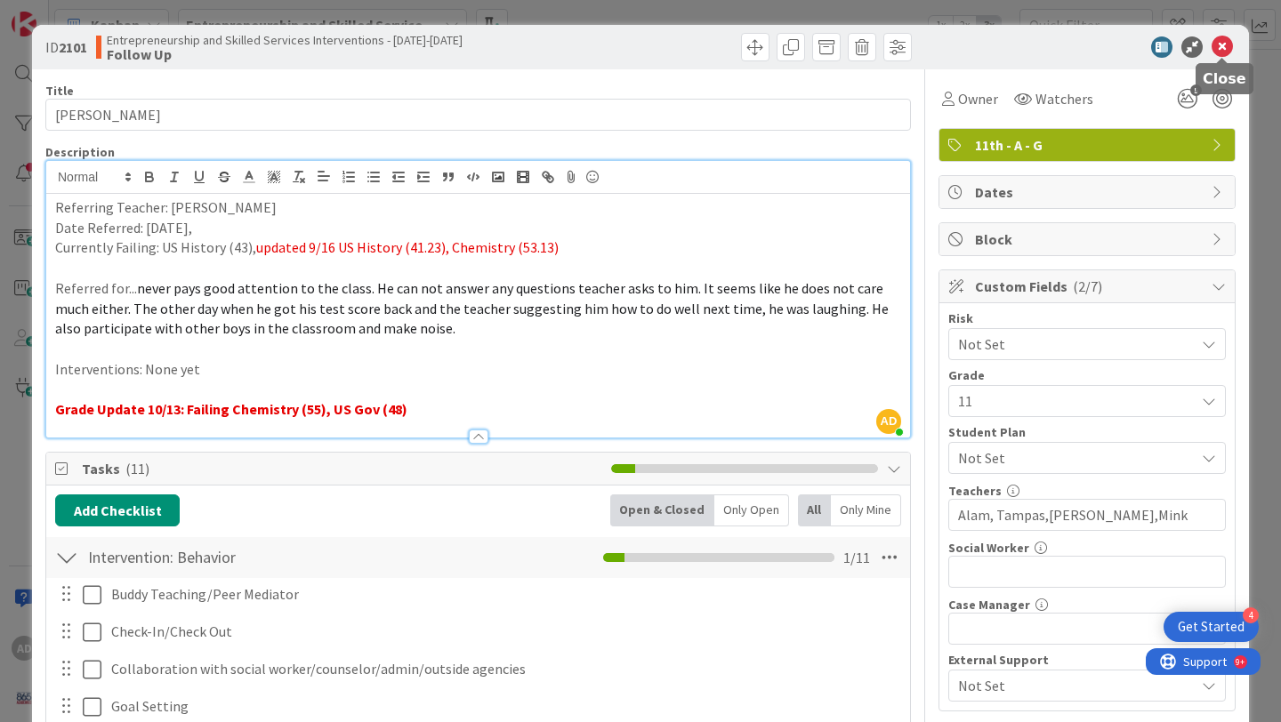
click at [1228, 50] on icon at bounding box center [1221, 46] width 21 height 21
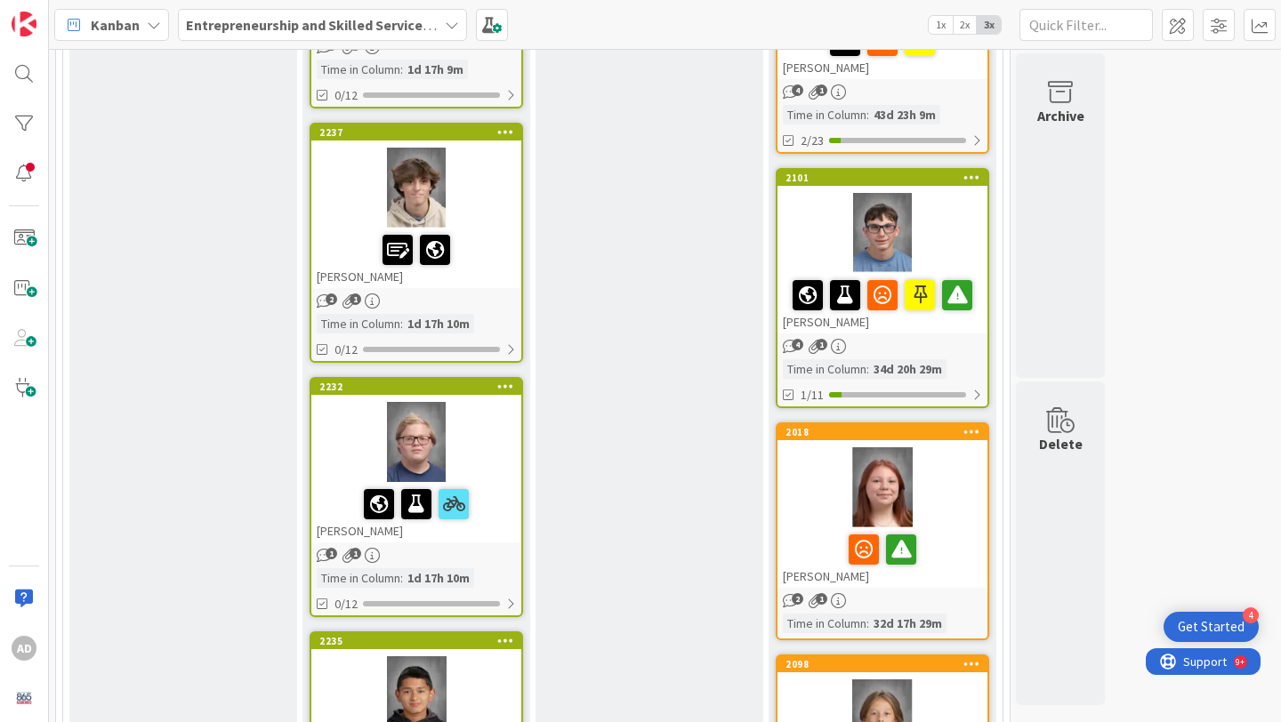
scroll to position [1568, 0]
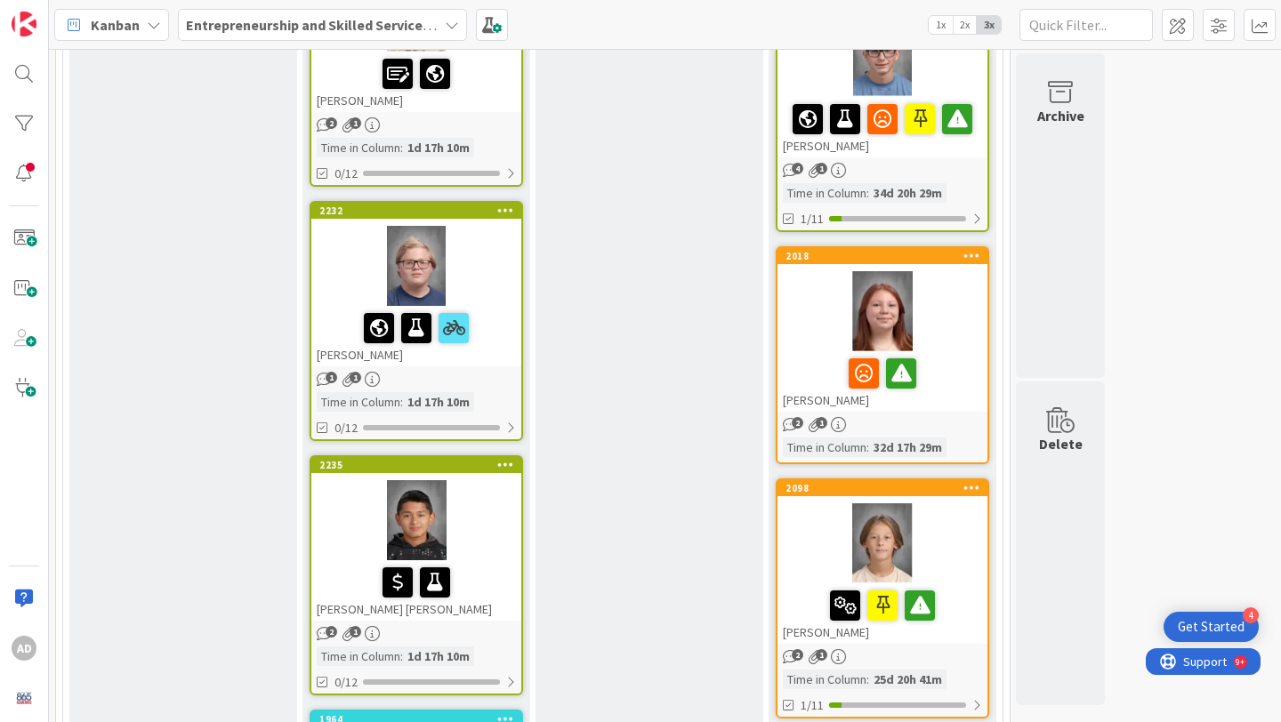
click at [818, 346] on div at bounding box center [882, 311] width 210 height 80
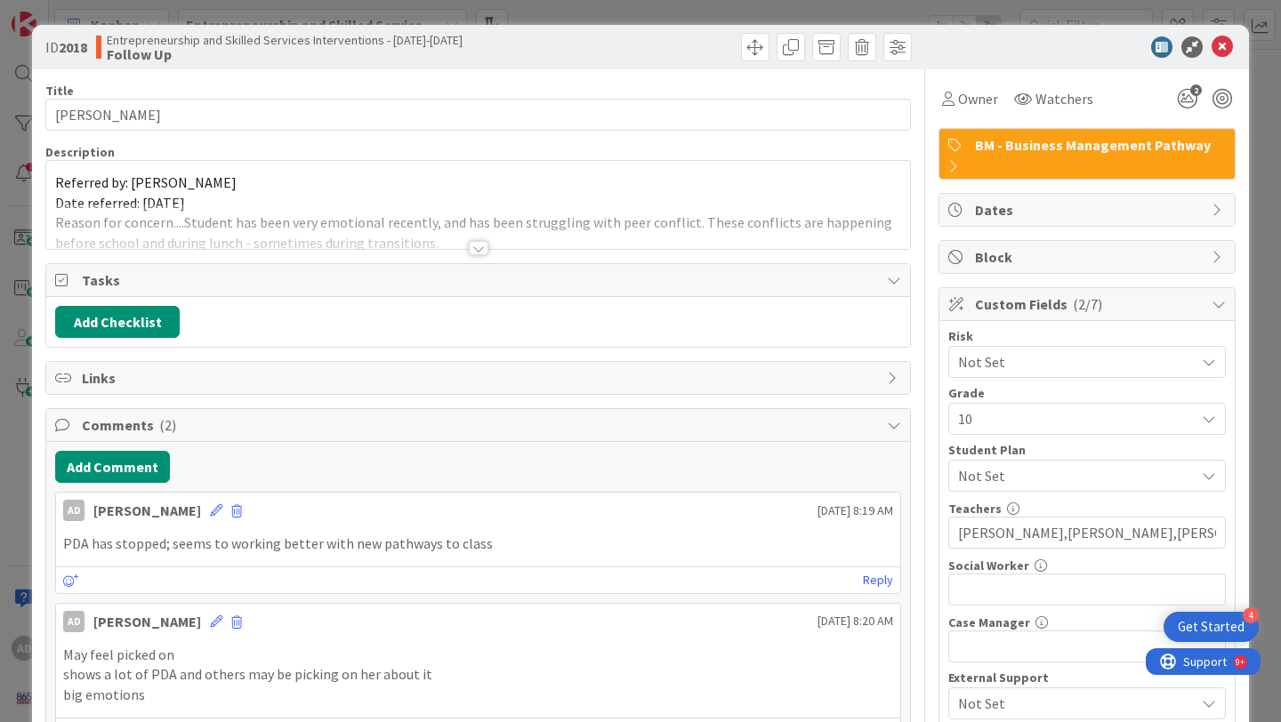
click at [623, 219] on div at bounding box center [478, 226] width 864 height 45
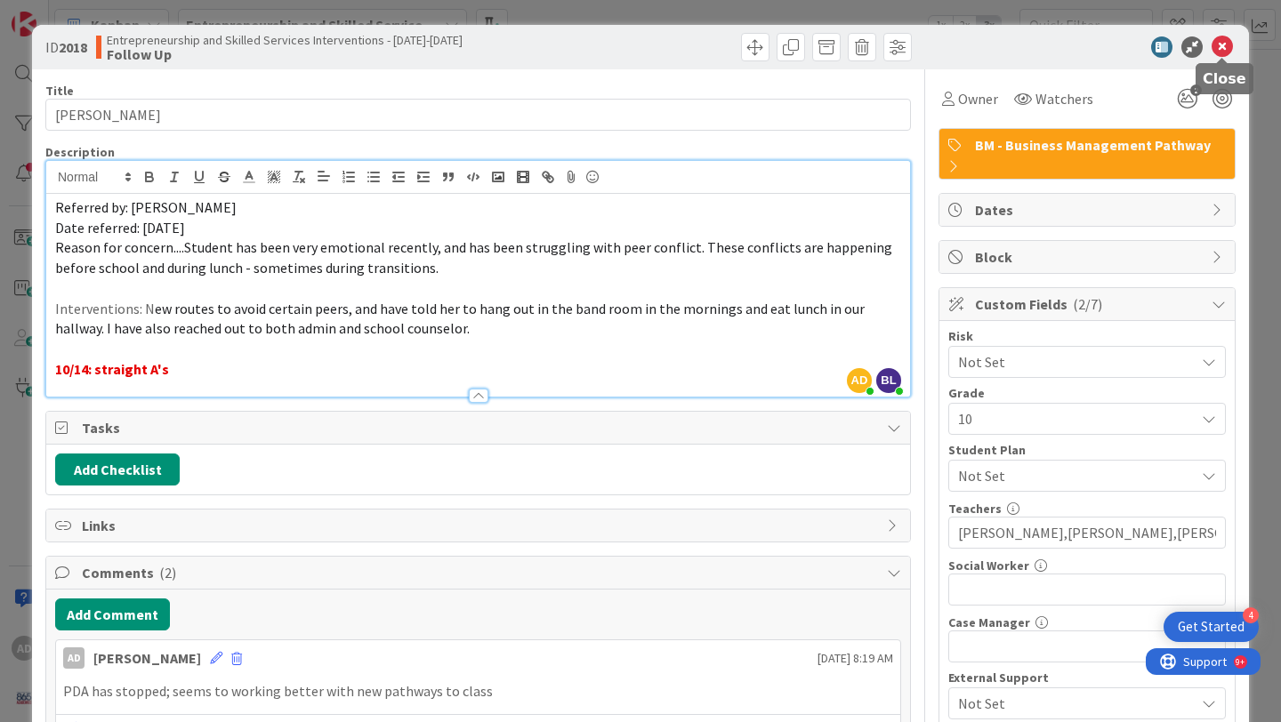
click at [1220, 44] on icon at bounding box center [1221, 46] width 21 height 21
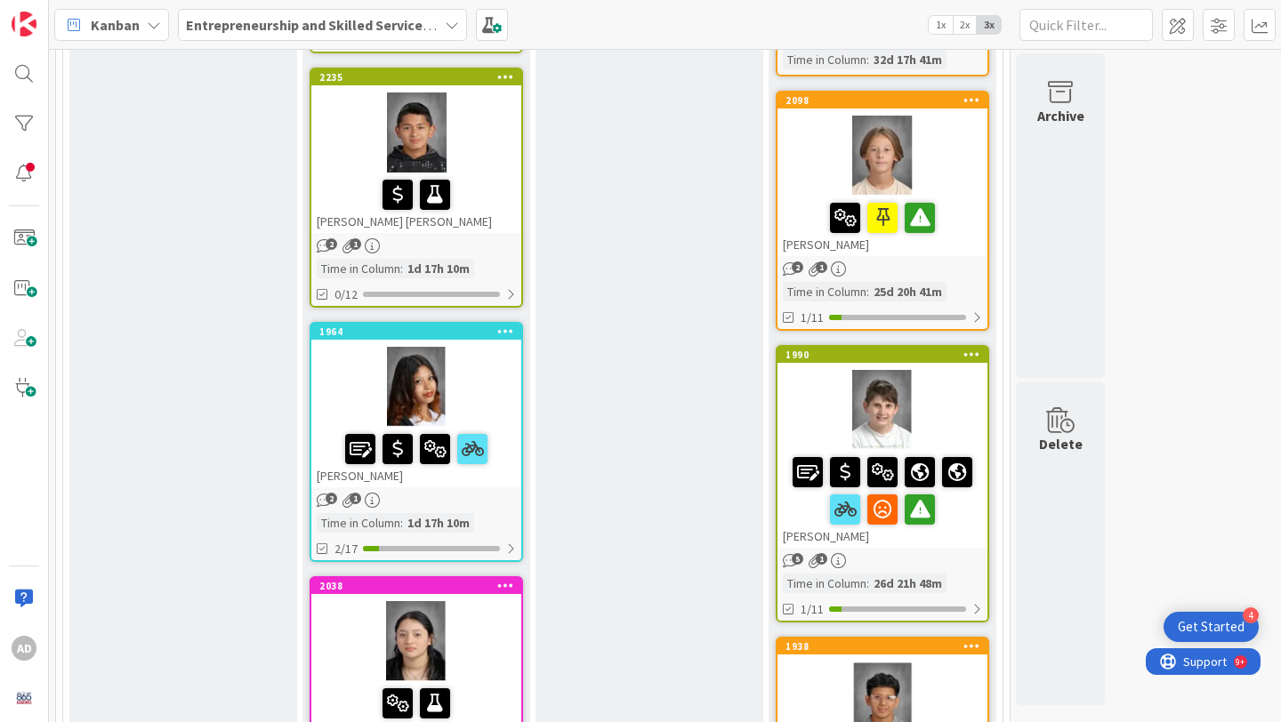
scroll to position [1863, 0]
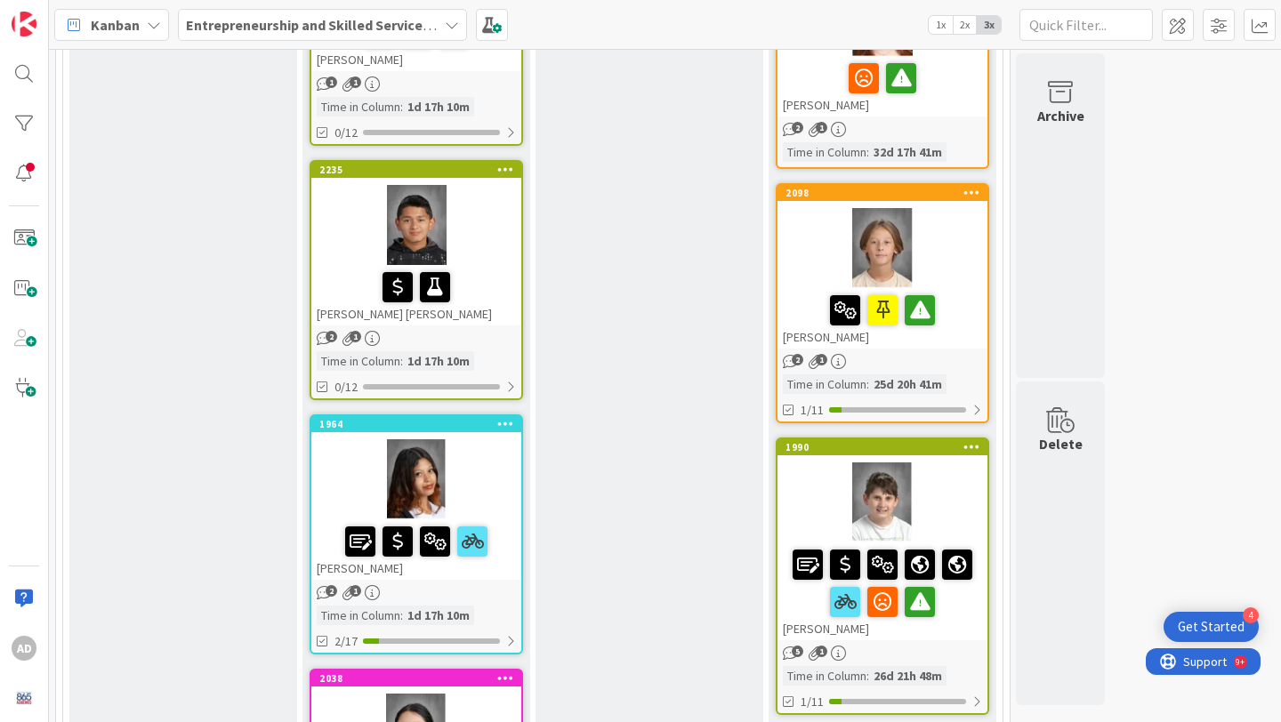
click at [957, 268] on div at bounding box center [882, 248] width 210 height 80
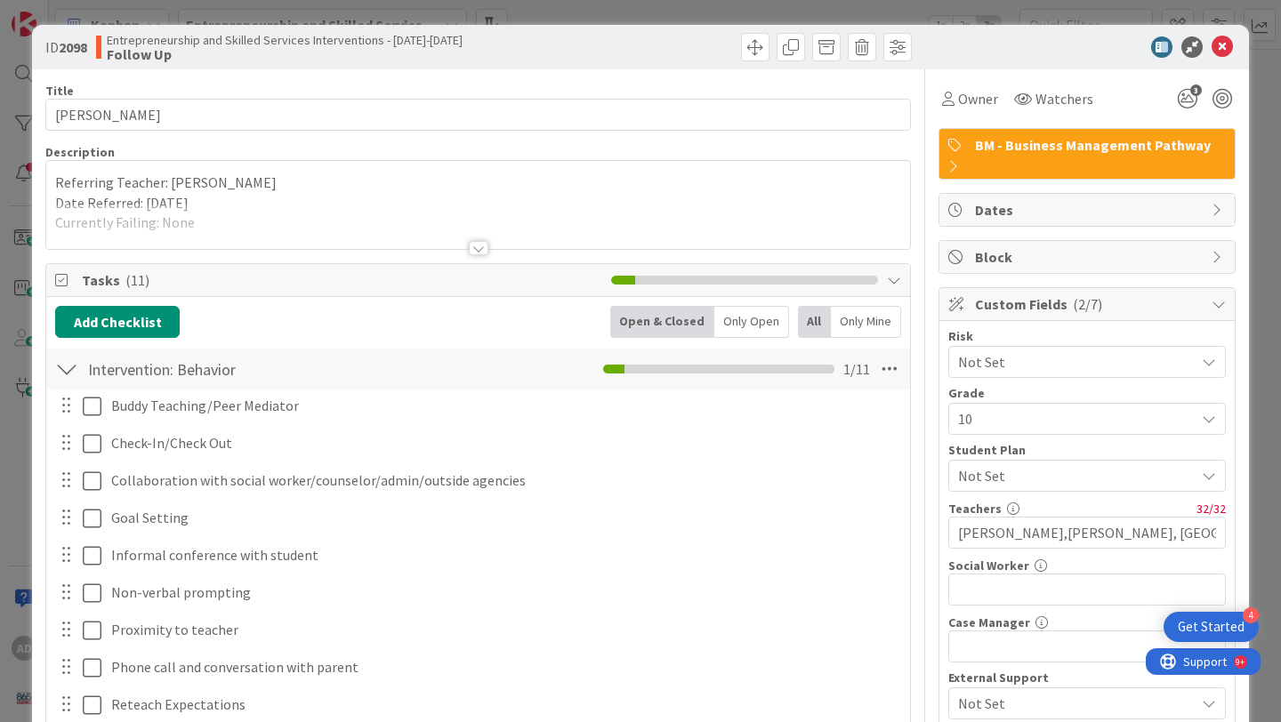
click at [564, 221] on div at bounding box center [478, 226] width 864 height 45
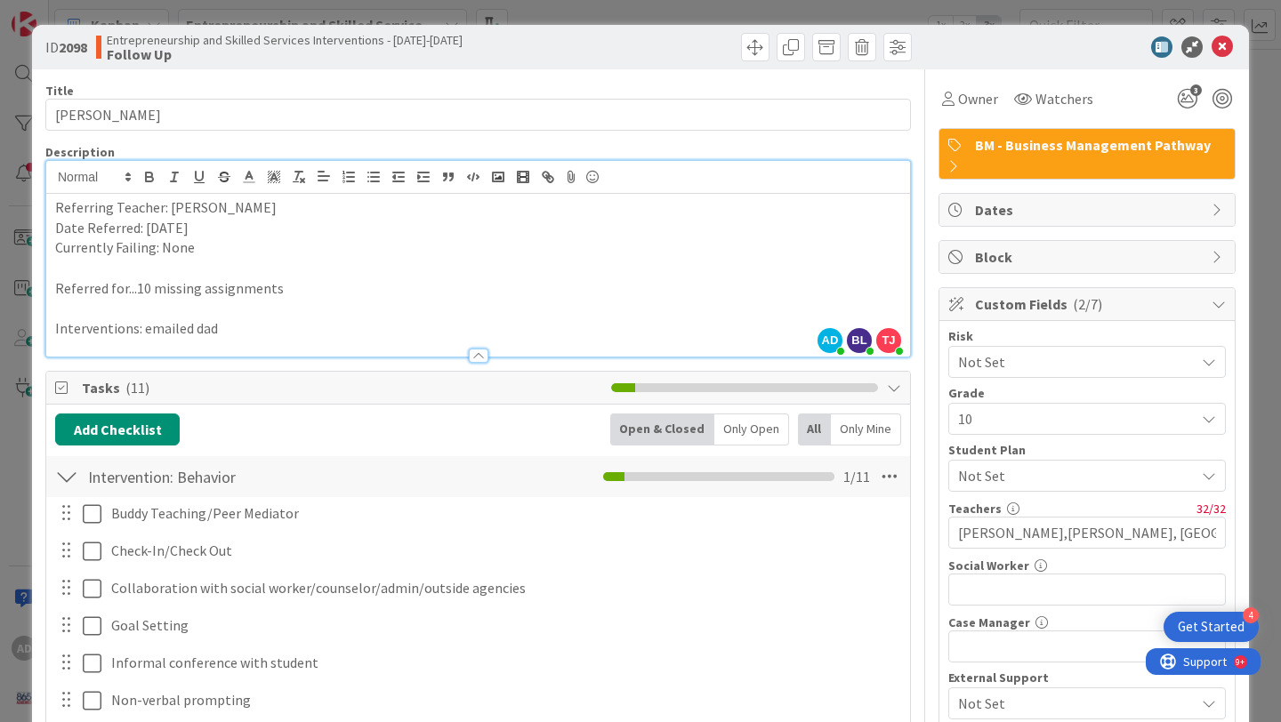
click at [564, 221] on p "Date Referred: [DATE]" at bounding box center [478, 228] width 846 height 20
click at [1221, 47] on icon at bounding box center [1221, 46] width 21 height 21
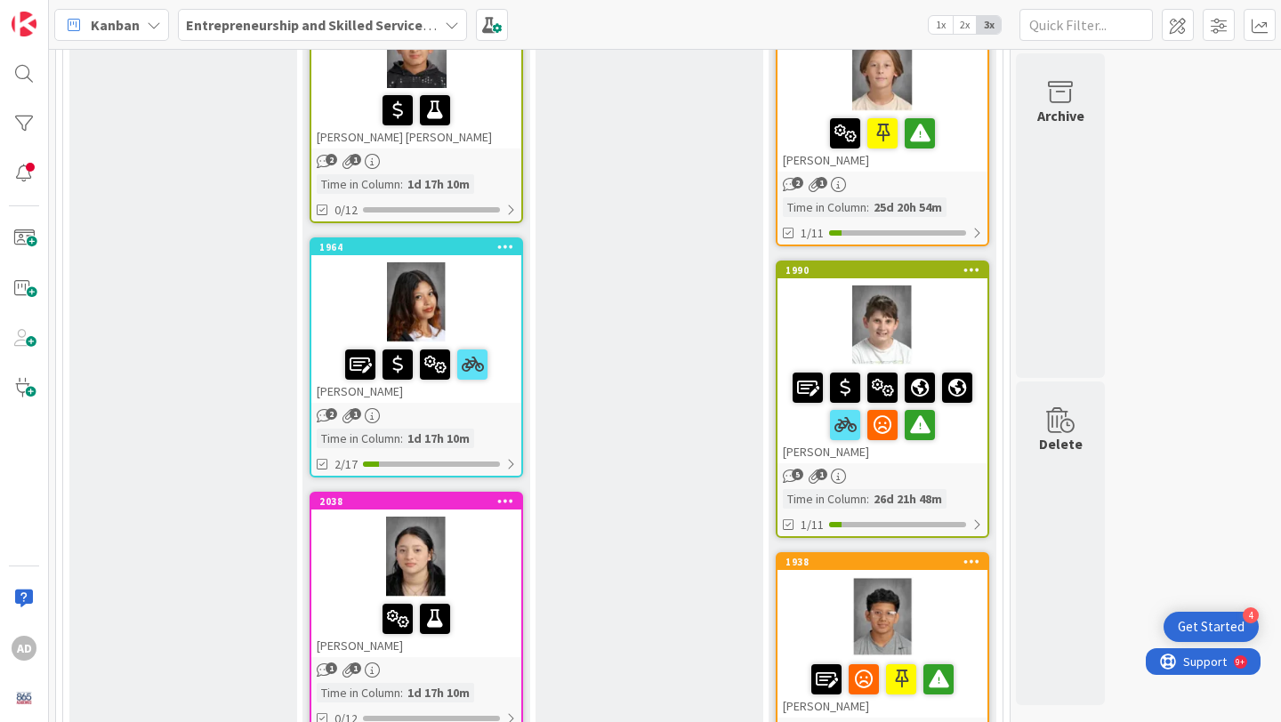
scroll to position [2045, 0]
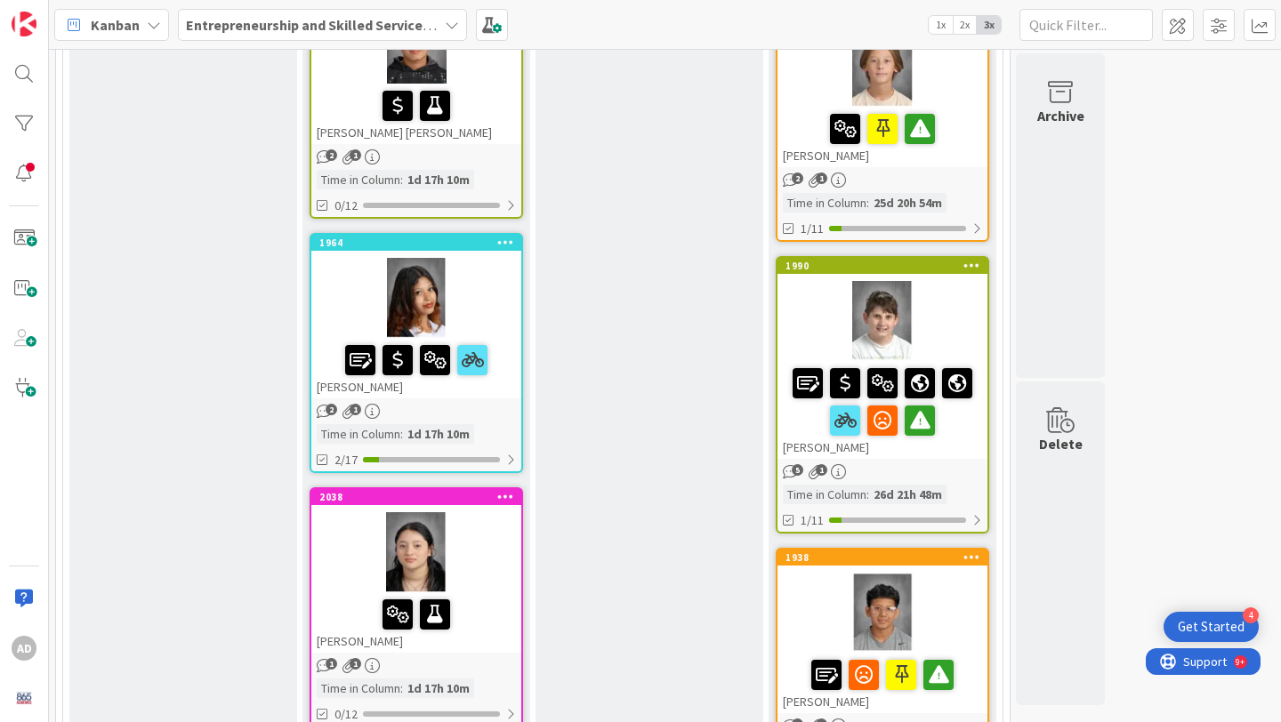
click at [954, 314] on div at bounding box center [882, 321] width 210 height 80
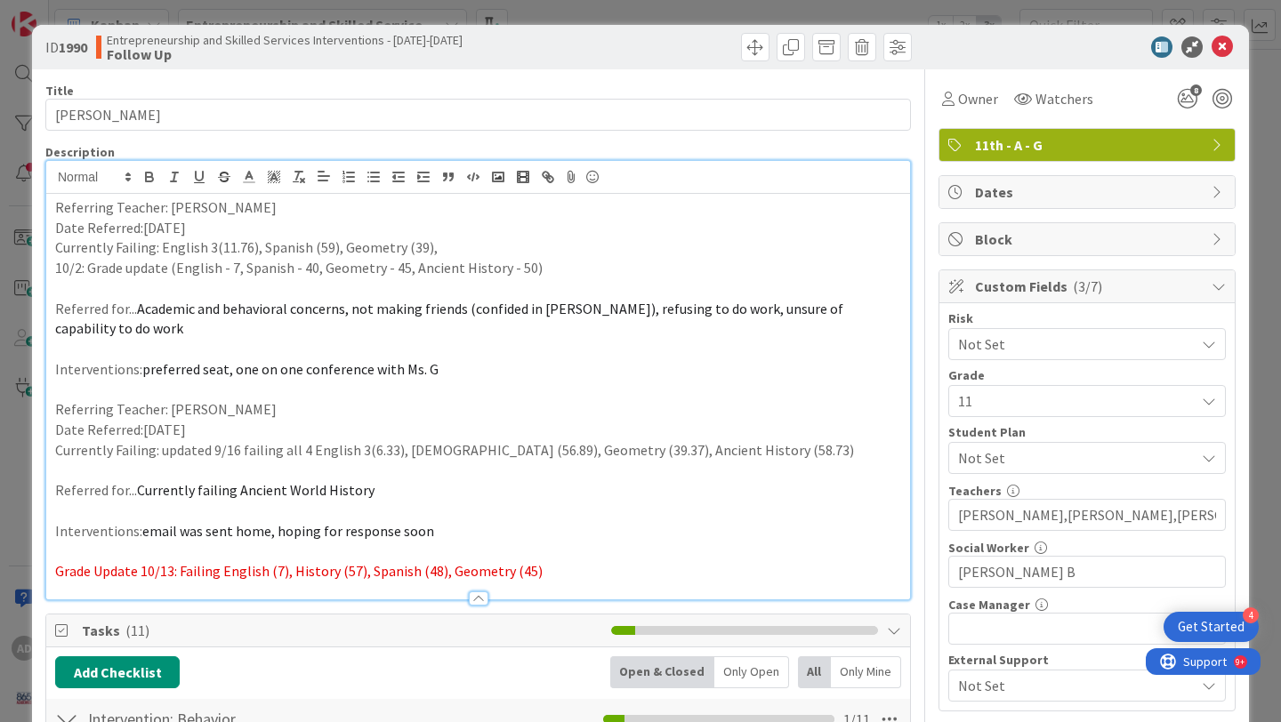
click at [528, 202] on div "Referring Teacher: [PERSON_NAME] Date Referred:[DATE] Currently Failing: Englis…" at bounding box center [478, 397] width 864 height 406
click at [1218, 46] on icon at bounding box center [1221, 46] width 21 height 21
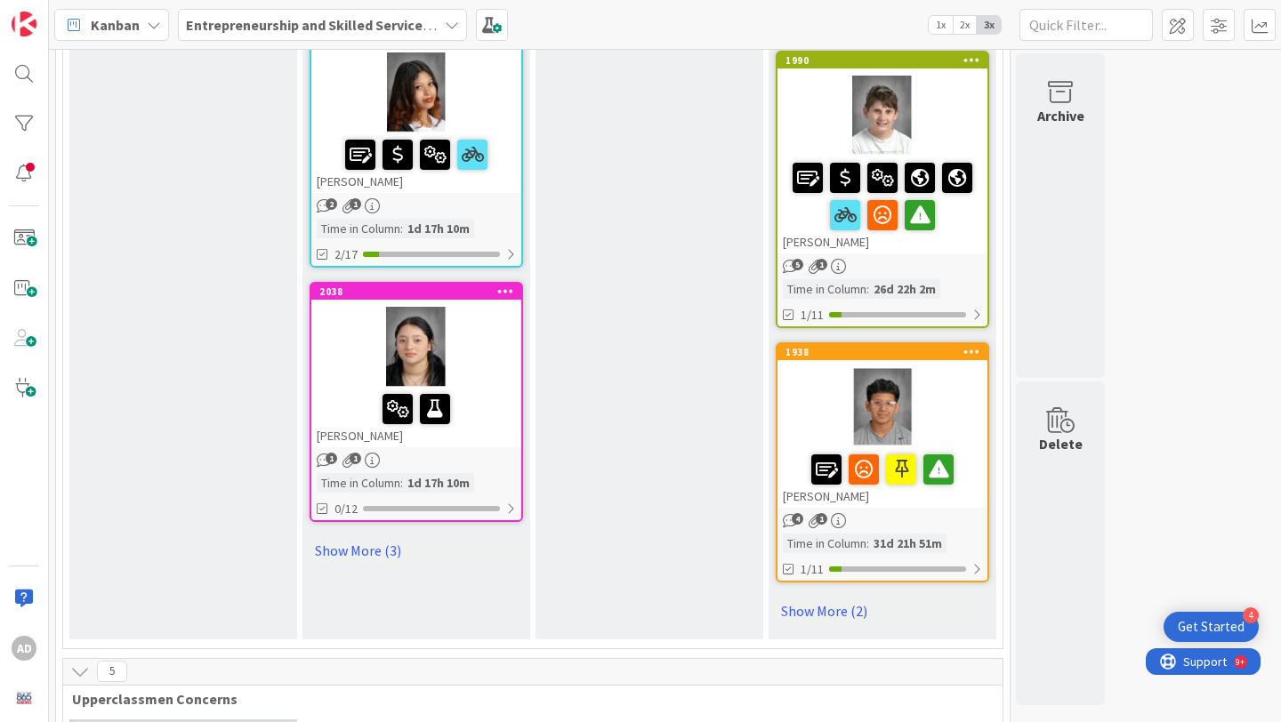
scroll to position [2296, 0]
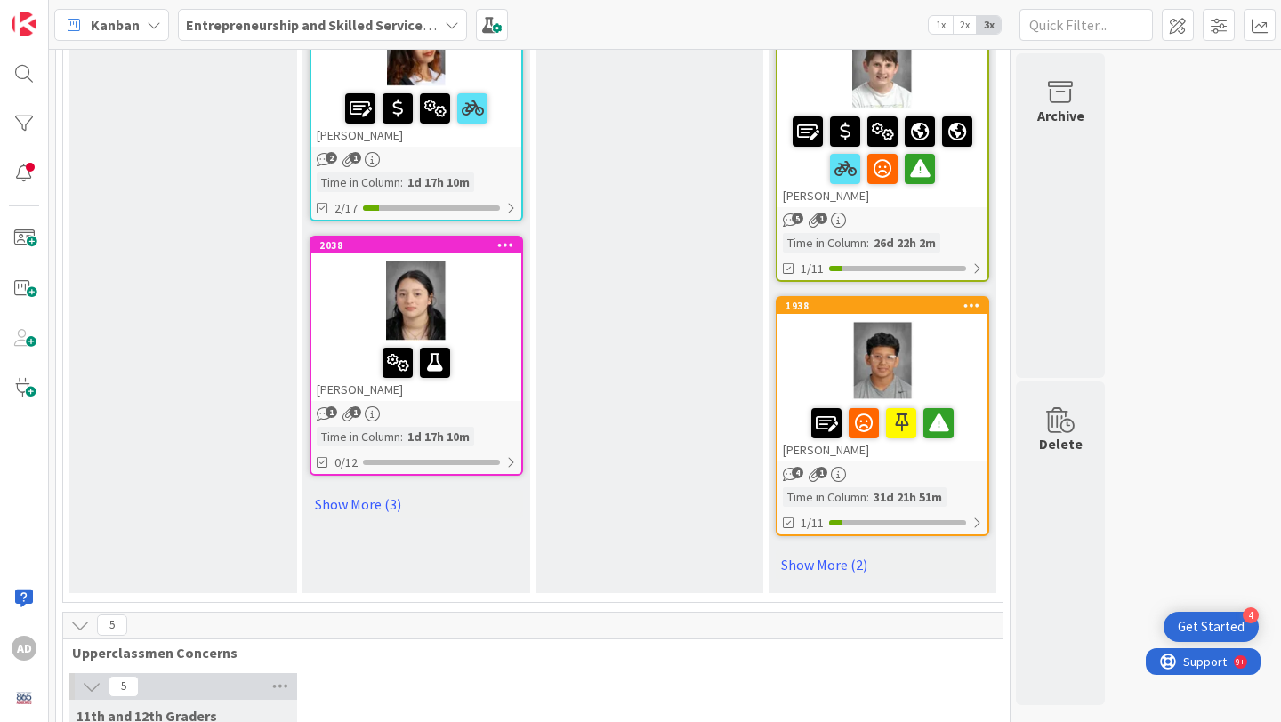
click at [806, 345] on div at bounding box center [882, 361] width 210 height 80
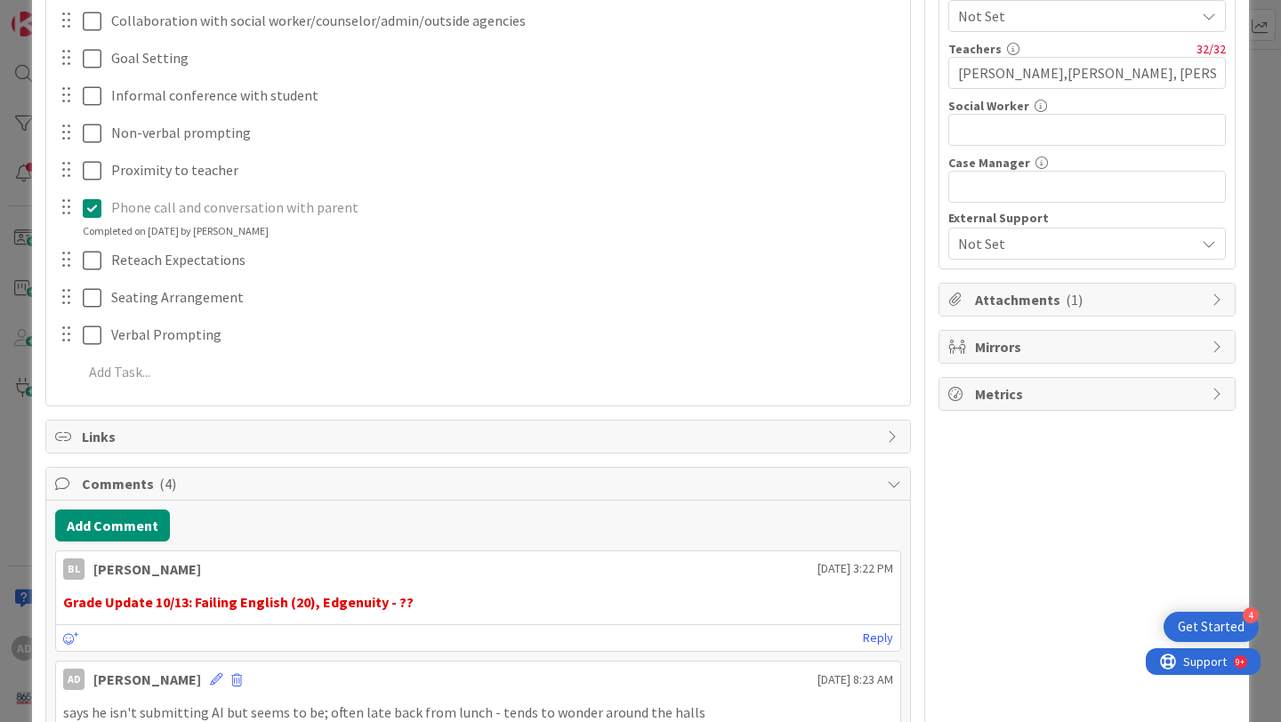
scroll to position [482, 0]
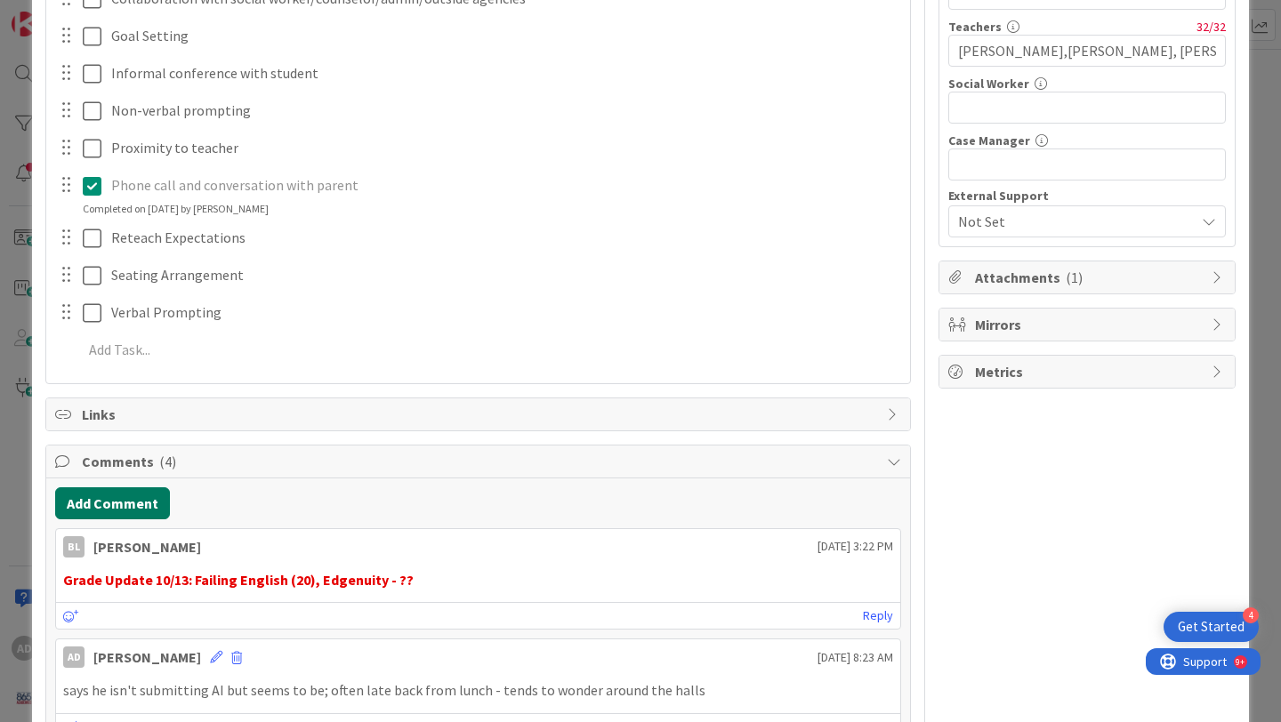
click at [146, 495] on button "Add Comment" at bounding box center [112, 503] width 115 height 32
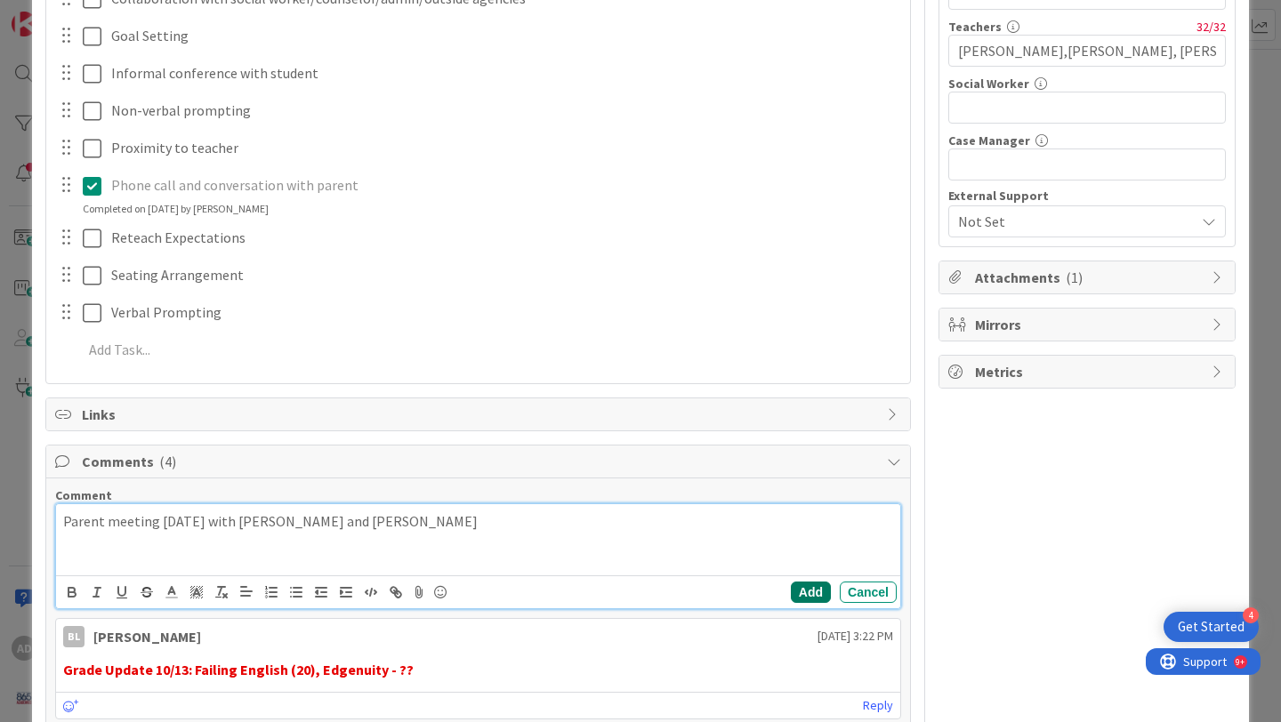
click at [821, 589] on button "Add" at bounding box center [811, 592] width 40 height 21
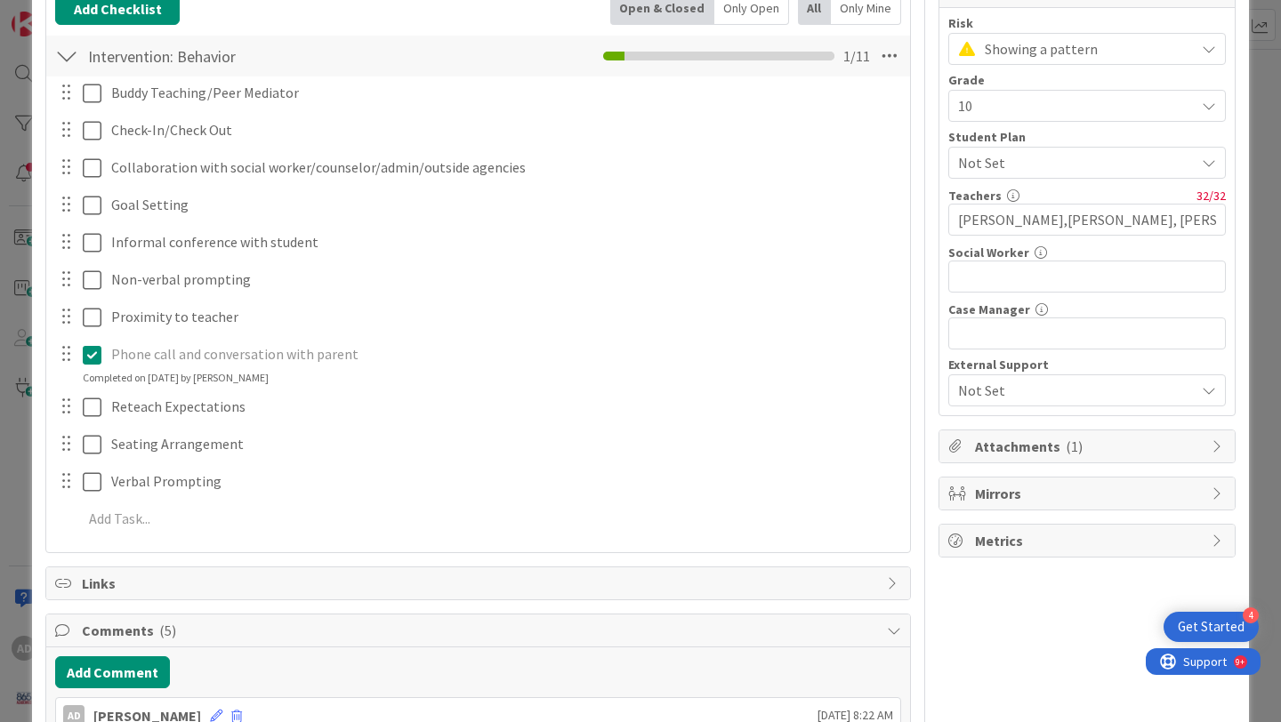
scroll to position [0, 0]
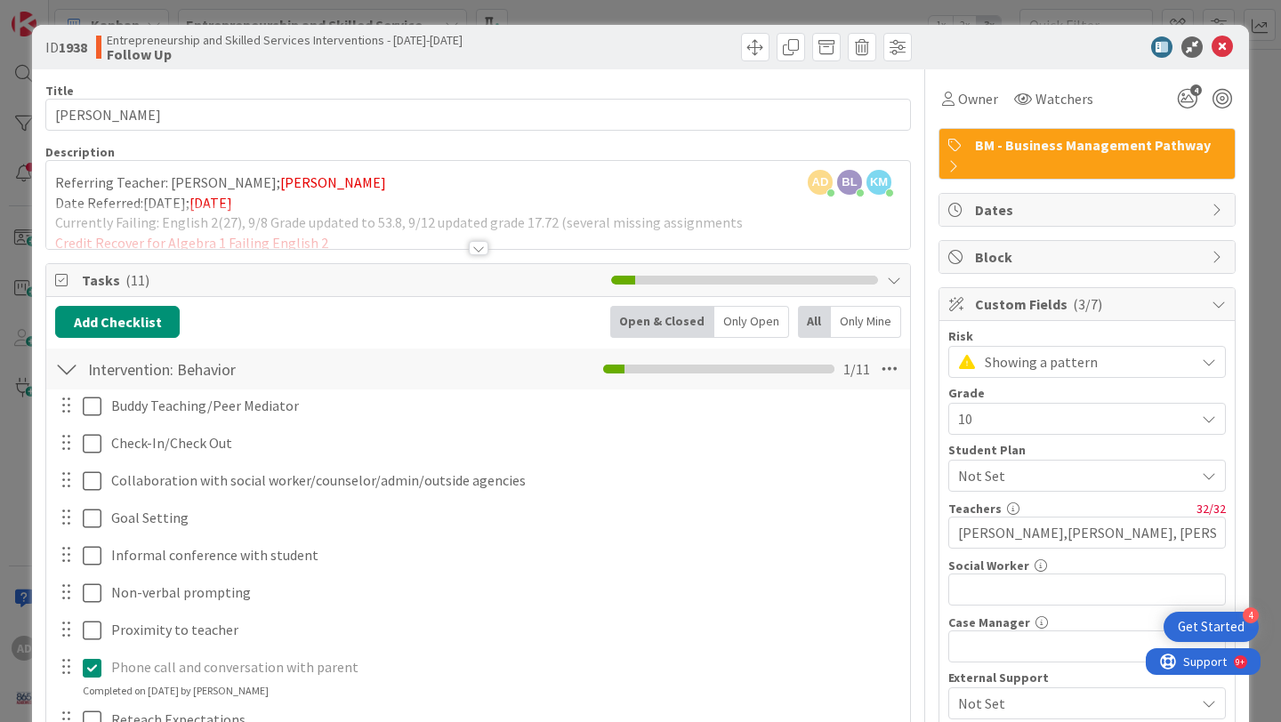
click at [593, 225] on div at bounding box center [478, 226] width 864 height 45
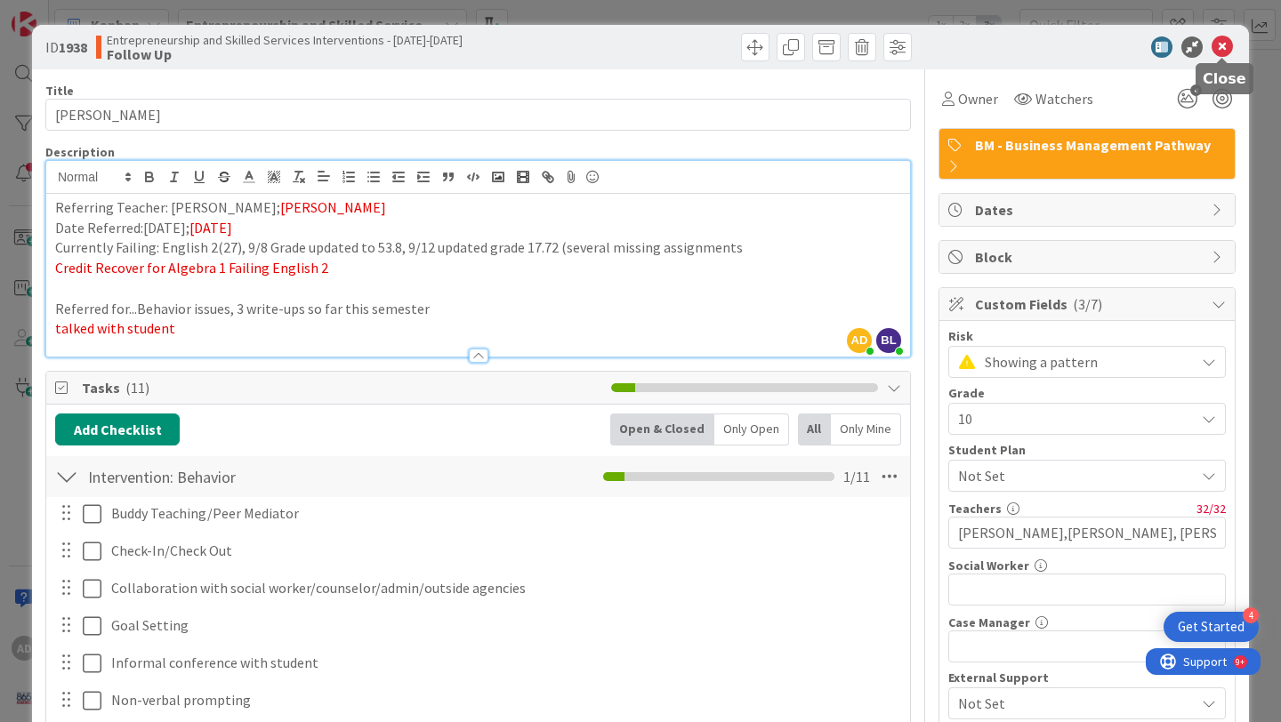
click at [1222, 46] on icon at bounding box center [1221, 46] width 21 height 21
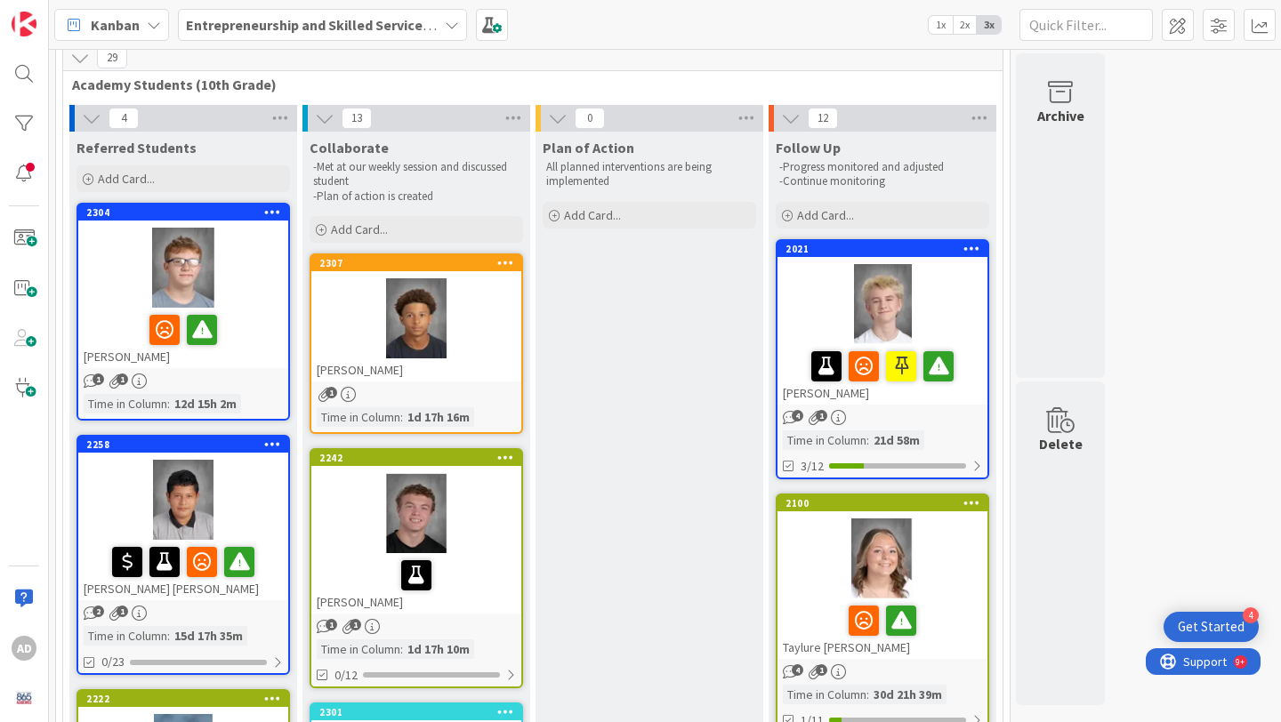
scroll to position [63, 0]
